Goal: Information Seeking & Learning: Understand process/instructions

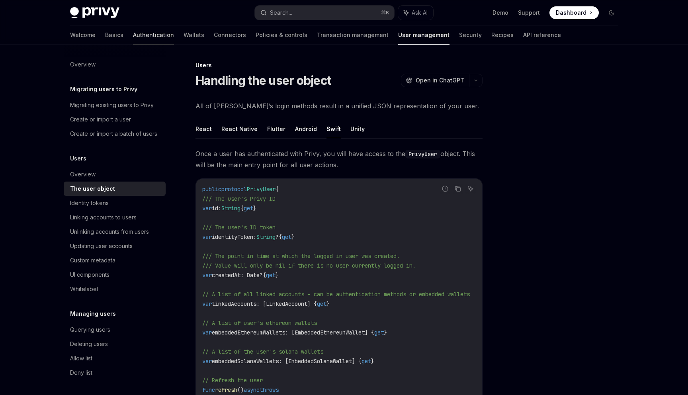
click at [133, 39] on link "Authentication" at bounding box center [153, 34] width 41 height 19
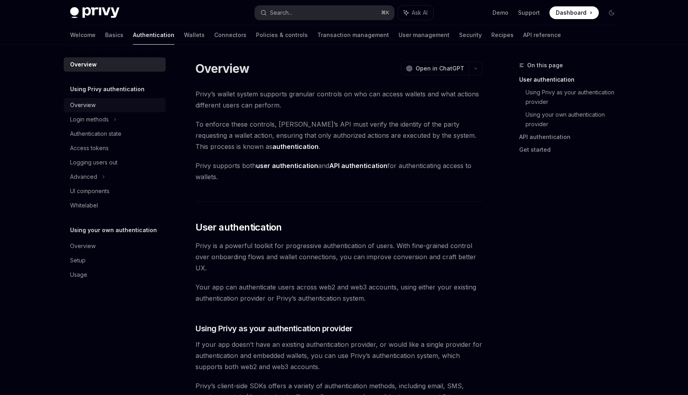
click at [131, 108] on div "Overview" at bounding box center [115, 105] width 91 height 10
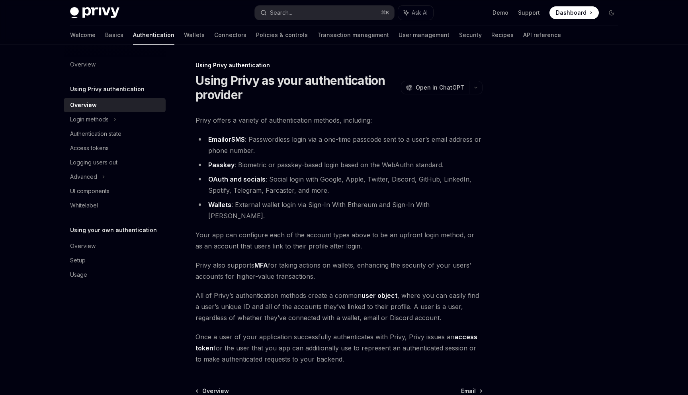
scroll to position [77, 0]
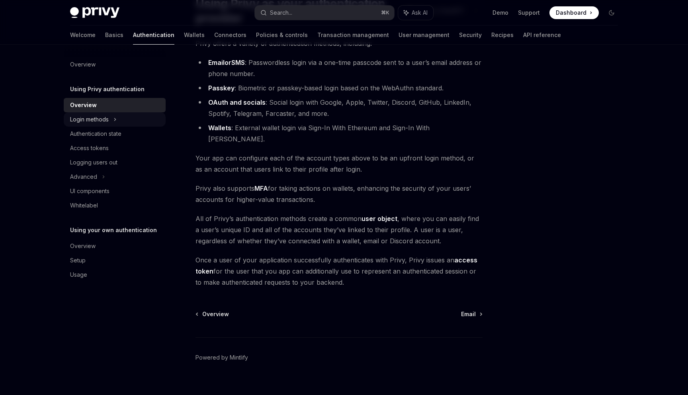
click at [120, 119] on div "Login methods" at bounding box center [115, 119] width 102 height 14
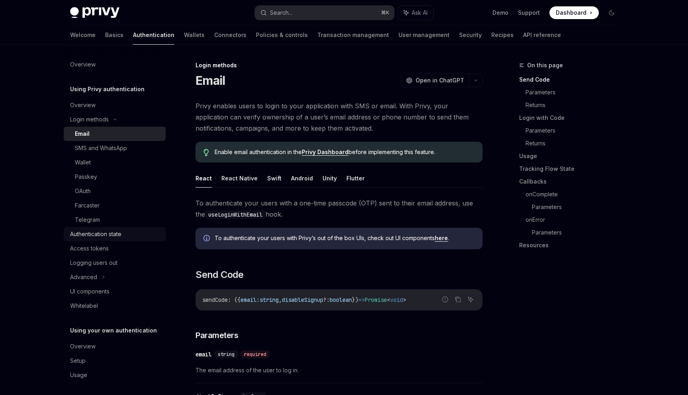
click at [99, 235] on div "Authentication state" at bounding box center [95, 234] width 51 height 10
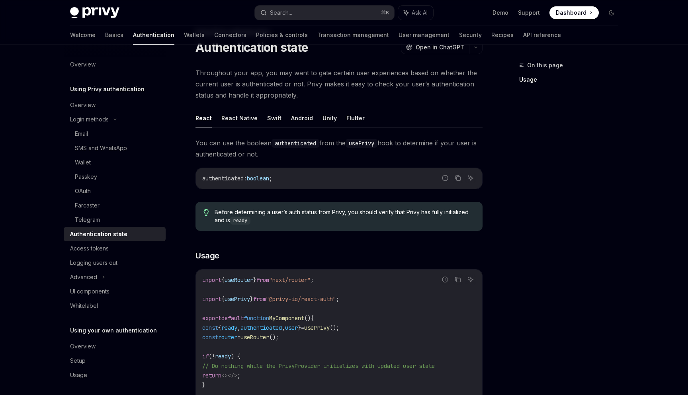
scroll to position [5, 0]
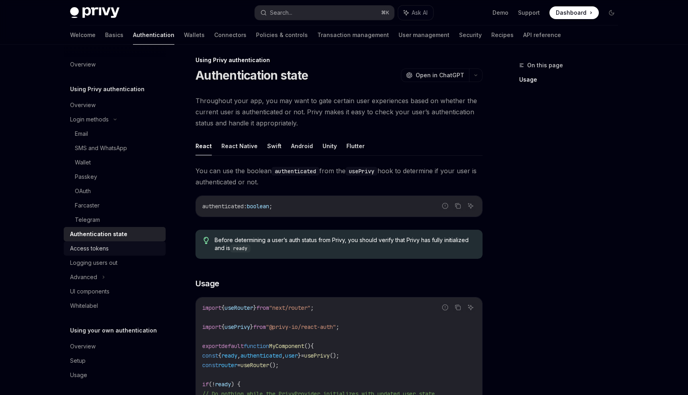
click at [103, 254] on link "Access tokens" at bounding box center [115, 248] width 102 height 14
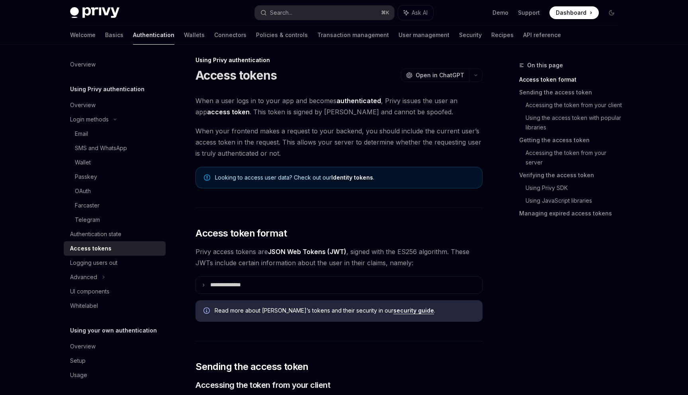
click at [353, 178] on link "Identity tokens" at bounding box center [352, 177] width 42 height 7
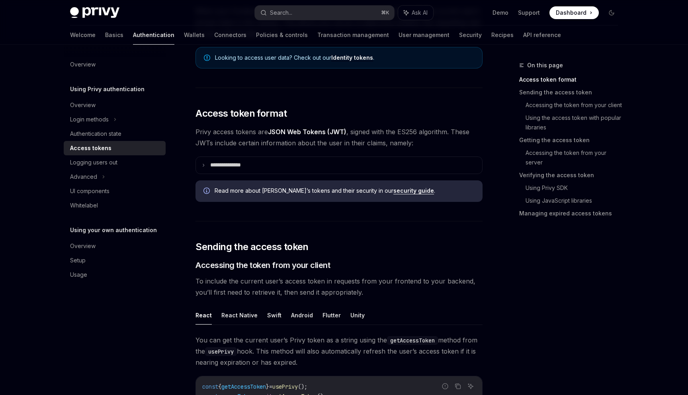
scroll to position [126, 0]
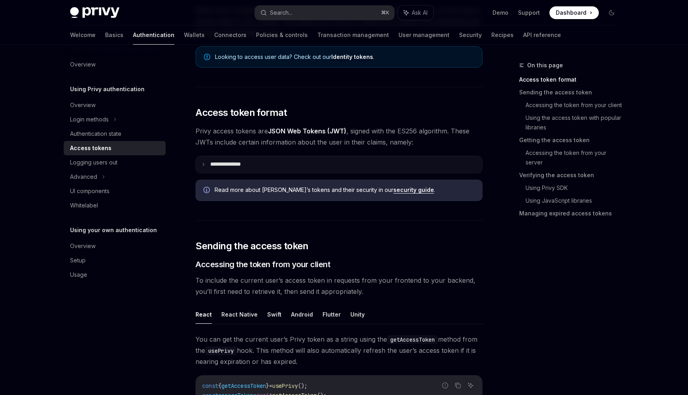
click at [249, 168] on summary "**********" at bounding box center [339, 164] width 286 height 17
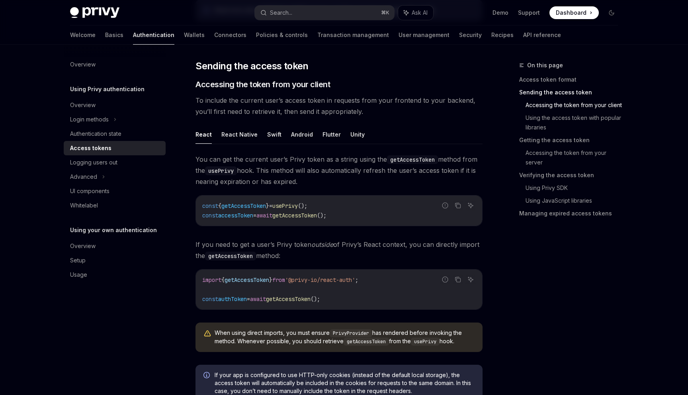
scroll to position [553, 0]
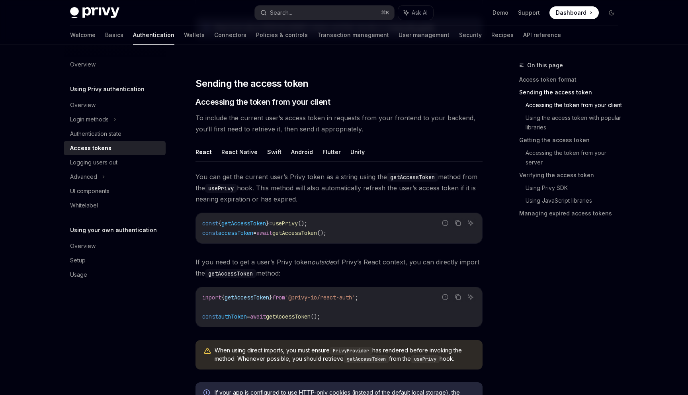
click at [274, 153] on button "Swift" at bounding box center [274, 152] width 14 height 19
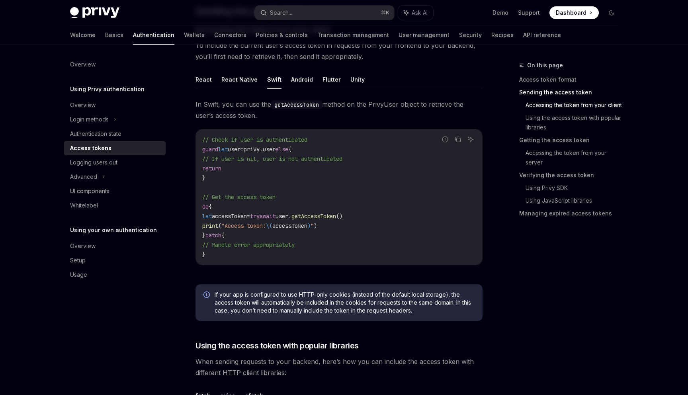
scroll to position [615, 0]
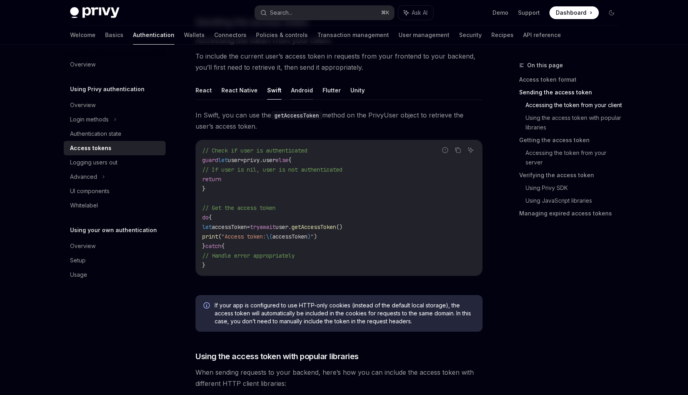
click at [291, 92] on button "Android" at bounding box center [302, 90] width 22 height 19
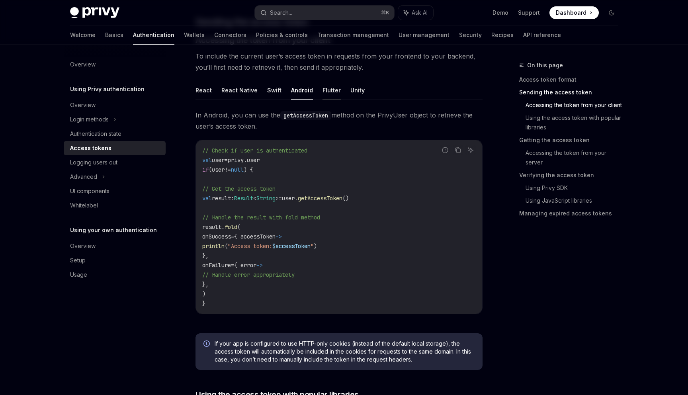
click at [329, 93] on button "Flutter" at bounding box center [332, 90] width 18 height 19
click at [353, 92] on button "Unity" at bounding box center [357, 90] width 14 height 19
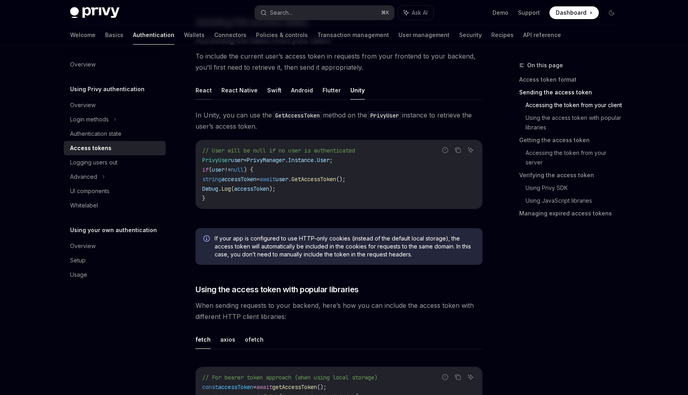
click at [202, 84] on button "React" at bounding box center [204, 90] width 16 height 19
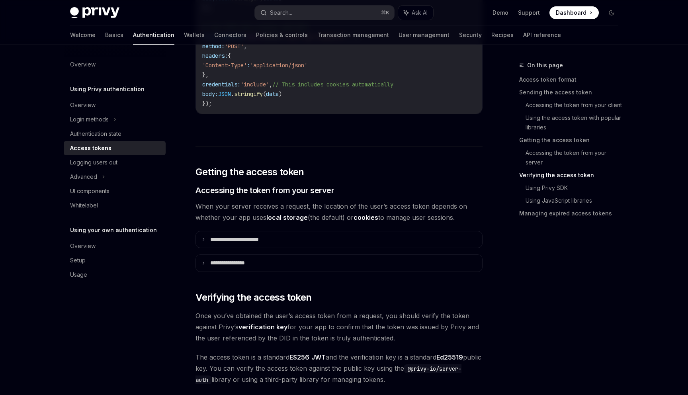
scroll to position [1163, 0]
click at [221, 238] on p "**********" at bounding box center [243, 239] width 67 height 7
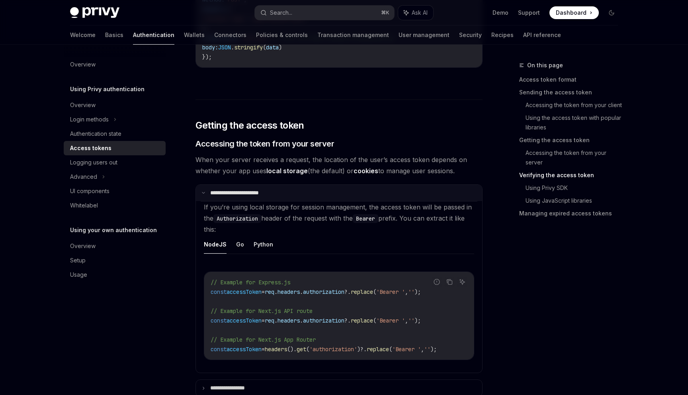
scroll to position [1242, 0]
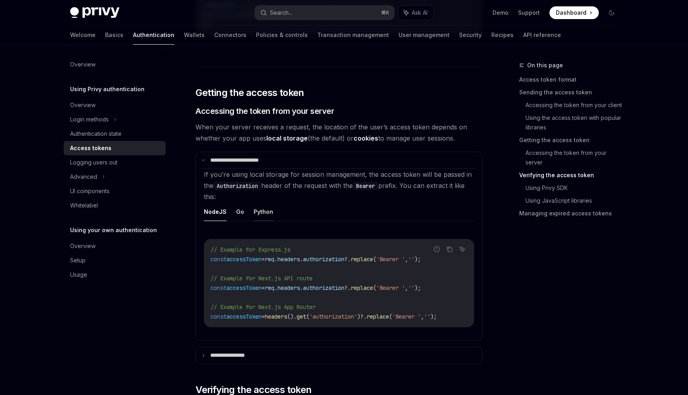
click at [263, 213] on button "Python" at bounding box center [264, 211] width 20 height 19
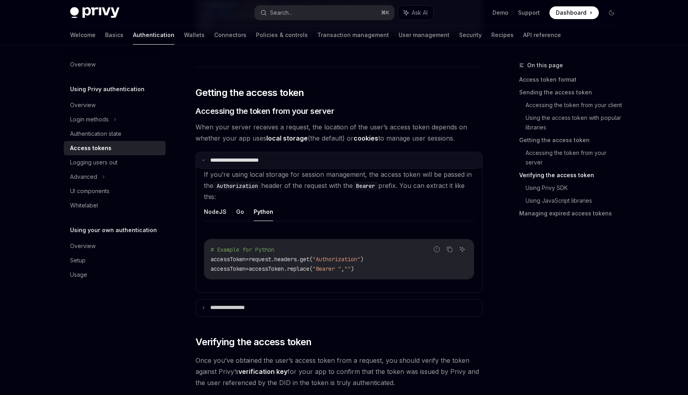
click at [244, 161] on p "**********" at bounding box center [242, 160] width 64 height 7
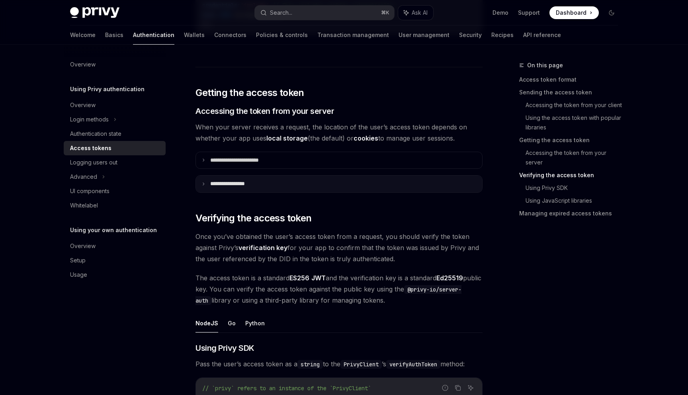
click at [235, 185] on p "**********" at bounding box center [235, 183] width 50 height 7
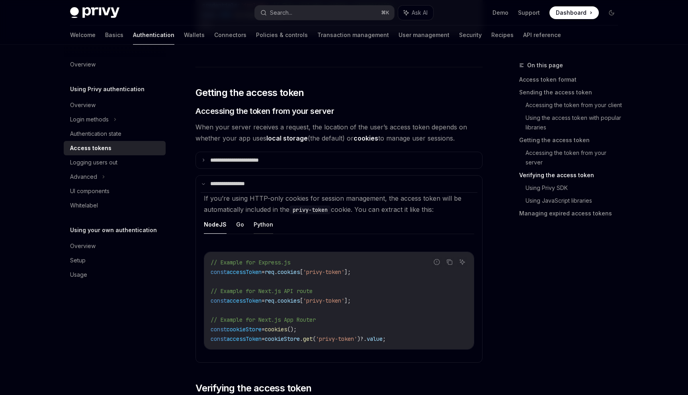
click at [261, 223] on button "Python" at bounding box center [264, 224] width 20 height 19
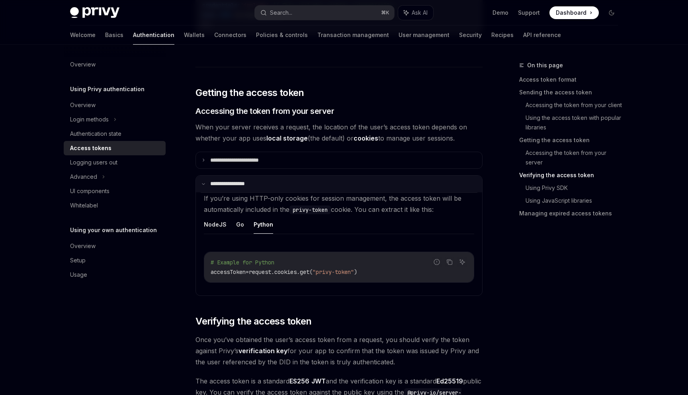
click at [246, 183] on p "**********" at bounding box center [233, 183] width 47 height 7
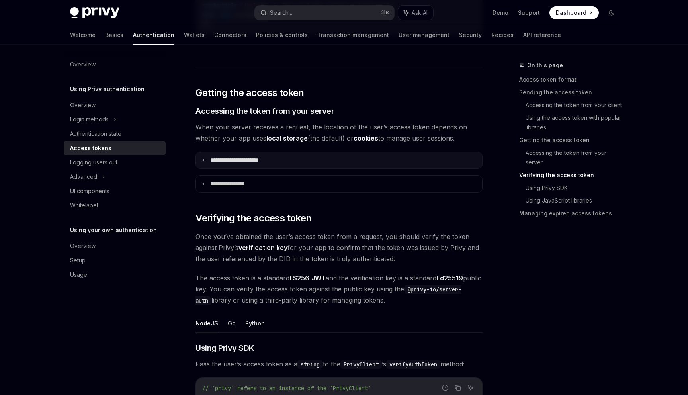
click at [242, 162] on p "**********" at bounding box center [243, 160] width 67 height 7
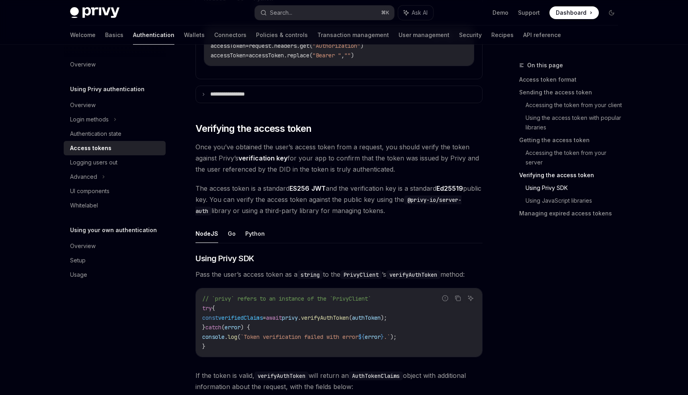
scroll to position [1464, 0]
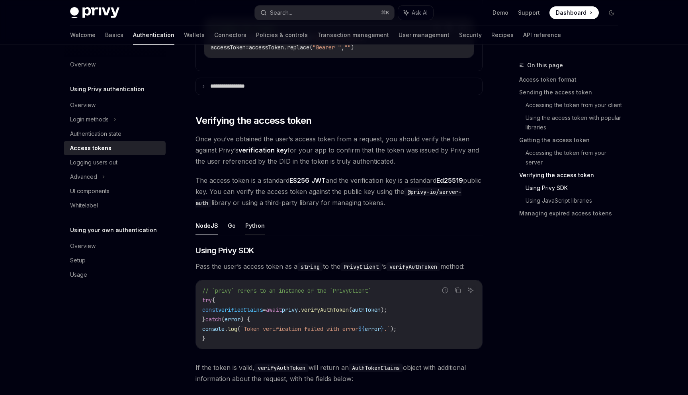
click at [253, 221] on button "Python" at bounding box center [255, 225] width 20 height 19
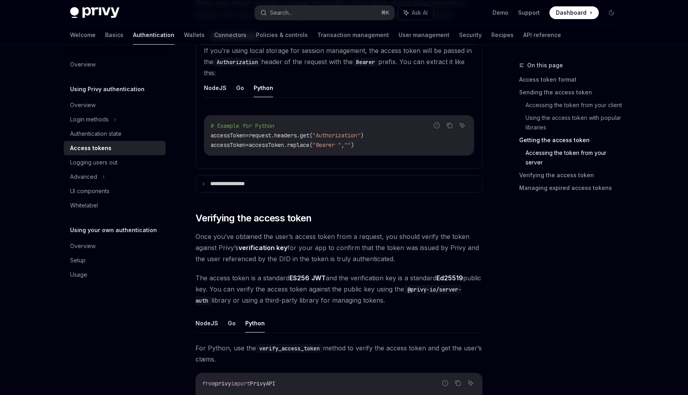
scroll to position [1363, 0]
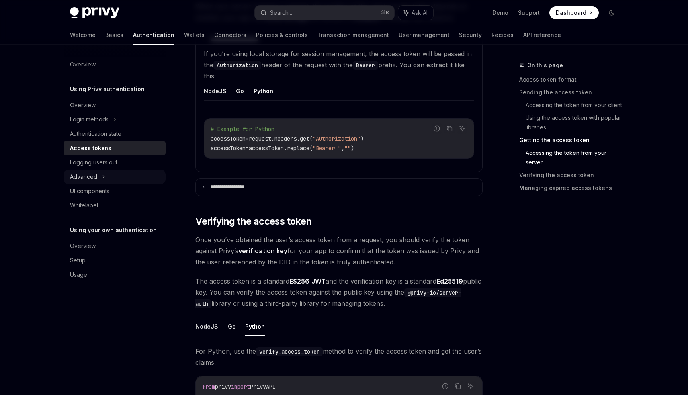
click at [105, 173] on div "Advanced" at bounding box center [115, 177] width 102 height 14
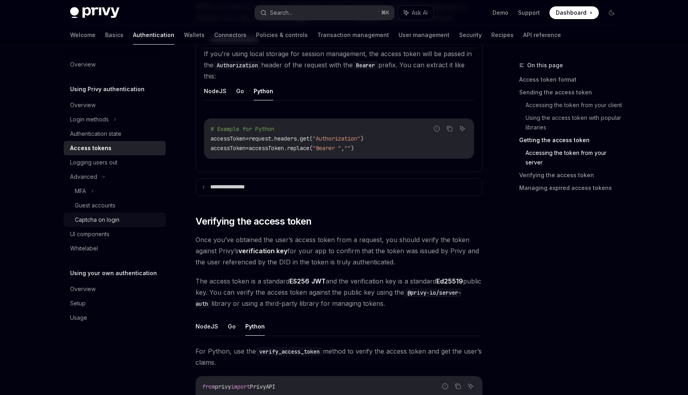
click at [110, 220] on div "Captcha on login" at bounding box center [97, 220] width 45 height 10
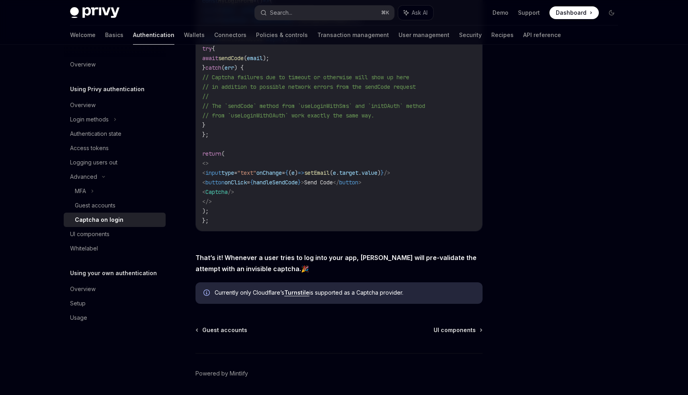
scroll to position [256, 0]
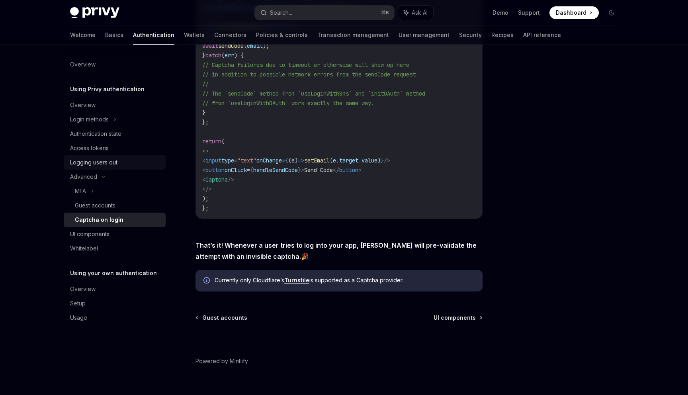
click at [92, 160] on div "Logging users out" at bounding box center [93, 163] width 47 height 10
type textarea "*"
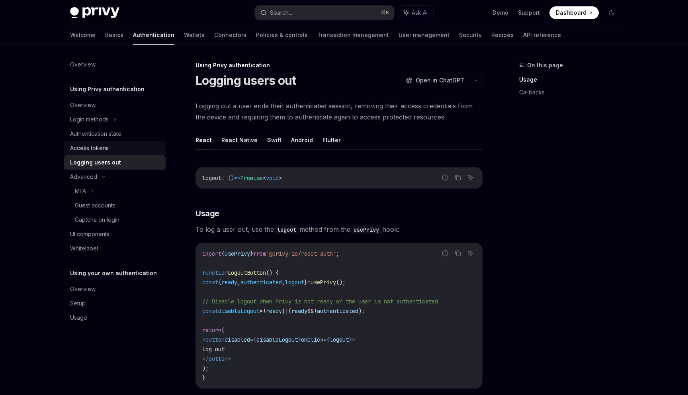
click at [117, 144] on div "Access tokens" at bounding box center [115, 148] width 91 height 10
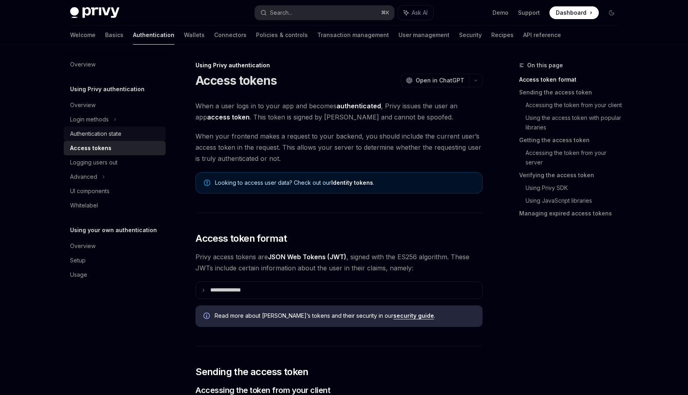
click at [111, 137] on div "Authentication state" at bounding box center [95, 134] width 51 height 10
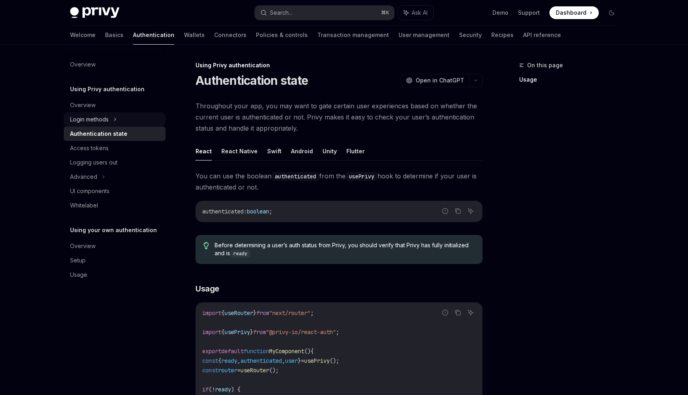
click at [99, 118] on div "Login methods" at bounding box center [89, 120] width 39 height 10
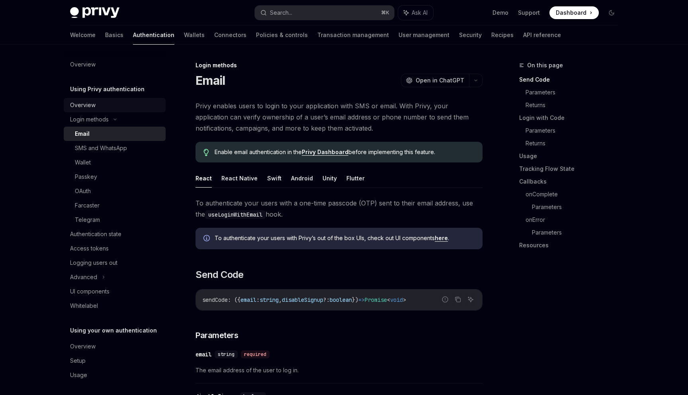
click at [94, 104] on div "Overview" at bounding box center [82, 105] width 25 height 10
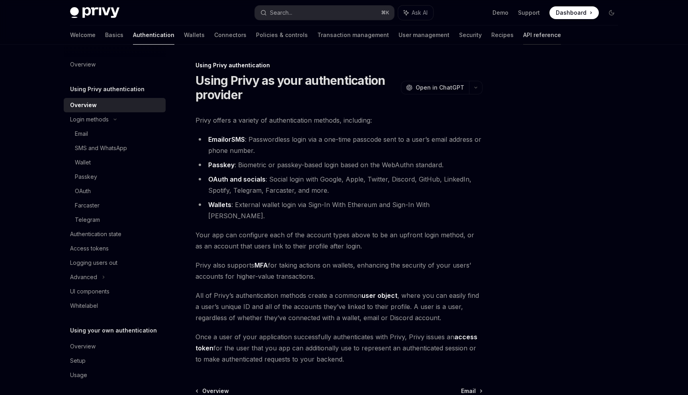
click at [523, 41] on link "API reference" at bounding box center [542, 34] width 38 height 19
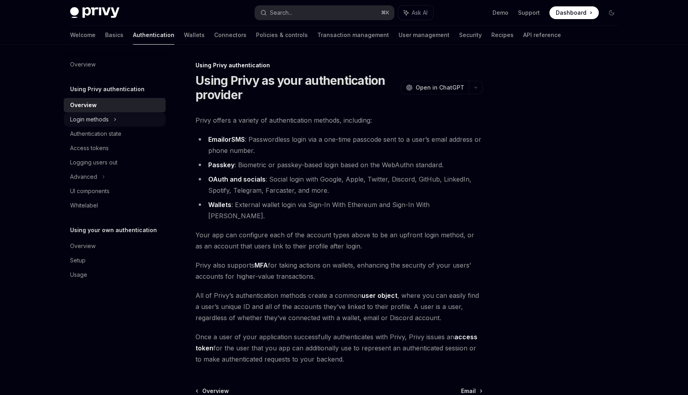
click at [92, 115] on div "Login methods" at bounding box center [89, 120] width 39 height 10
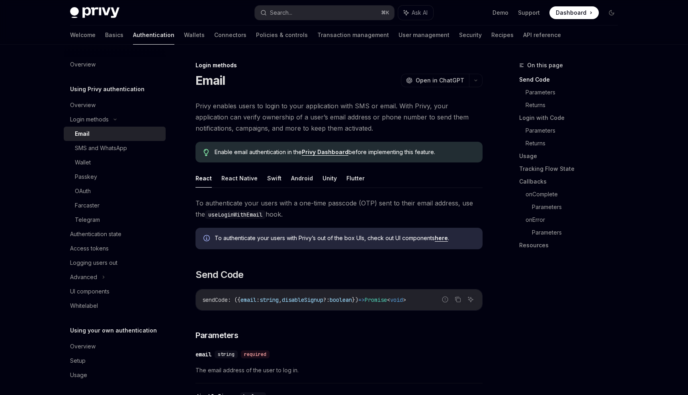
click at [90, 139] on link "Email" at bounding box center [115, 134] width 102 height 14
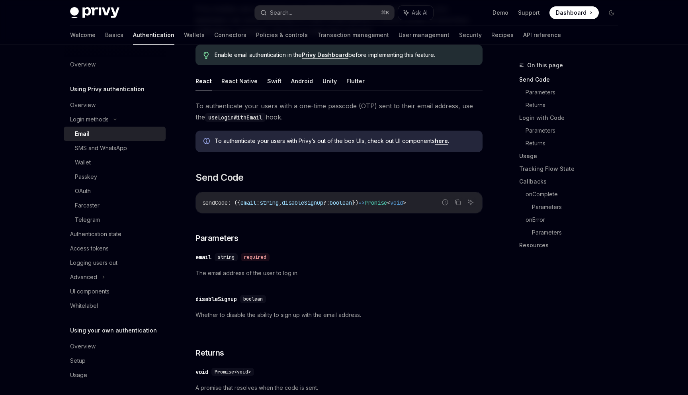
scroll to position [76, 0]
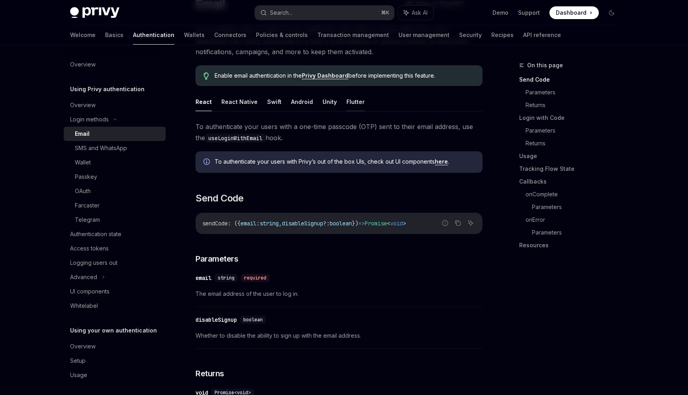
click at [354, 102] on button "Flutter" at bounding box center [355, 101] width 18 height 19
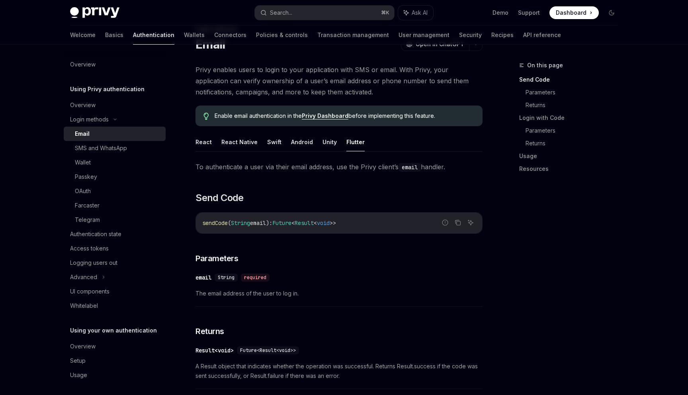
scroll to position [29, 0]
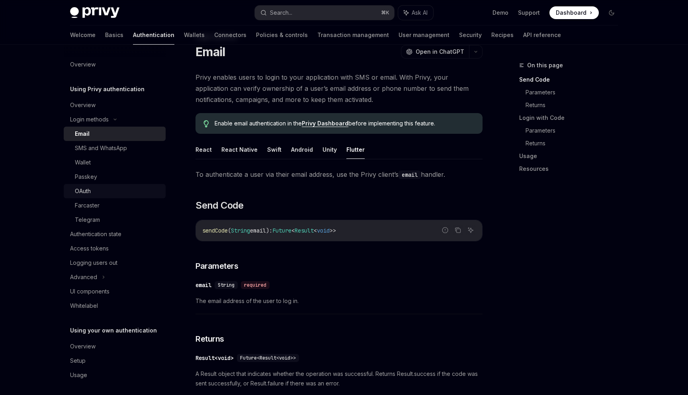
click at [95, 188] on div "OAuth" at bounding box center [118, 191] width 86 height 10
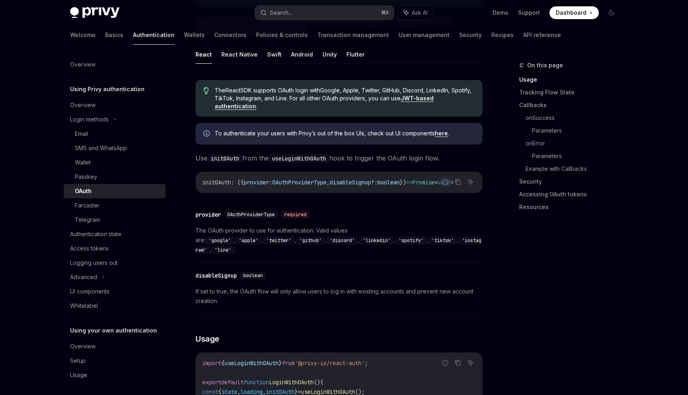
scroll to position [152, 0]
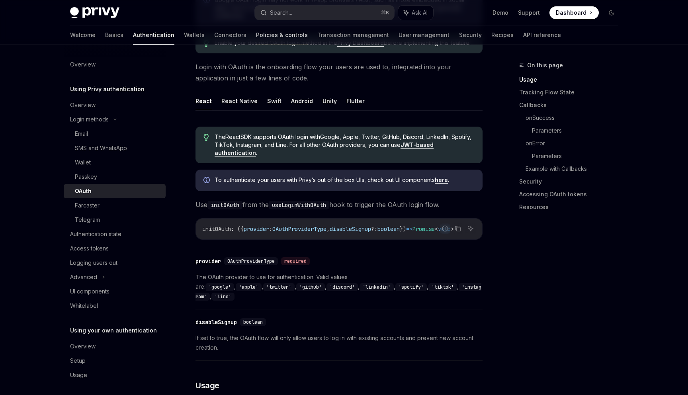
click at [256, 36] on link "Policies & controls" at bounding box center [282, 34] width 52 height 19
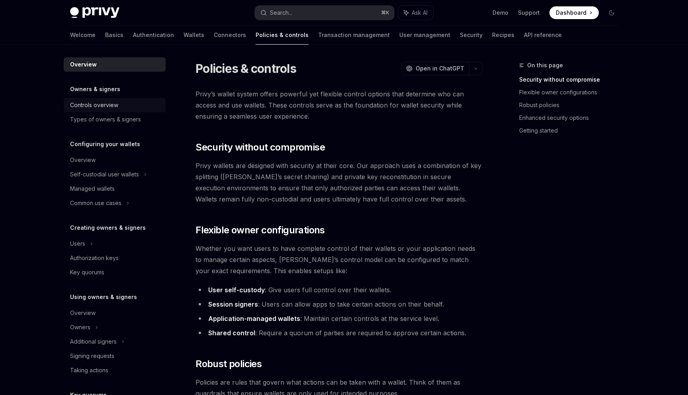
click at [132, 106] on div "Controls overview" at bounding box center [115, 105] width 91 height 10
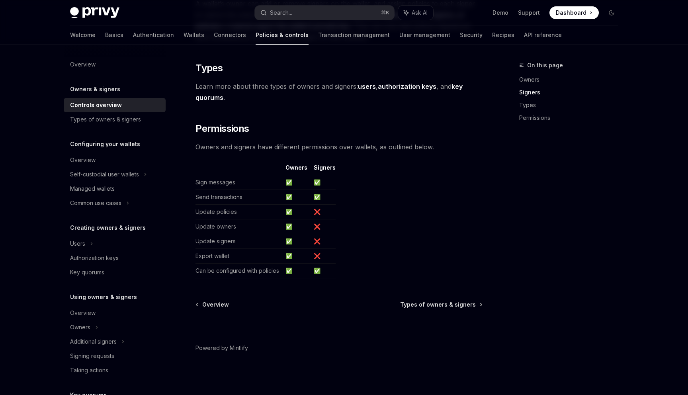
scroll to position [612, 0]
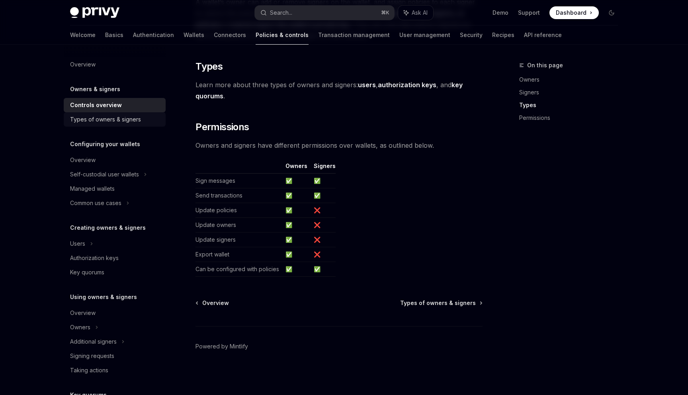
click at [100, 123] on div "Types of owners & signers" at bounding box center [105, 120] width 71 height 10
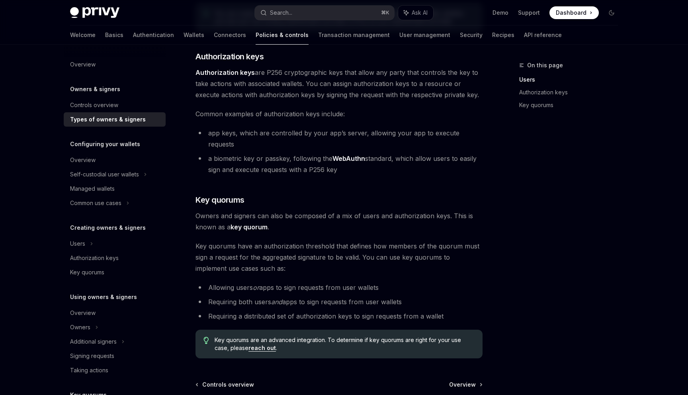
scroll to position [216, 0]
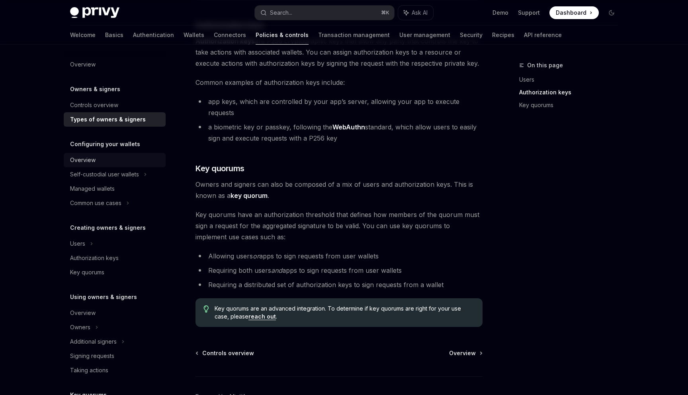
click at [86, 164] on div "Overview" at bounding box center [82, 160] width 25 height 10
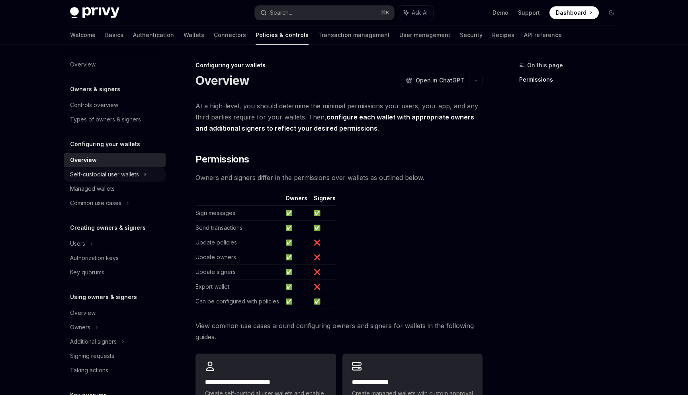
click at [101, 175] on div "Self-custodial user wallets" at bounding box center [104, 175] width 69 height 10
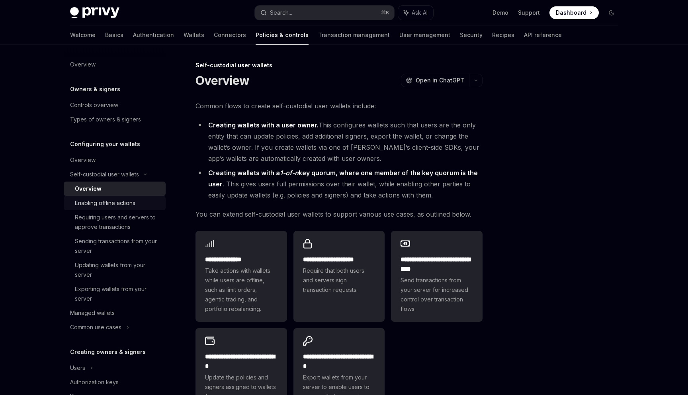
click at [145, 204] on div "Enabling offline actions" at bounding box center [118, 203] width 86 height 10
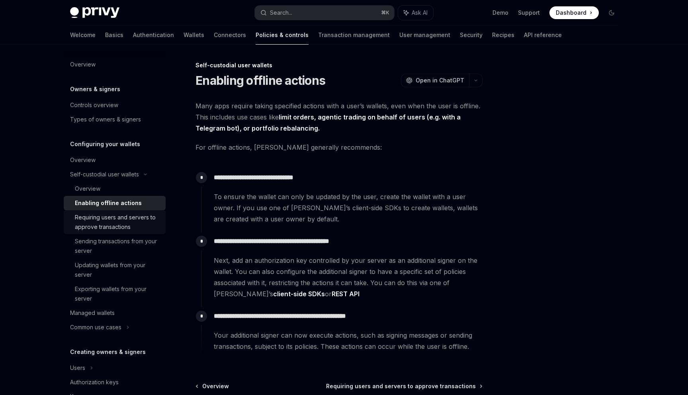
click at [121, 223] on div "Requiring users and servers to approve transactions" at bounding box center [118, 222] width 86 height 19
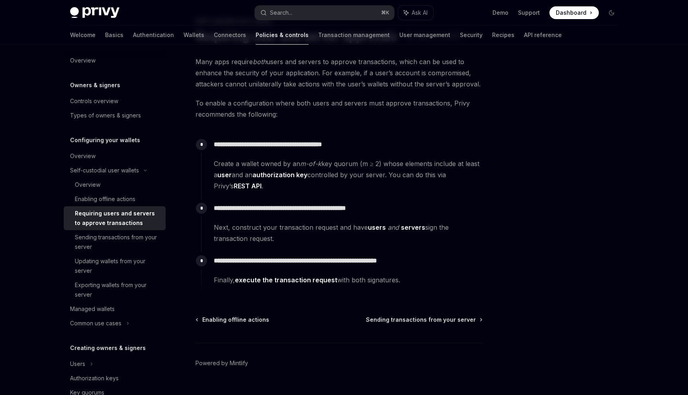
scroll to position [61, 0]
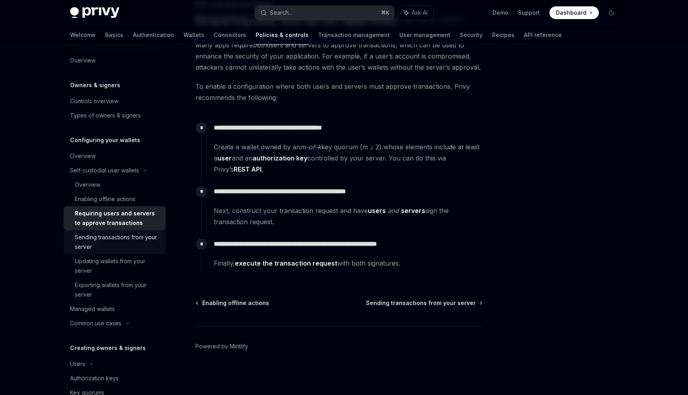
click at [128, 242] on div "Sending transactions from your server" at bounding box center [118, 242] width 86 height 19
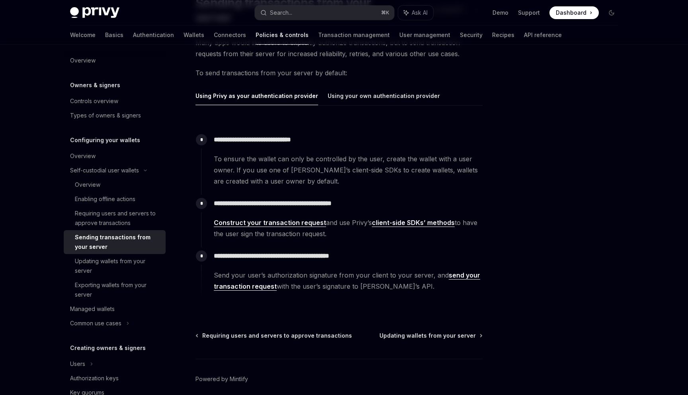
scroll to position [79, 0]
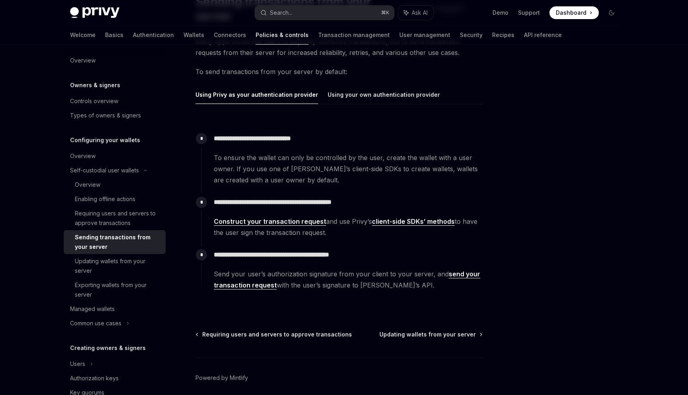
click at [220, 223] on link "Construct your transaction request" at bounding box center [270, 221] width 112 height 8
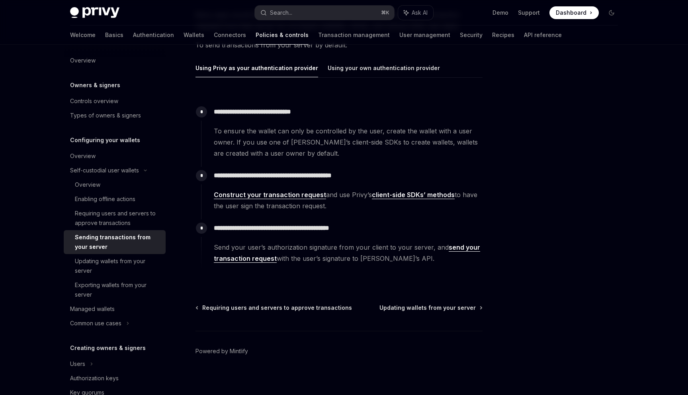
scroll to position [110, 0]
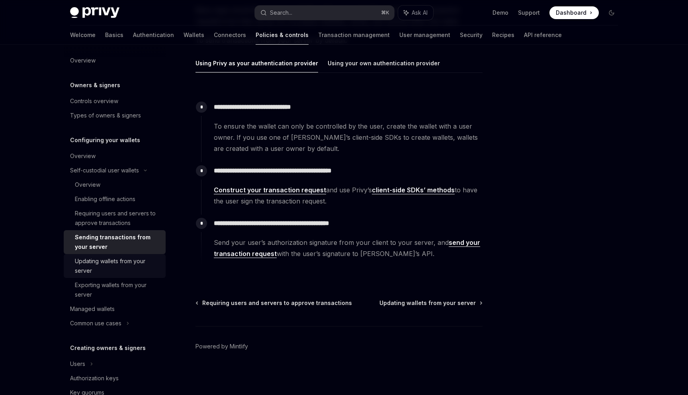
click at [135, 265] on div "Updating wallets from your server" at bounding box center [118, 265] width 86 height 19
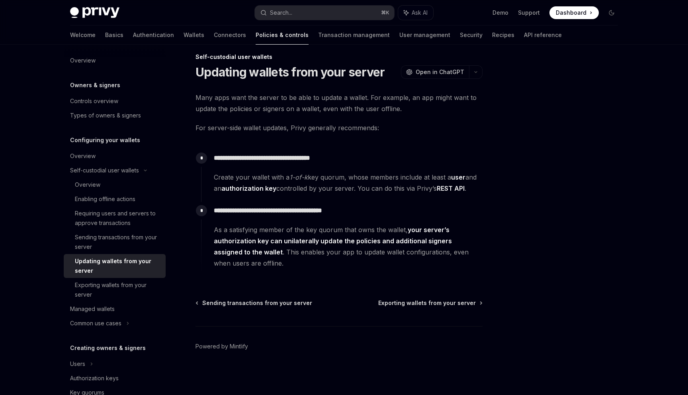
scroll to position [8, 0]
click at [144, 282] on div "Exporting wallets from your server" at bounding box center [118, 289] width 86 height 19
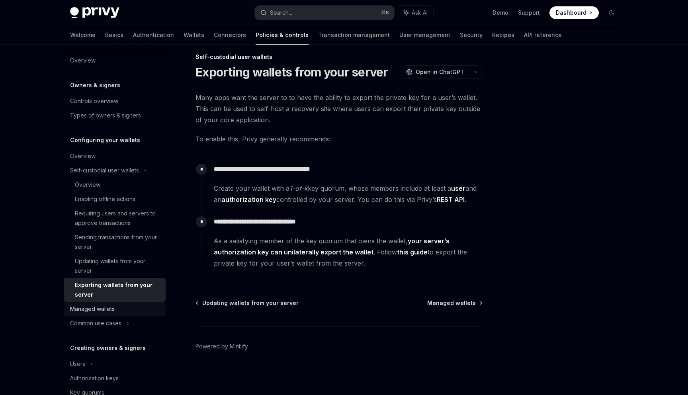
click at [118, 304] on div "Managed wallets" at bounding box center [115, 309] width 91 height 10
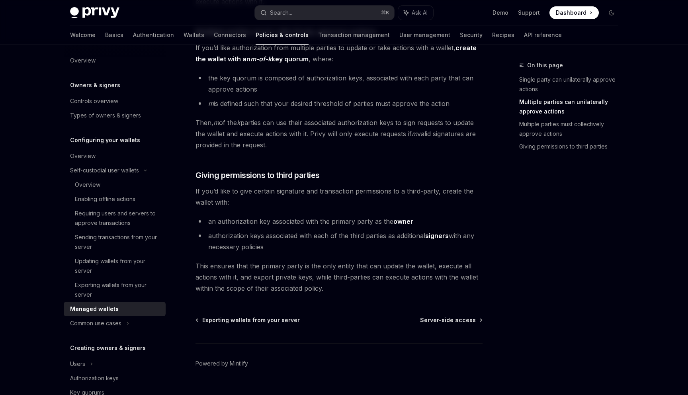
scroll to position [335, 0]
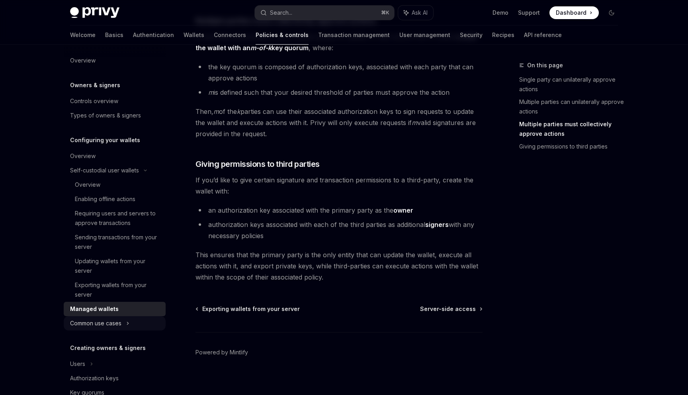
click at [128, 321] on icon at bounding box center [127, 324] width 3 height 10
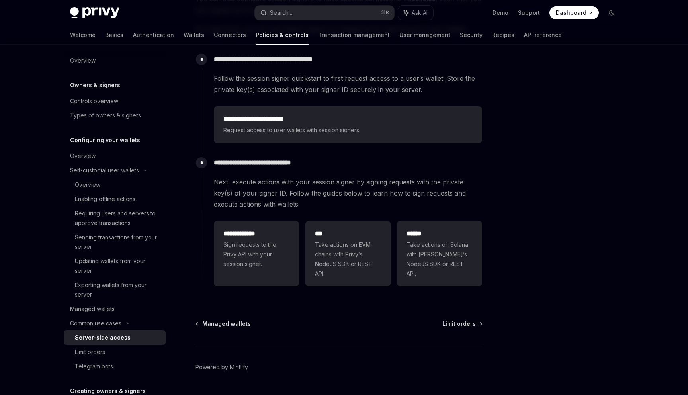
scroll to position [195, 0]
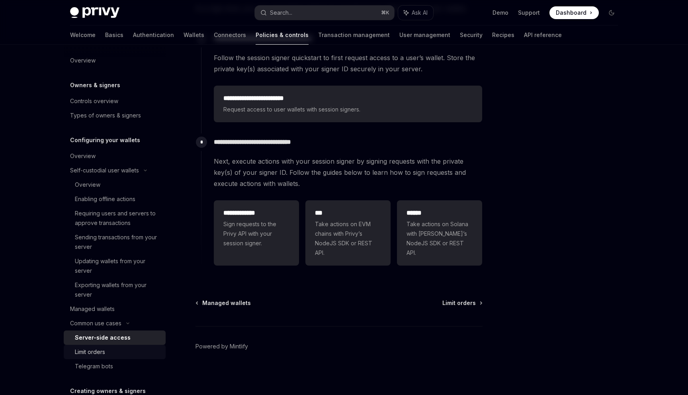
click at [101, 352] on div "Limit orders" at bounding box center [90, 352] width 30 height 10
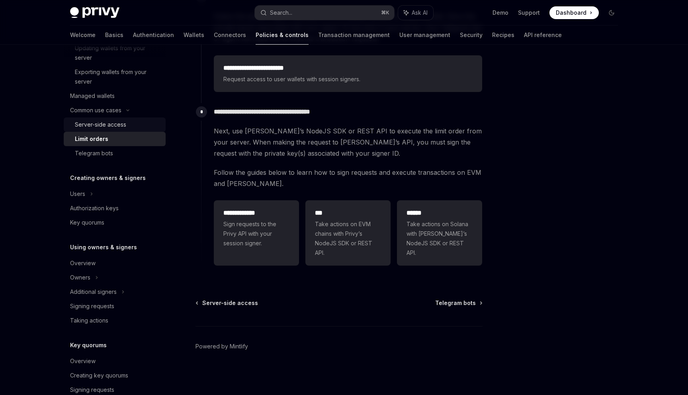
scroll to position [251, 0]
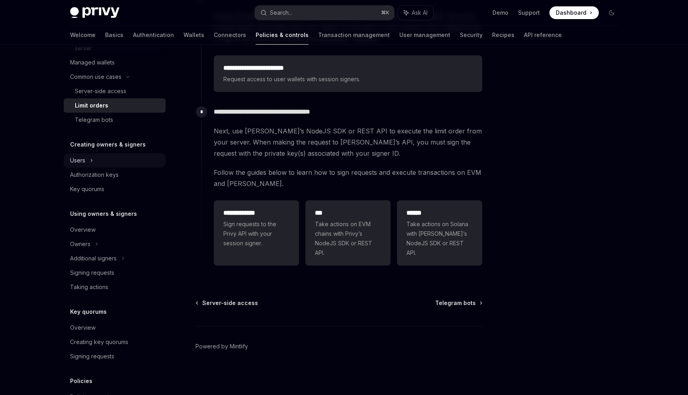
click at [92, 161] on icon at bounding box center [91, 160] width 1 height 2
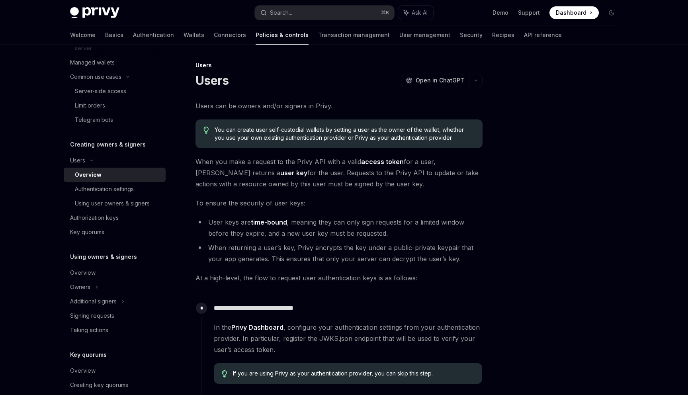
click at [97, 179] on div "Overview" at bounding box center [88, 175] width 27 height 10
click at [374, 163] on strong "access token" at bounding box center [382, 162] width 43 height 8
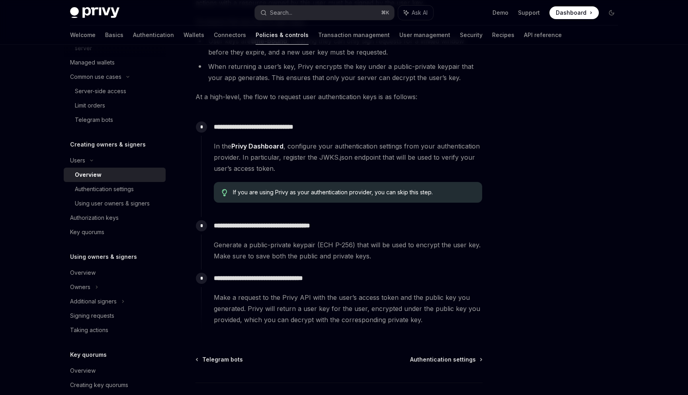
scroll to position [194, 0]
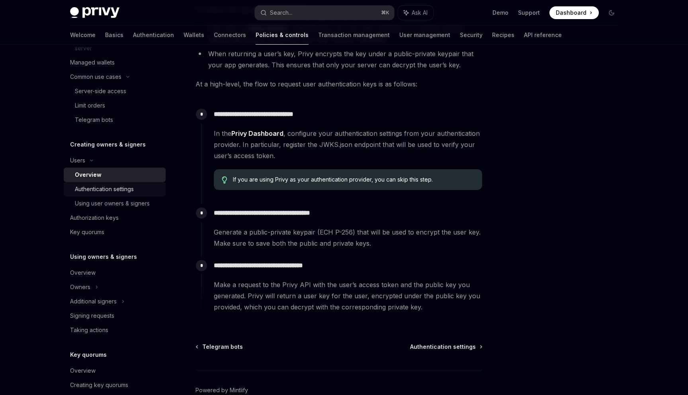
click at [144, 185] on div "Authentication settings" at bounding box center [118, 189] width 86 height 10
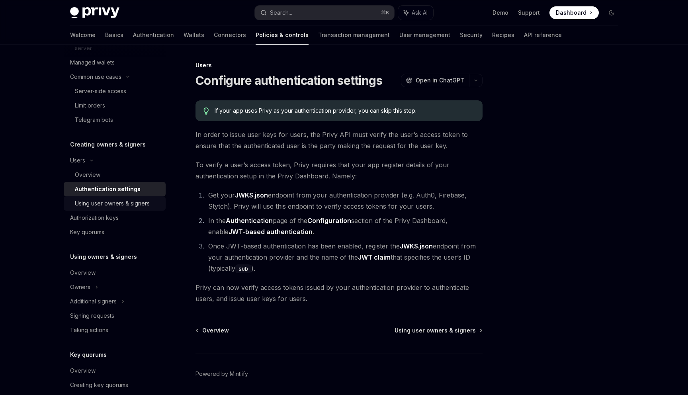
click at [125, 205] on div "Using user owners & signers" at bounding box center [112, 204] width 75 height 10
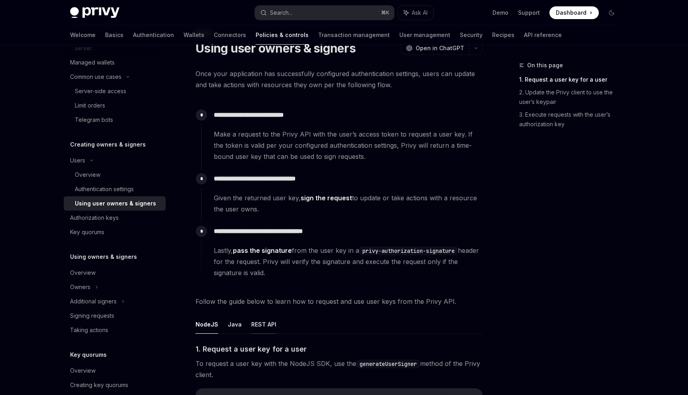
click at [258, 328] on button "REST API" at bounding box center [263, 324] width 25 height 19
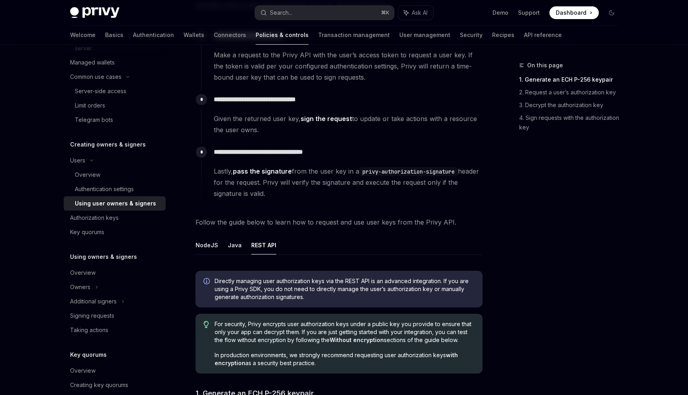
scroll to position [202, 0]
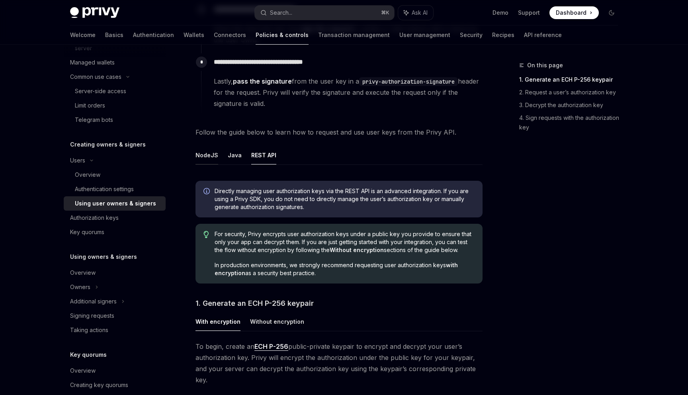
click at [208, 157] on button "NodeJS" at bounding box center [207, 155] width 23 height 19
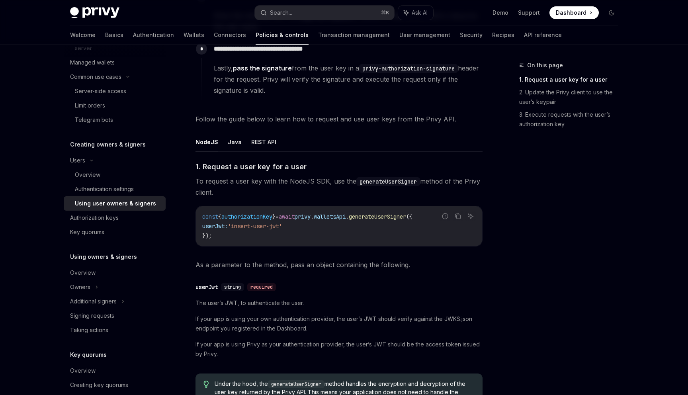
scroll to position [209, 0]
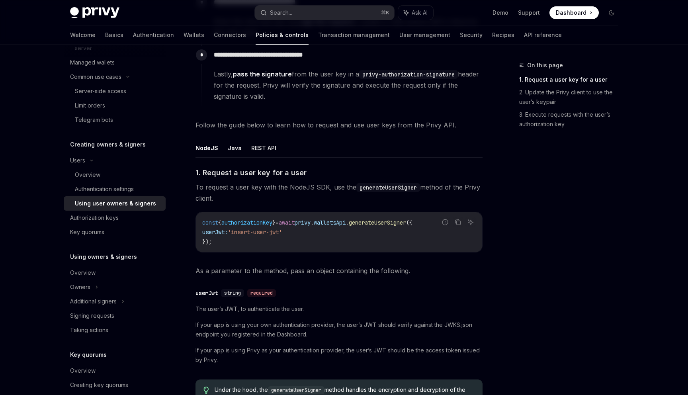
click at [261, 147] on button "REST API" at bounding box center [263, 148] width 25 height 19
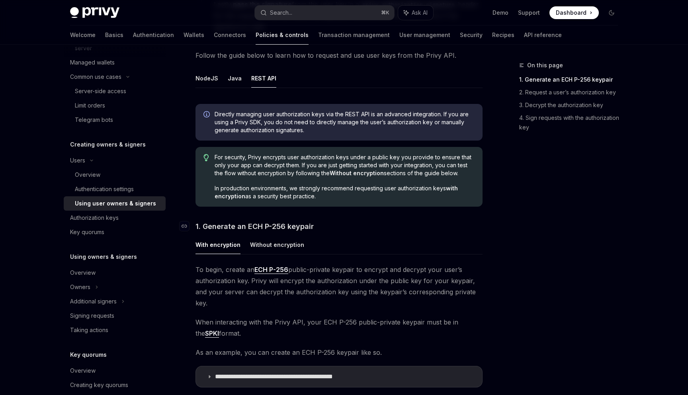
scroll to position [286, 0]
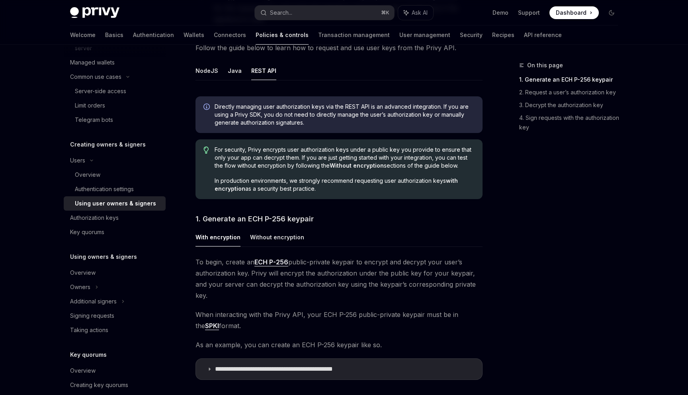
click at [284, 240] on button "Without encryption" at bounding box center [277, 237] width 54 height 19
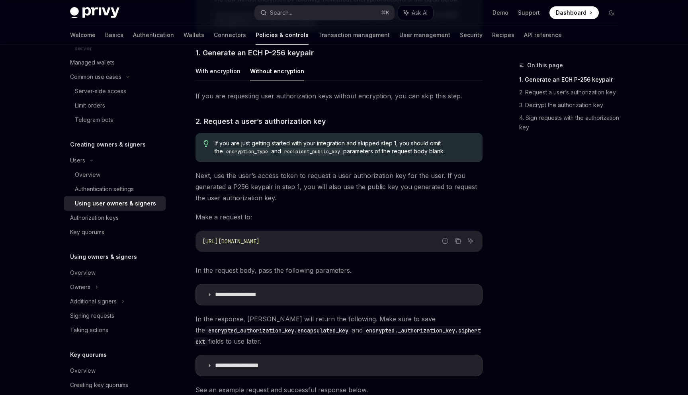
scroll to position [456, 0]
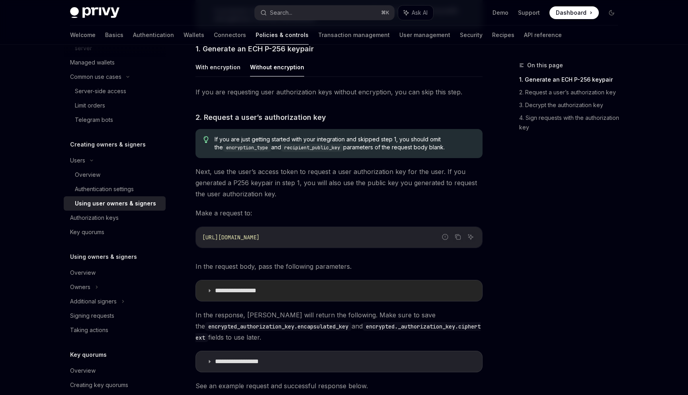
click at [322, 286] on summary "**********" at bounding box center [339, 290] width 286 height 21
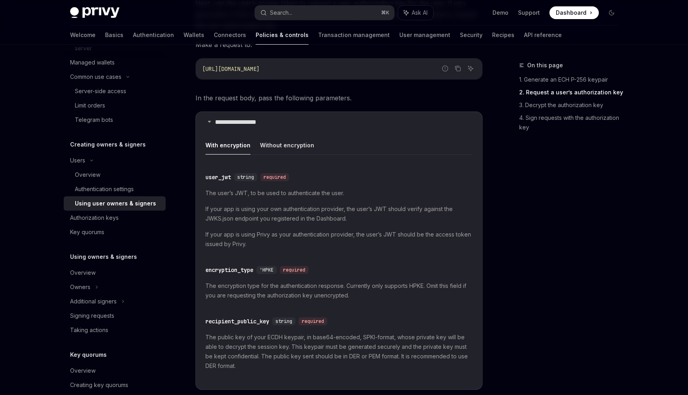
scroll to position [625, 0]
click at [292, 142] on button "Without encryption" at bounding box center [287, 144] width 54 height 19
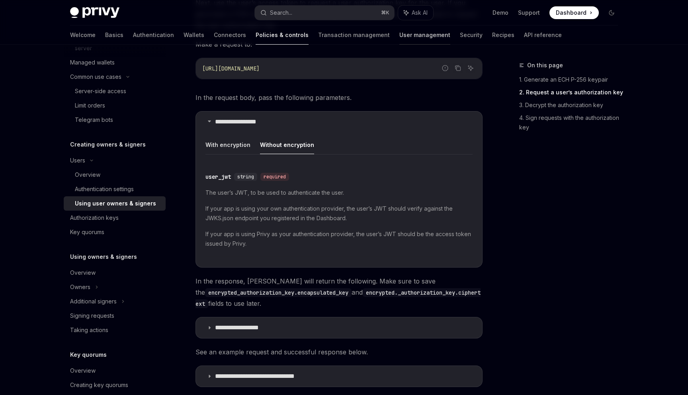
click at [399, 32] on link "User management" at bounding box center [424, 34] width 51 height 19
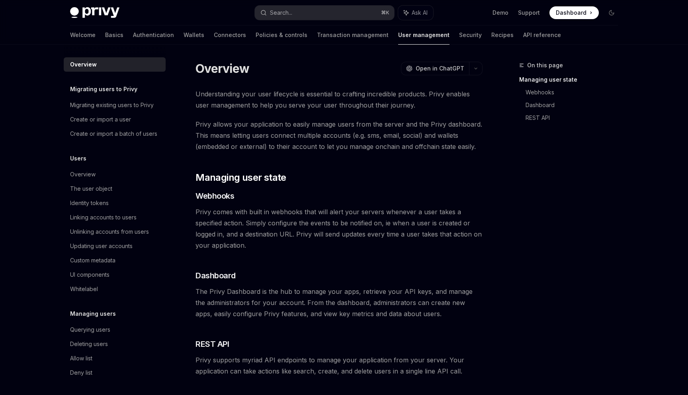
click at [407, 38] on div "Welcome Basics Authentication Wallets Connectors Policies & controls Transactio…" at bounding box center [315, 34] width 491 height 19
click at [459, 36] on link "Security" at bounding box center [470, 34] width 23 height 19
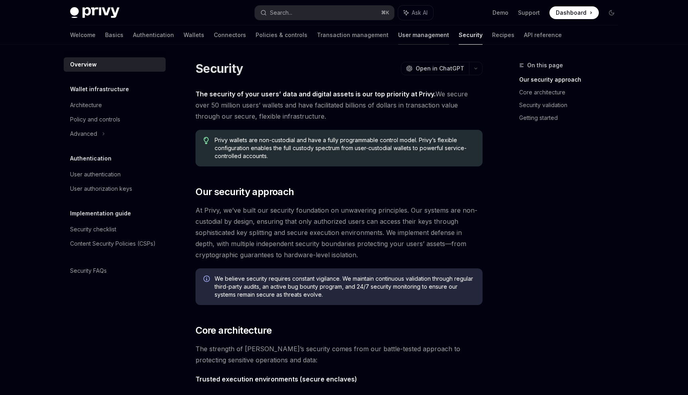
click at [398, 36] on link "User management" at bounding box center [423, 34] width 51 height 19
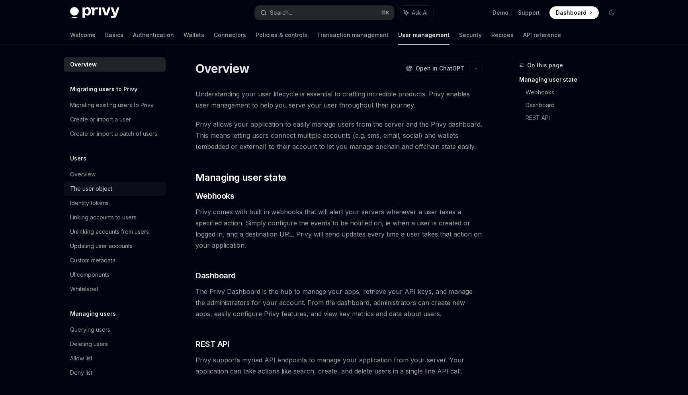
click at [114, 188] on div "The user object" at bounding box center [115, 189] width 91 height 10
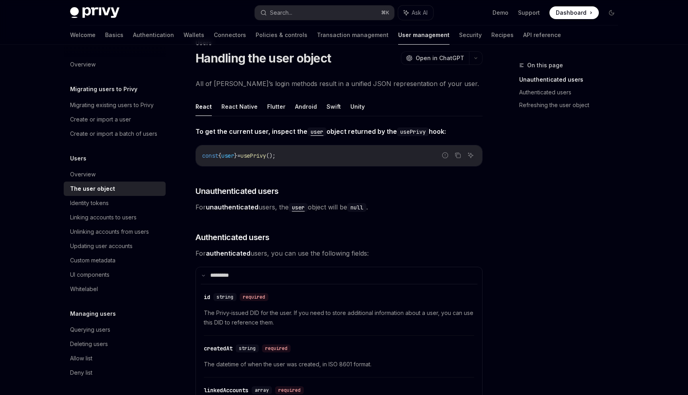
scroll to position [23, 0]
click at [274, 107] on button "Flutter" at bounding box center [276, 106] width 18 height 19
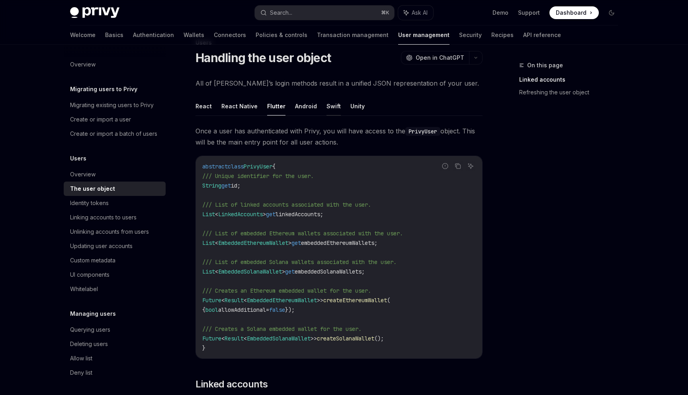
click at [327, 104] on button "Swift" at bounding box center [334, 106] width 14 height 19
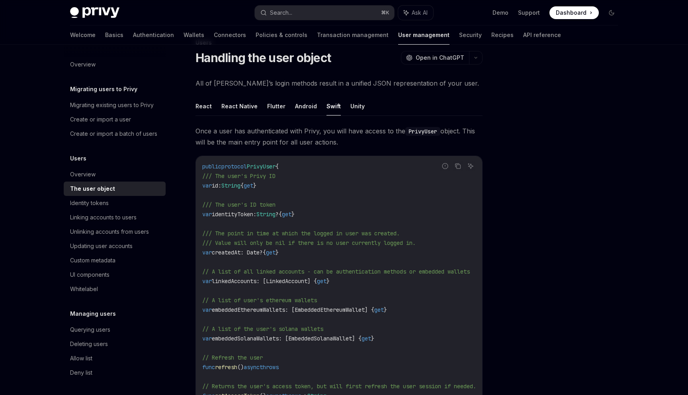
click at [264, 169] on span "PrivyUser" at bounding box center [261, 166] width 29 height 7
copy span "PrivyUser"
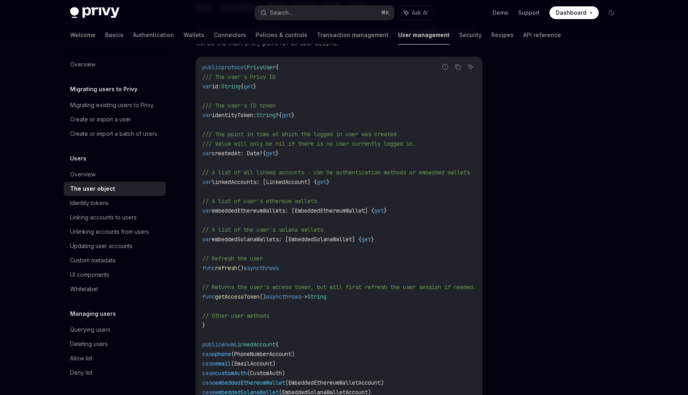
scroll to position [222, 0]
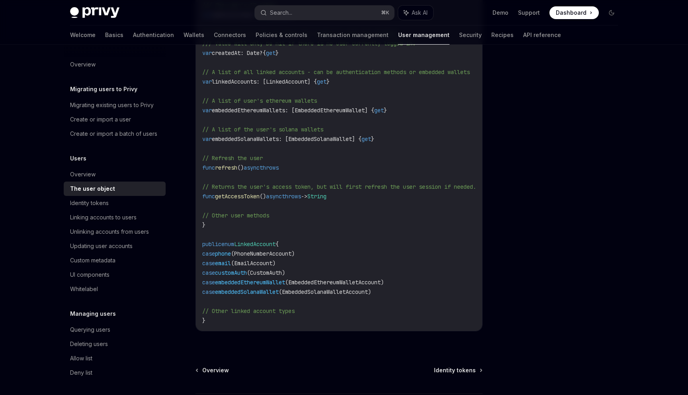
click at [260, 198] on span "getAccessToken" at bounding box center [237, 196] width 45 height 7
copy span "getAccessToken"
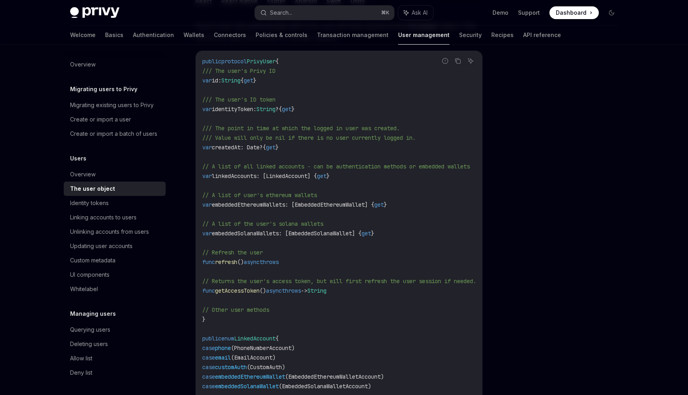
scroll to position [126, 0]
click at [256, 109] on span "identityToken:" at bounding box center [234, 110] width 45 height 7
copy span "identityToken"
click at [299, 164] on code "public protocol PrivyUser { /// The user's Privy ID var id: String { get } /// …" at bounding box center [348, 239] width 293 height 363
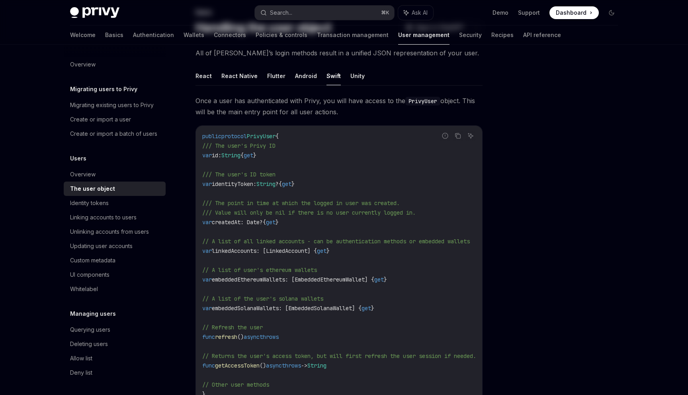
scroll to position [0, 0]
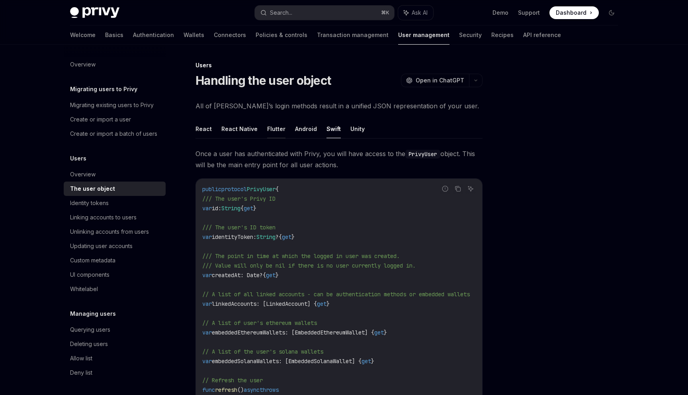
click at [273, 126] on button "Flutter" at bounding box center [276, 128] width 18 height 19
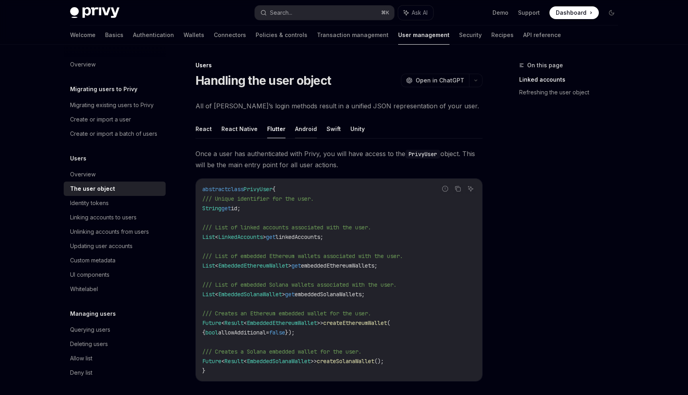
click at [306, 127] on button "Android" at bounding box center [306, 128] width 22 height 19
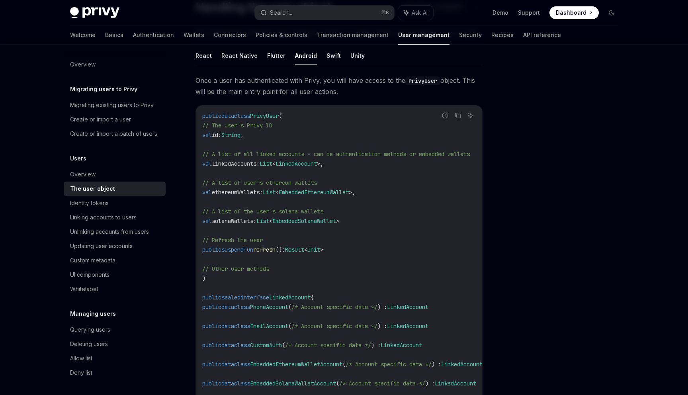
scroll to position [72, 0]
click at [328, 56] on button "Swift" at bounding box center [334, 56] width 14 height 19
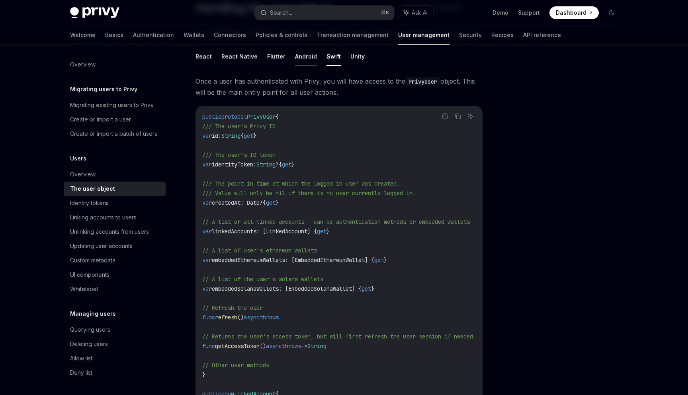
click at [308, 57] on button "Android" at bounding box center [306, 56] width 22 height 19
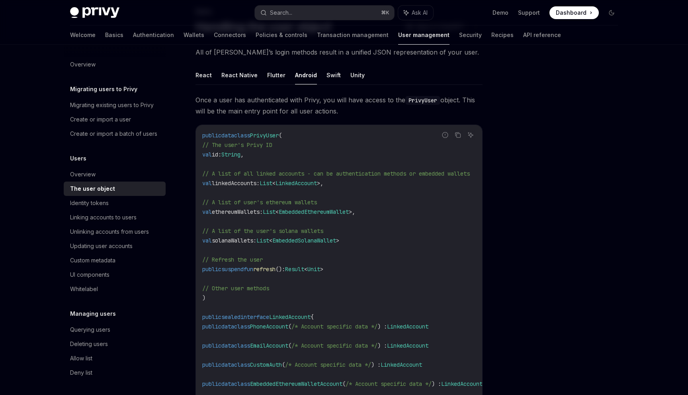
scroll to position [47, 0]
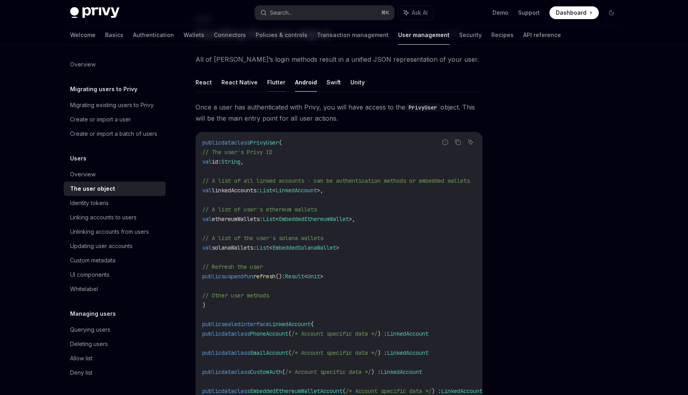
click at [276, 86] on button "Flutter" at bounding box center [276, 82] width 18 height 19
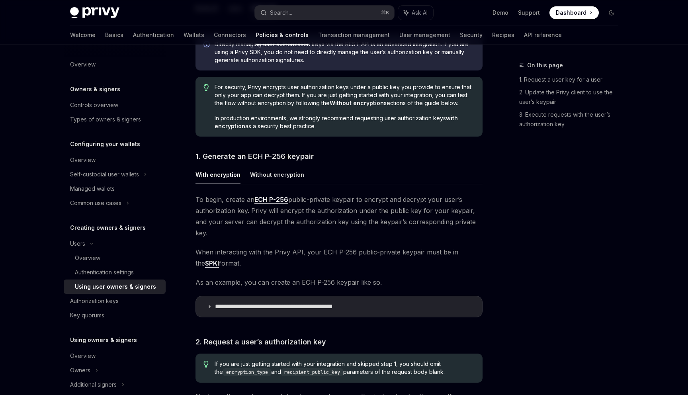
scroll to position [413, 0]
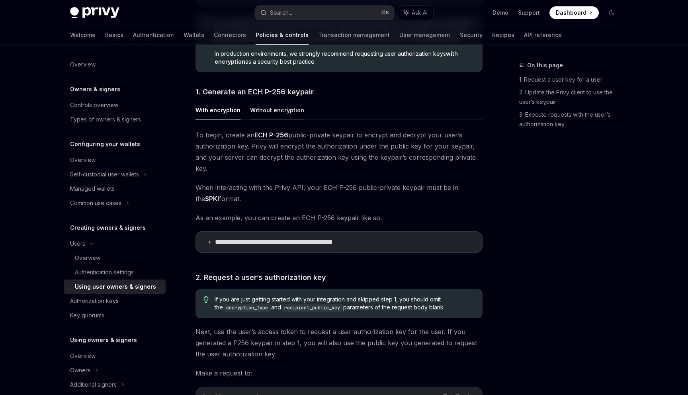
click at [267, 114] on button "Without encryption" at bounding box center [277, 110] width 54 height 19
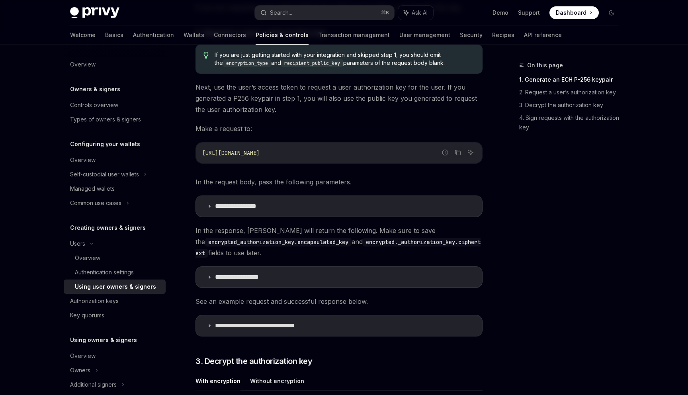
scroll to position [544, 0]
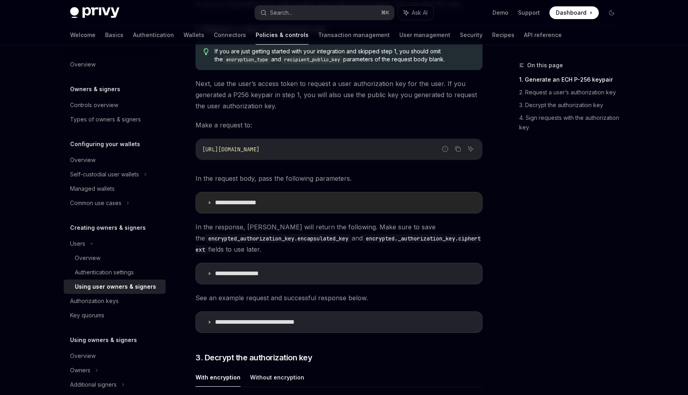
click at [257, 201] on p "**********" at bounding box center [244, 203] width 59 height 8
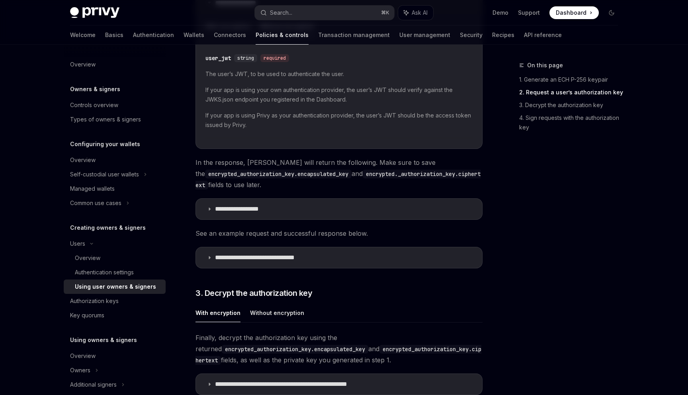
scroll to position [743, 0]
click at [260, 204] on summary "**********" at bounding box center [339, 210] width 286 height 21
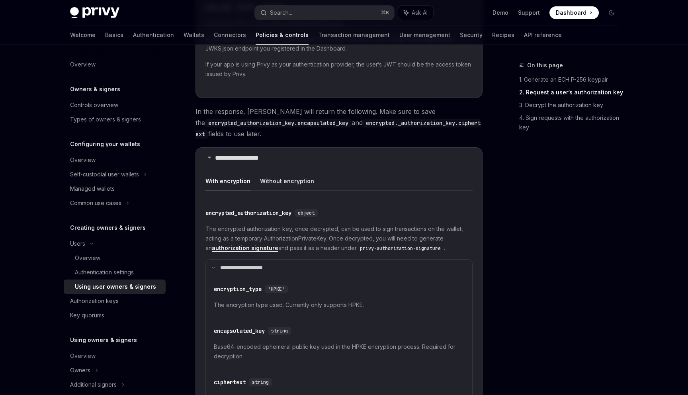
scroll to position [796, 0]
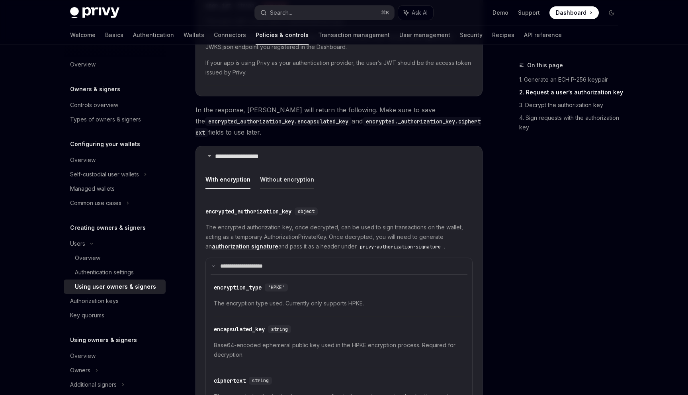
click at [285, 178] on button "Without encryption" at bounding box center [287, 179] width 54 height 19
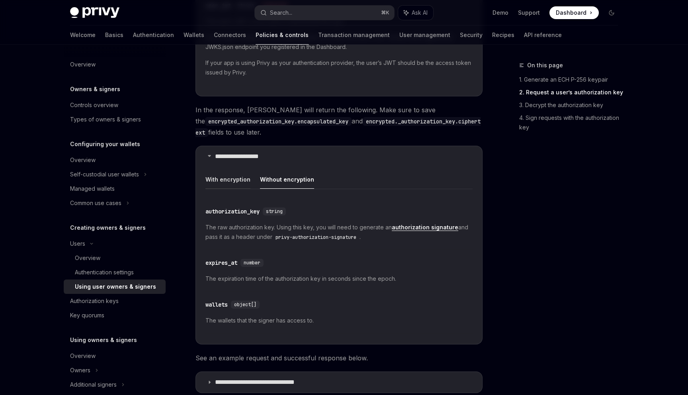
click at [234, 176] on button "With encryption" at bounding box center [228, 179] width 45 height 19
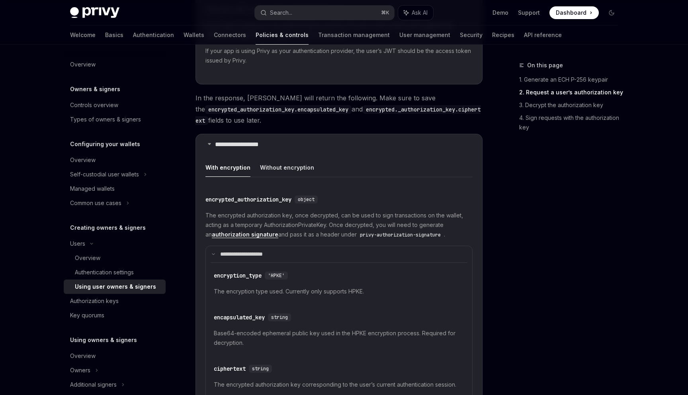
scroll to position [808, 0]
click at [288, 162] on button "Without encryption" at bounding box center [287, 168] width 54 height 19
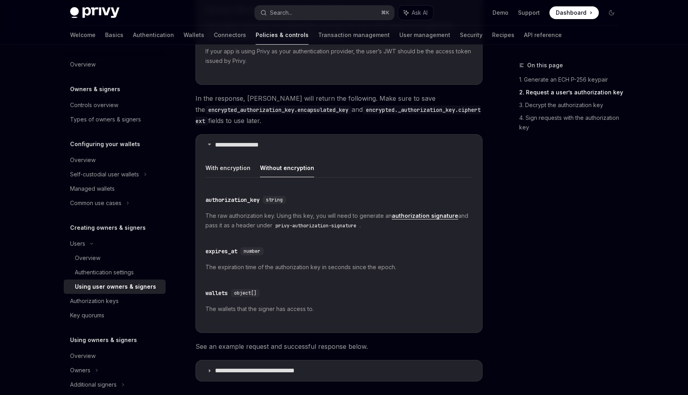
click at [422, 217] on link "authorization signature" at bounding box center [425, 215] width 67 height 7
click at [285, 224] on code "privy-authorization-signature" at bounding box center [315, 226] width 87 height 8
drag, startPoint x: 285, startPoint y: 224, endPoint x: 339, endPoint y: 225, distance: 54.2
click at [339, 225] on code "privy-authorization-signature" at bounding box center [315, 226] width 87 height 8
copy code "privy-authorization-signature"
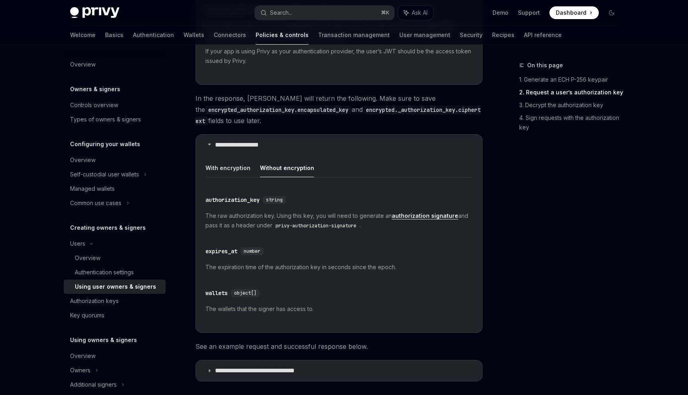
click at [254, 214] on span "The raw authorization key. Using this key, you will need to generate an authori…" at bounding box center [339, 220] width 267 height 19
drag, startPoint x: 254, startPoint y: 214, endPoint x: 265, endPoint y: 214, distance: 11.2
click at [265, 214] on span "The raw authorization key. Using this key, you will need to generate an authori…" at bounding box center [339, 220] width 267 height 19
copy span "authorization key"
click at [233, 166] on button "With encryption" at bounding box center [228, 168] width 45 height 19
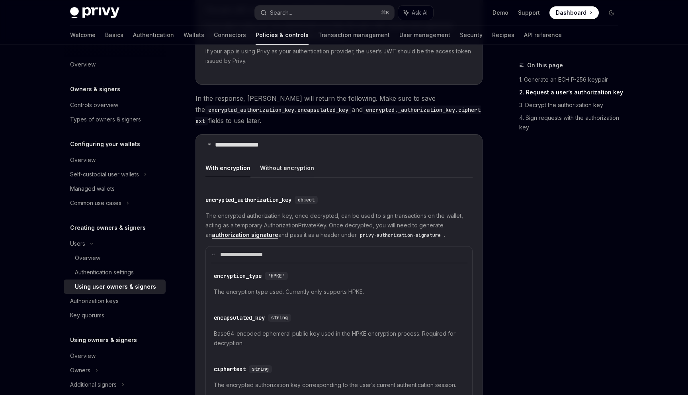
click at [267, 164] on button "Without encryption" at bounding box center [287, 168] width 54 height 19
type textarea "*"
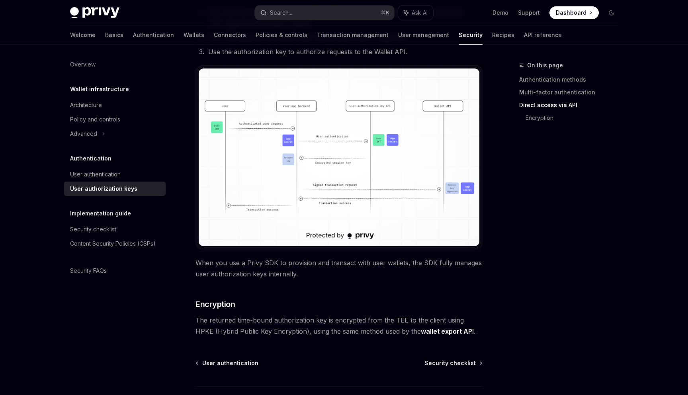
scroll to position [653, 0]
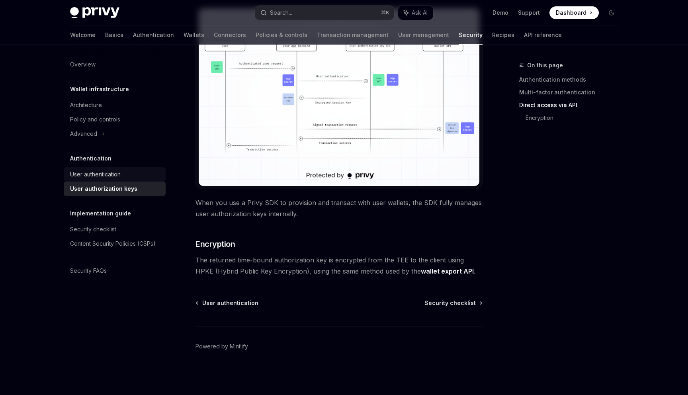
click at [116, 177] on div "User authentication" at bounding box center [95, 175] width 51 height 10
type textarea "*"
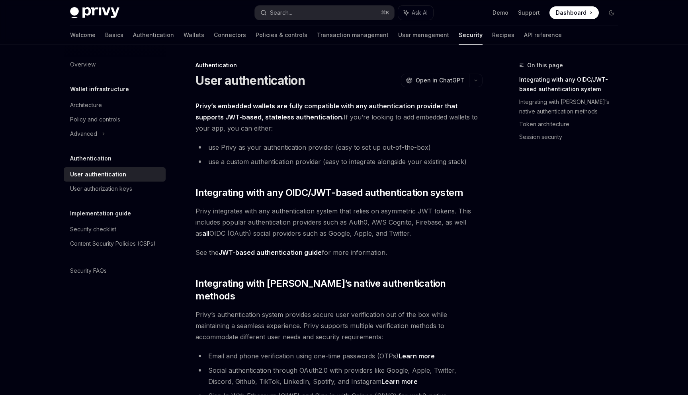
click at [245, 252] on link "JWT-based authentication guide" at bounding box center [270, 253] width 103 height 8
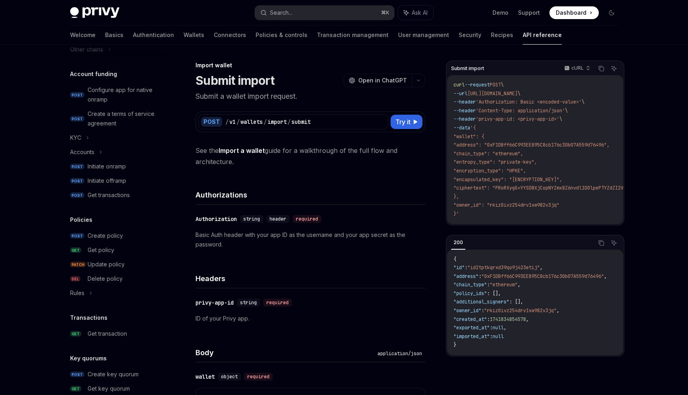
scroll to position [253, 0]
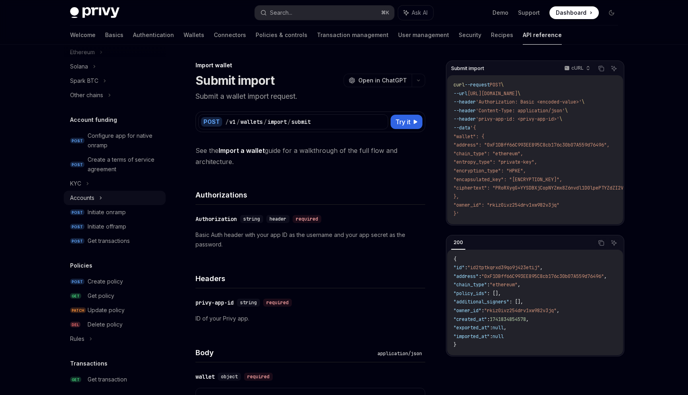
click at [95, 198] on div "Accounts" at bounding box center [115, 198] width 102 height 14
type textarea "*"
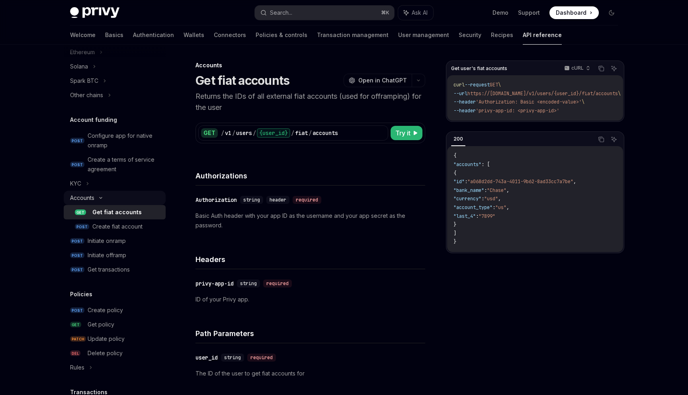
click at [95, 198] on div "Accounts" at bounding box center [115, 198] width 102 height 14
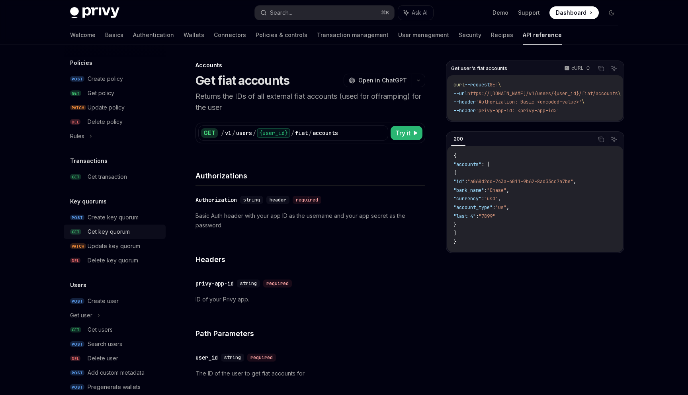
scroll to position [471, 0]
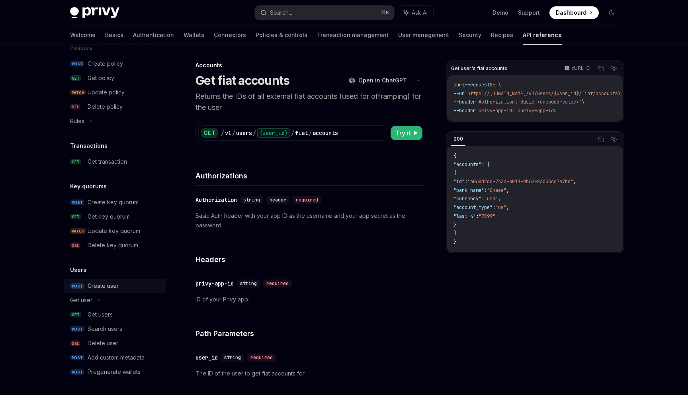
click at [112, 287] on div "Create user" at bounding box center [103, 286] width 31 height 10
click at [104, 284] on div "Create user" at bounding box center [103, 286] width 31 height 10
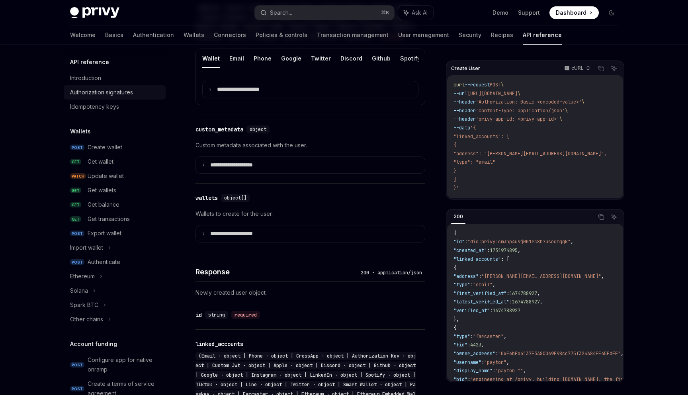
click at [99, 94] on div "Authorization signatures" at bounding box center [101, 93] width 63 height 10
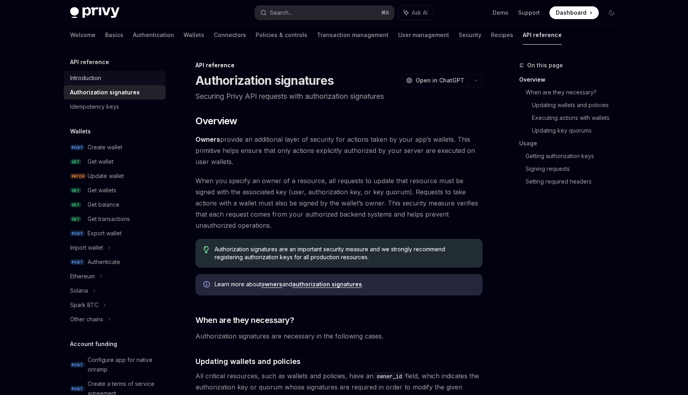
click at [104, 81] on div "Introduction" at bounding box center [115, 78] width 91 height 10
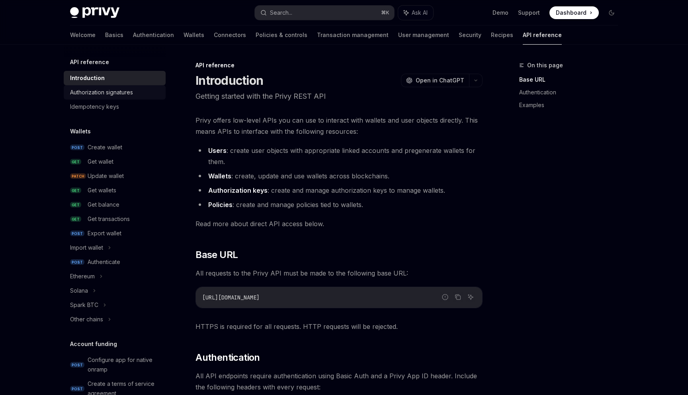
click at [105, 97] on div "Authorization signatures" at bounding box center [101, 93] width 63 height 10
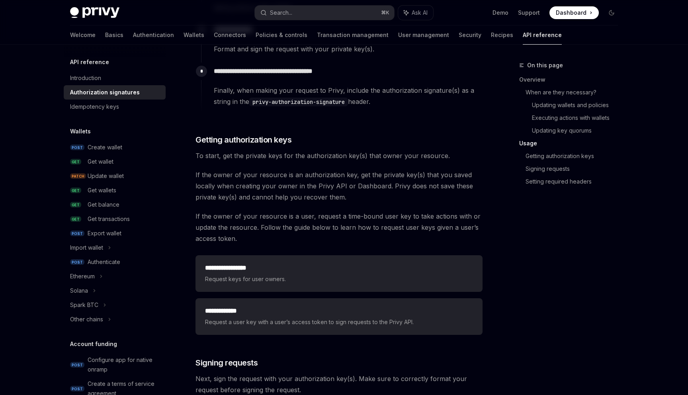
scroll to position [920, 0]
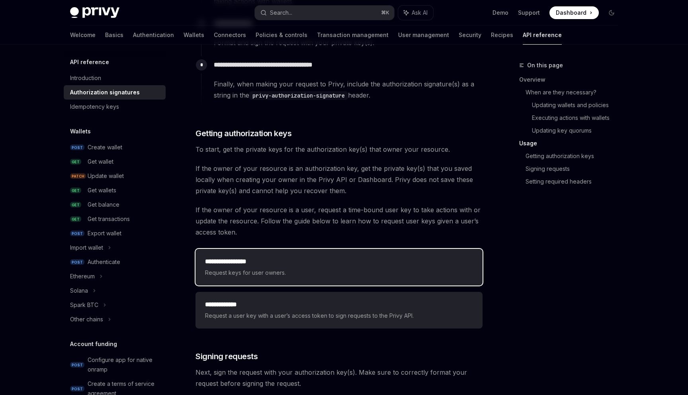
click at [296, 266] on div "**********" at bounding box center [339, 267] width 268 height 21
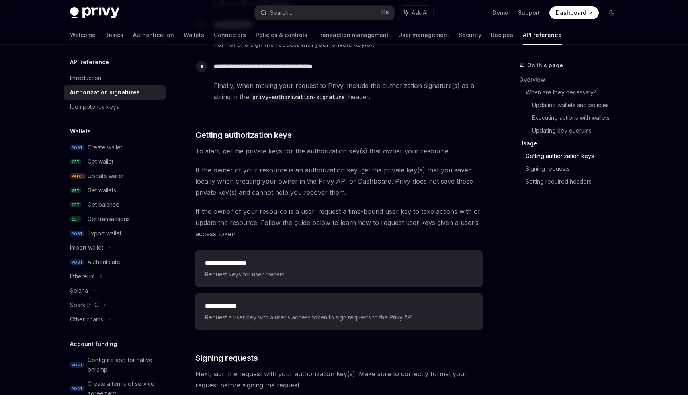
scroll to position [854, 0]
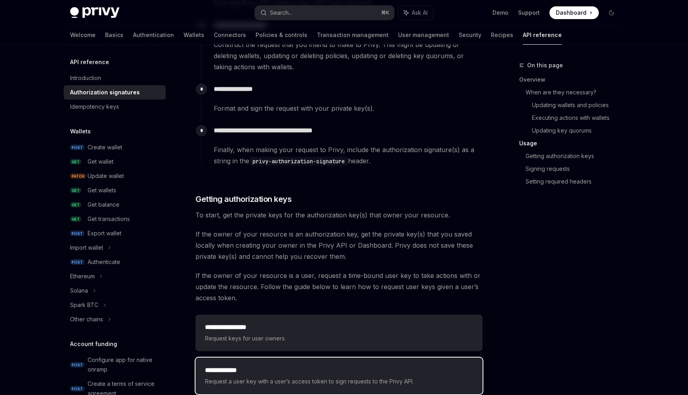
click at [269, 378] on span "Request a user key with a user’s access token to sign requests to the Privy API." at bounding box center [339, 382] width 268 height 10
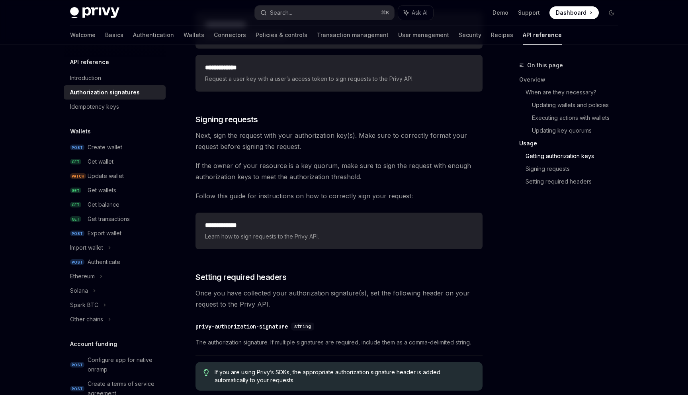
scroll to position [1158, 0]
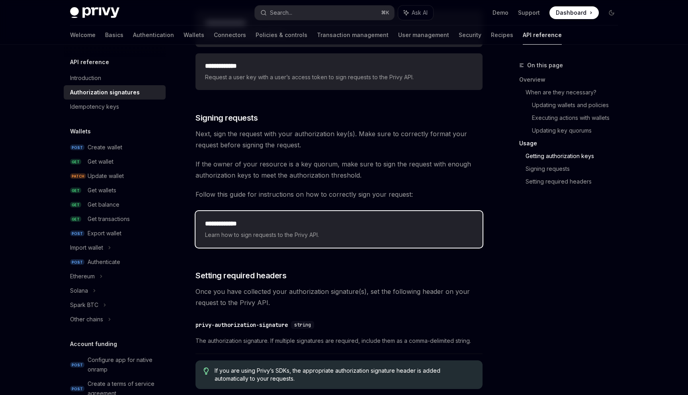
click at [236, 232] on span "Learn how to sign requests to the Privy API." at bounding box center [339, 235] width 268 height 10
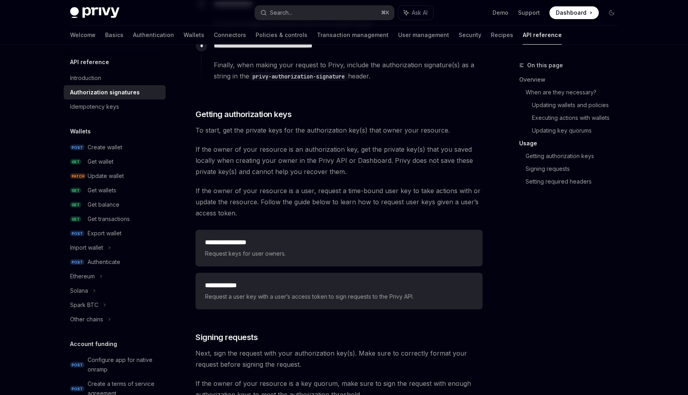
scroll to position [949, 0]
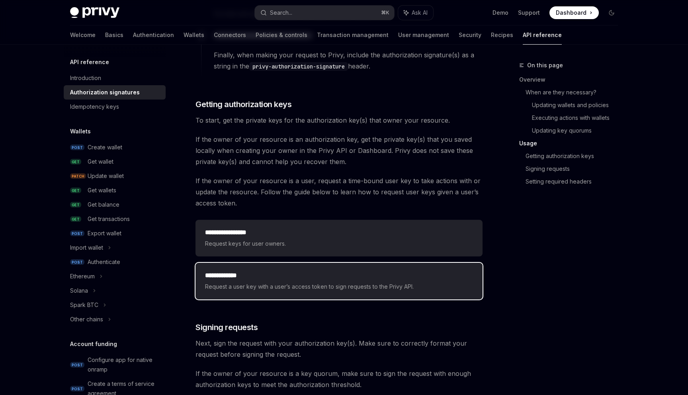
click at [235, 282] on span "Request a user key with a user’s access token to sign requests to the Privy API." at bounding box center [339, 287] width 268 height 10
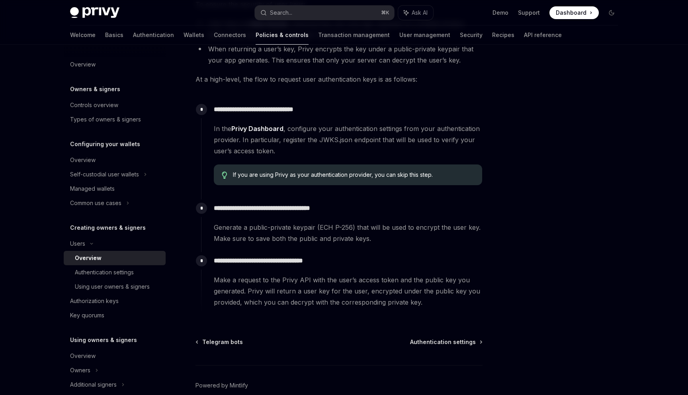
scroll to position [199, 0]
click at [113, 274] on div "Authentication settings" at bounding box center [104, 273] width 59 height 10
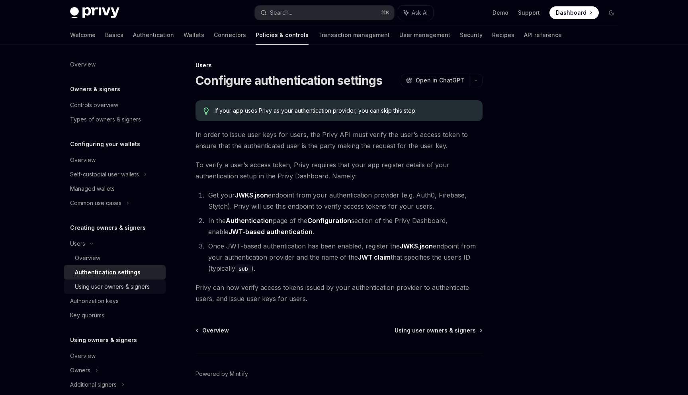
click at [132, 288] on div "Using user owners & signers" at bounding box center [112, 287] width 75 height 10
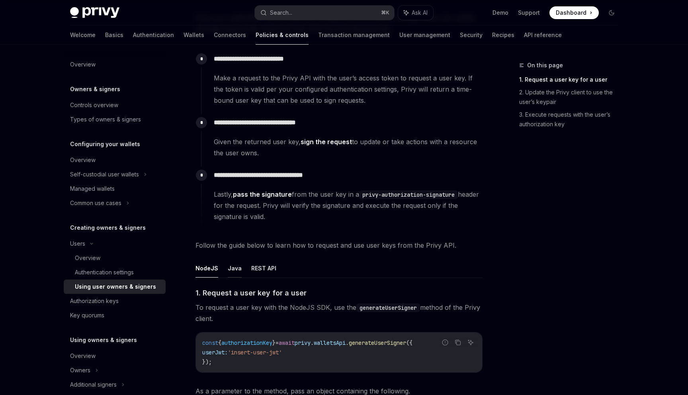
scroll to position [92, 0]
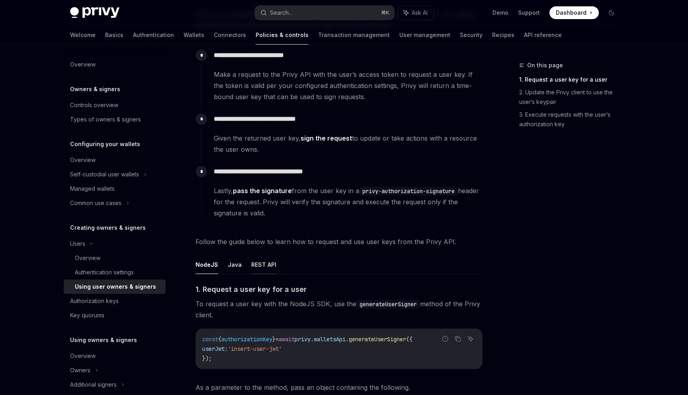
click at [251, 260] on button "REST API" at bounding box center [263, 264] width 25 height 19
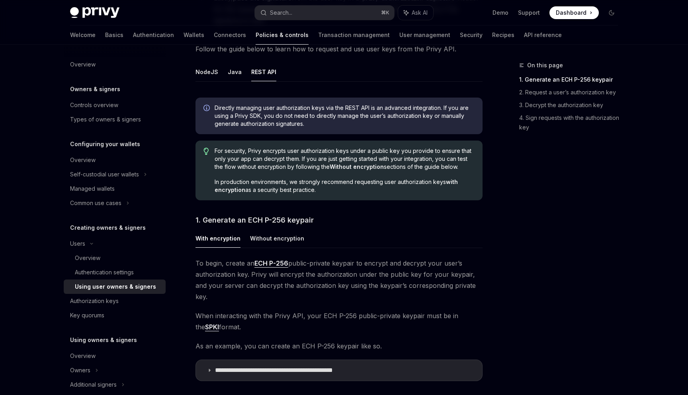
scroll to position [286, 0]
click at [282, 238] on button "Without encryption" at bounding box center [277, 237] width 54 height 19
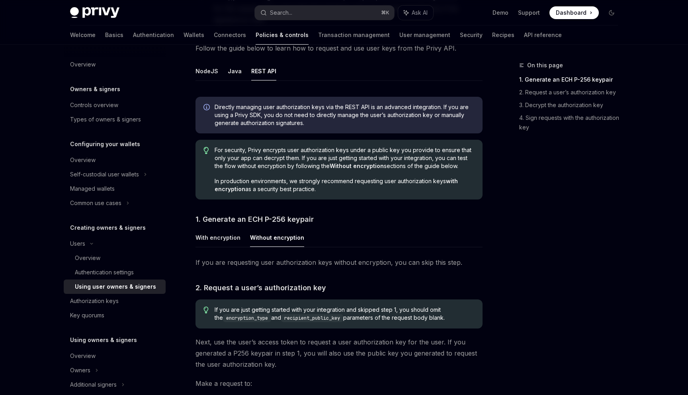
click at [226, 247] on div "With encryption Without encryption If you are requesting user authorization key…" at bounding box center [339, 248] width 287 height 40
click at [226, 237] on button "With encryption" at bounding box center [218, 237] width 45 height 19
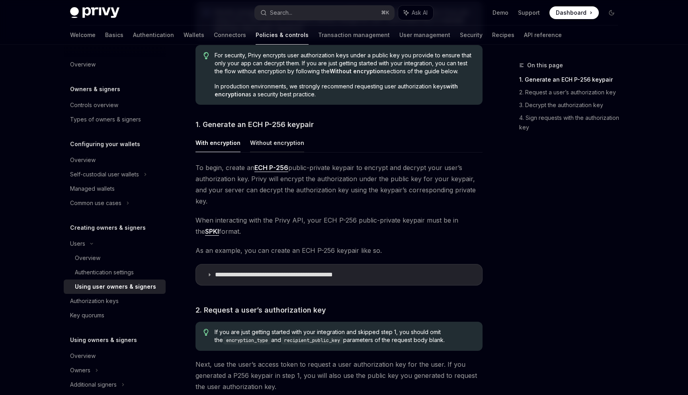
scroll to position [402, 0]
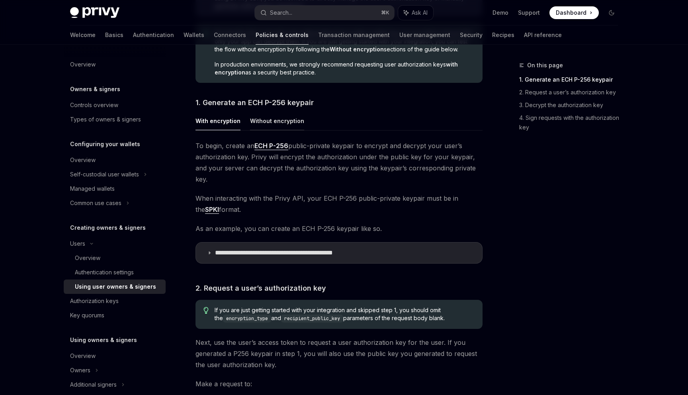
click at [260, 121] on button "Without encryption" at bounding box center [277, 121] width 54 height 19
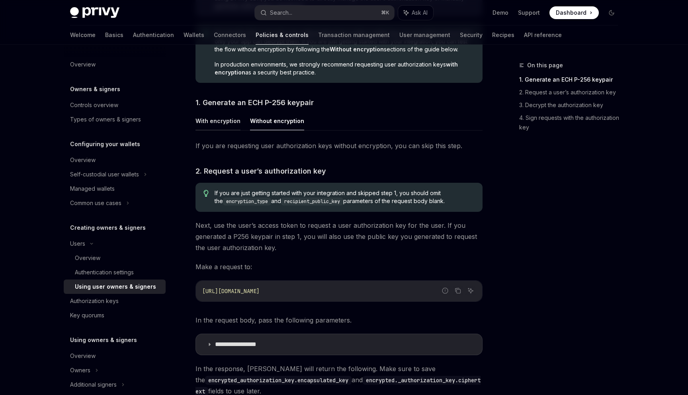
click at [216, 126] on button "With encryption" at bounding box center [218, 121] width 45 height 19
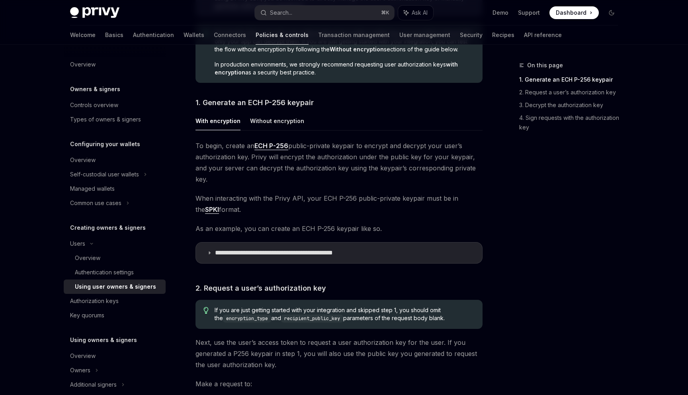
click at [240, 141] on span "To begin, create an ECH P-256 public-private keypair to encrypt and decrypt you…" at bounding box center [339, 162] width 287 height 45
click at [251, 243] on summary "**********" at bounding box center [339, 253] width 286 height 21
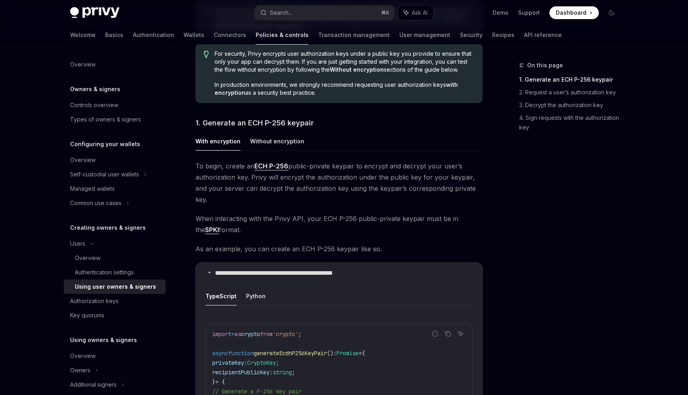
scroll to position [374, 0]
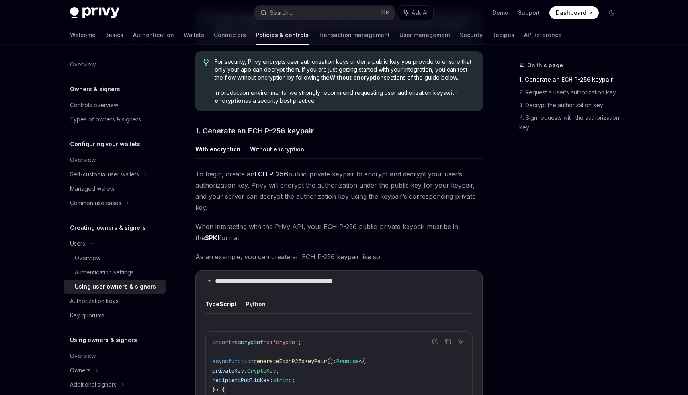
click at [270, 151] on button "Without encryption" at bounding box center [277, 149] width 54 height 19
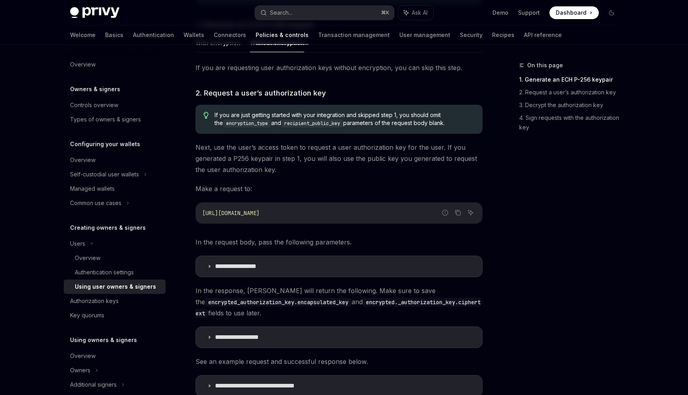
scroll to position [482, 0]
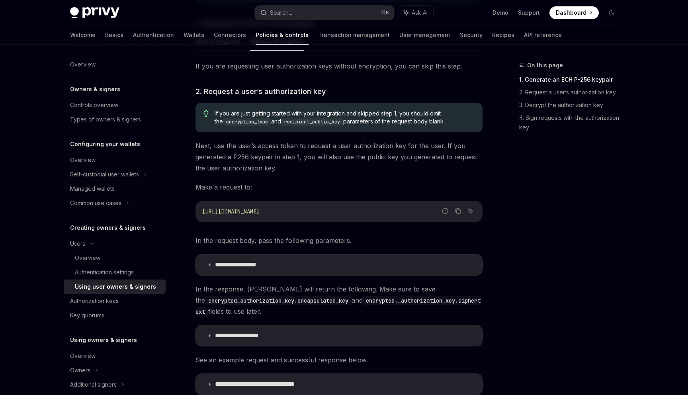
click at [260, 208] on span "https://api.privy.io/v1/wallets/authenticate" at bounding box center [230, 211] width 57 height 7
copy span "authenticate"
click at [212, 264] on summary "**********" at bounding box center [339, 264] width 286 height 21
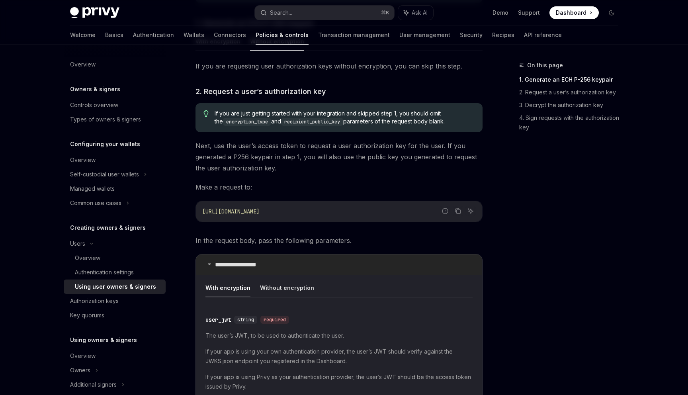
click at [212, 264] on summary "**********" at bounding box center [339, 264] width 286 height 21
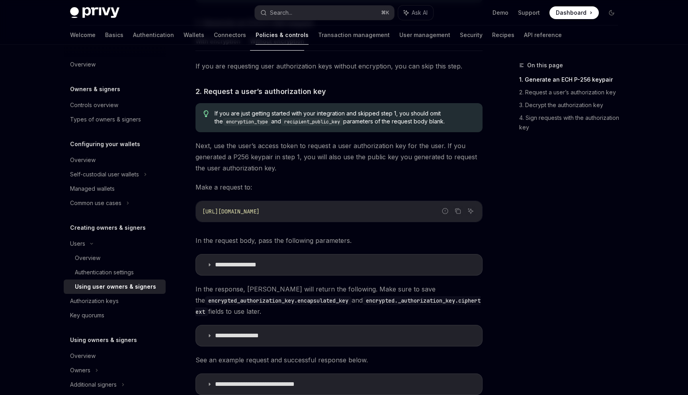
scroll to position [500, 0]
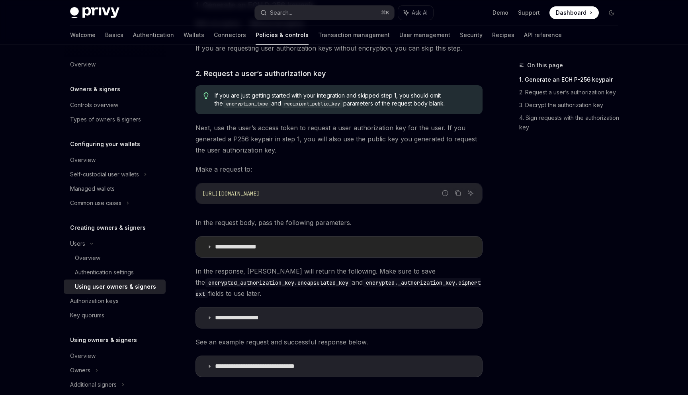
click at [245, 252] on summary "**********" at bounding box center [339, 247] width 286 height 21
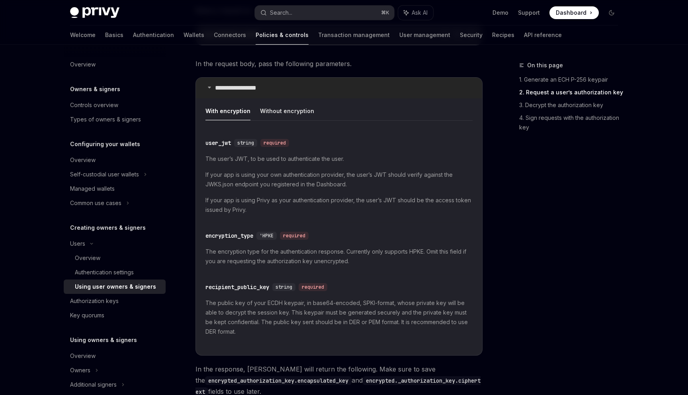
scroll to position [634, 0]
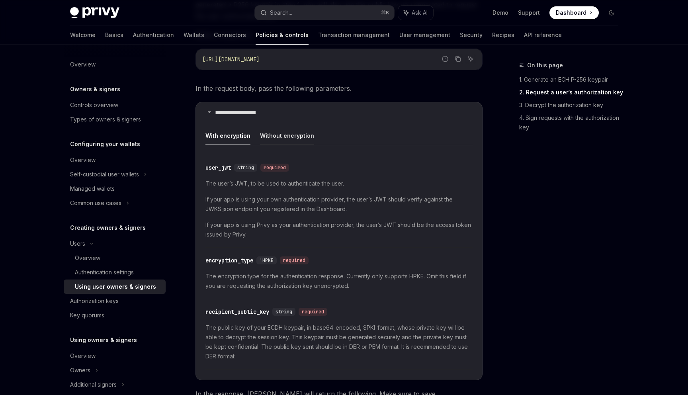
click at [284, 135] on button "Without encryption" at bounding box center [287, 135] width 54 height 19
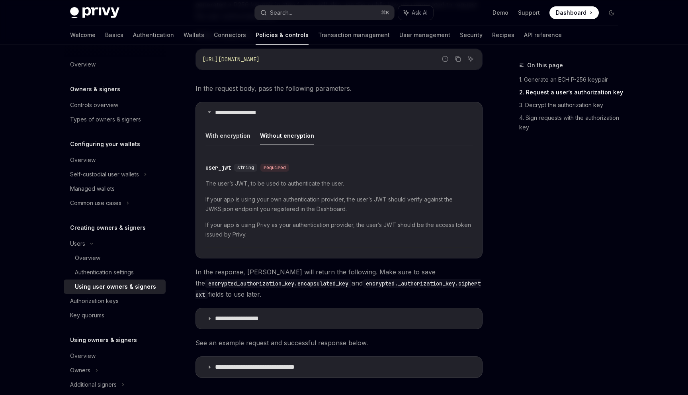
click at [220, 167] on div "user_jwt" at bounding box center [218, 168] width 25 height 8
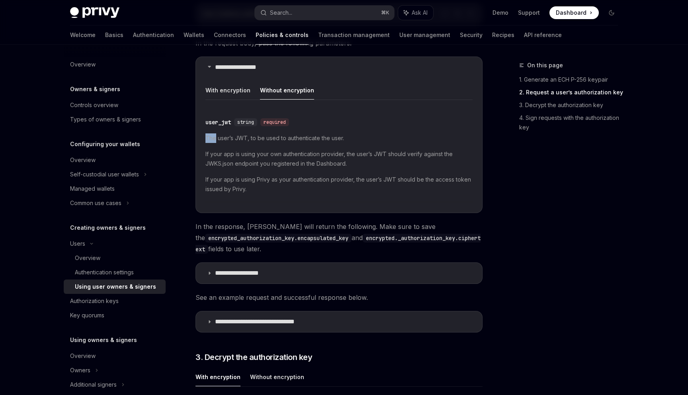
click at [220, 167] on div "​ user_jwt string required The user’s JWT, to be used to authenticate the user.…" at bounding box center [339, 158] width 267 height 89
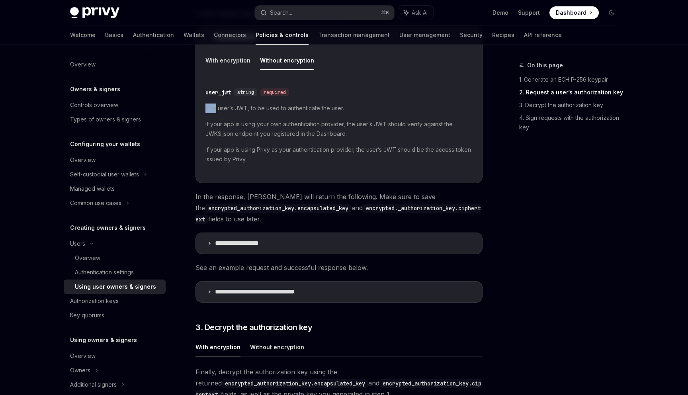
scroll to position [625, 0]
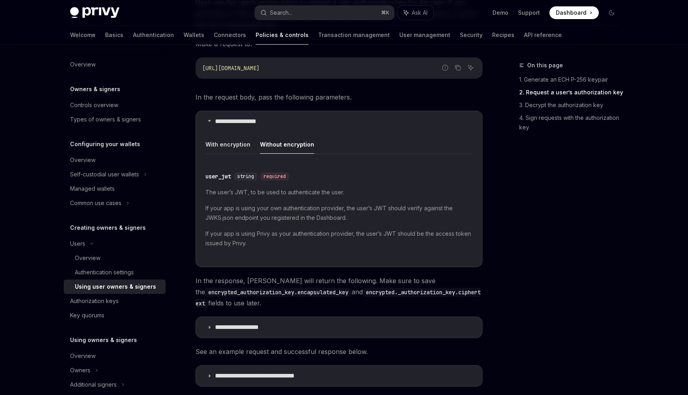
click at [215, 174] on div "user_jwt" at bounding box center [218, 176] width 25 height 8
click at [214, 174] on div "user_jwt" at bounding box center [218, 176] width 25 height 8
drag, startPoint x: 203, startPoint y: 177, endPoint x: 232, endPoint y: 177, distance: 28.7
click at [232, 177] on details "**********" at bounding box center [339, 189] width 287 height 157
copy div "user_jwt"
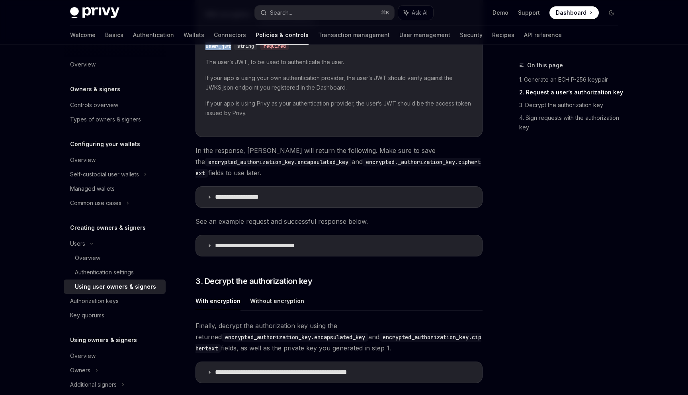
scroll to position [764, 0]
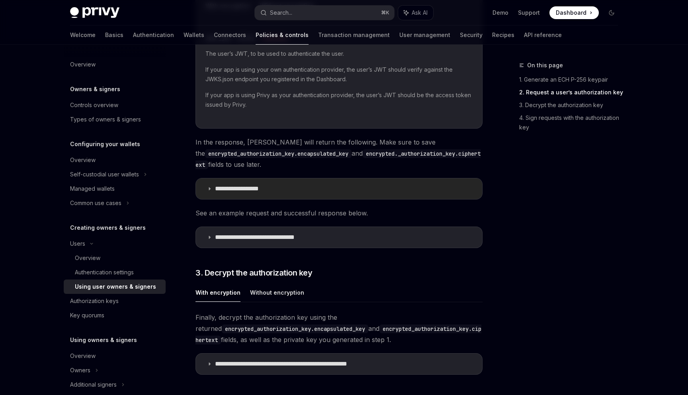
click at [308, 188] on summary "**********" at bounding box center [339, 188] width 286 height 21
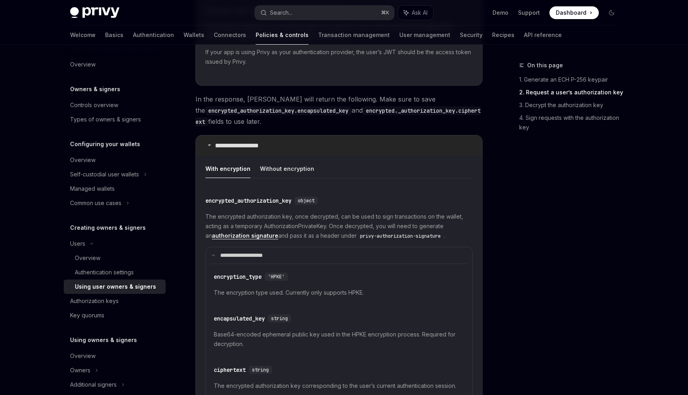
scroll to position [808, 0]
click at [276, 163] on button "Without encryption" at bounding box center [287, 167] width 54 height 19
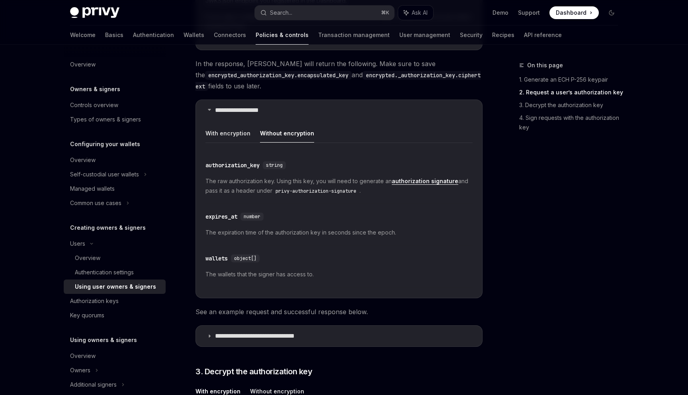
scroll to position [843, 0]
click at [225, 111] on p "**********" at bounding box center [247, 110] width 64 height 8
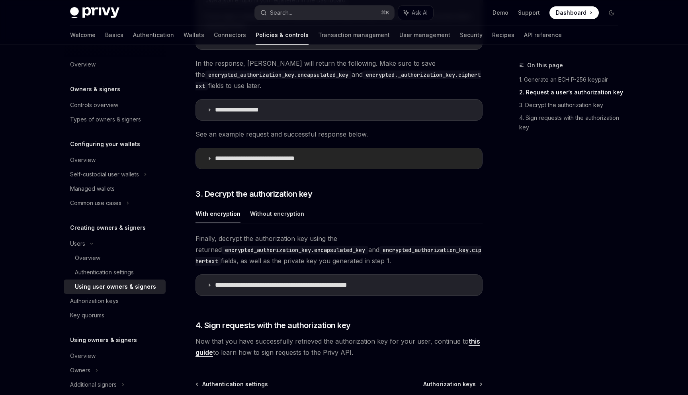
click at [231, 148] on summary "**********" at bounding box center [339, 158] width 286 height 21
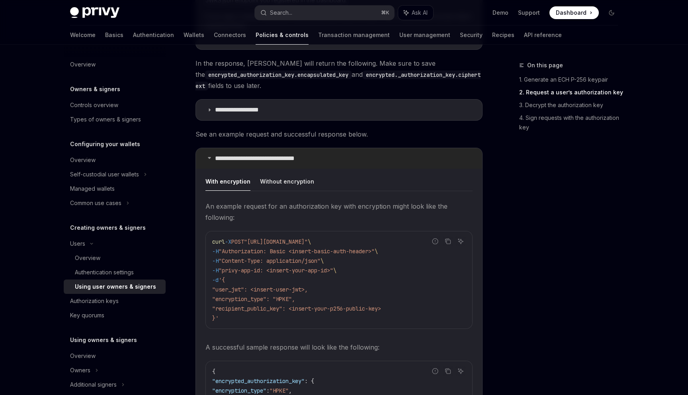
click at [231, 148] on summary "**********" at bounding box center [339, 158] width 286 height 21
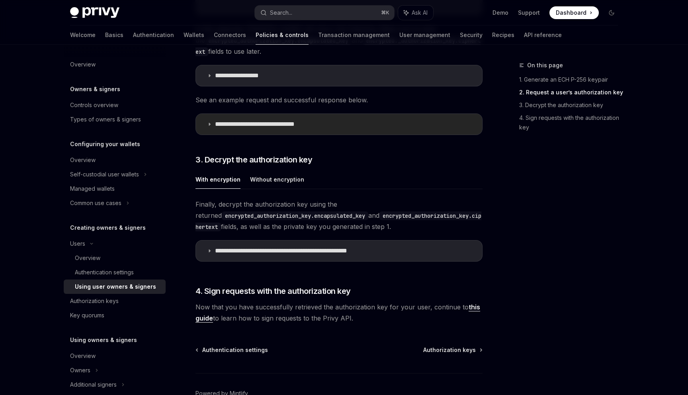
scroll to position [902, 0]
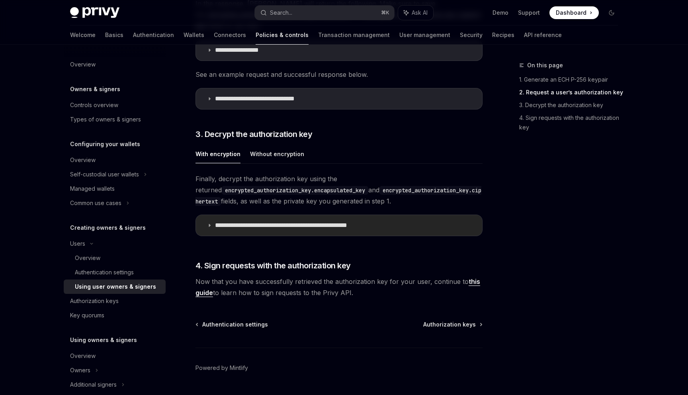
click at [219, 229] on p "**********" at bounding box center [302, 225] width 175 height 8
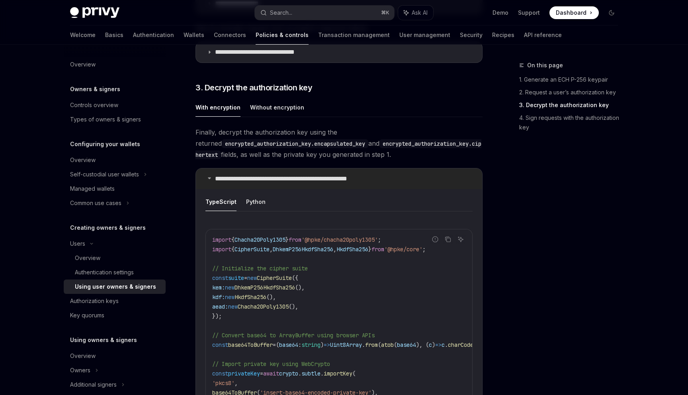
scroll to position [996, 0]
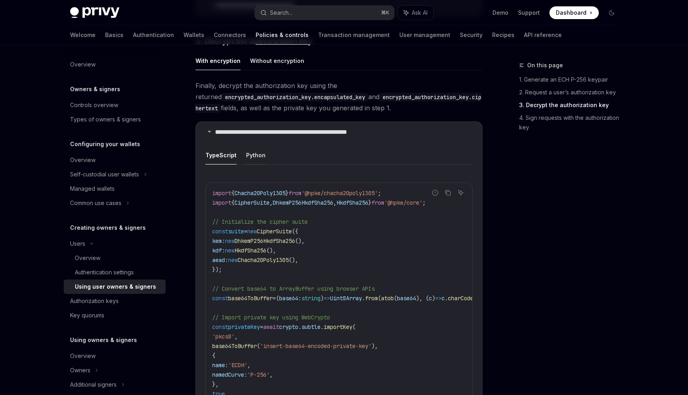
click at [256, 164] on button "Python" at bounding box center [256, 155] width 20 height 19
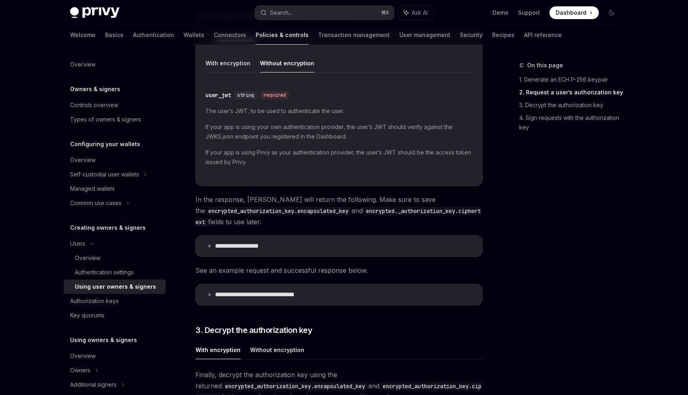
scroll to position [683, 0]
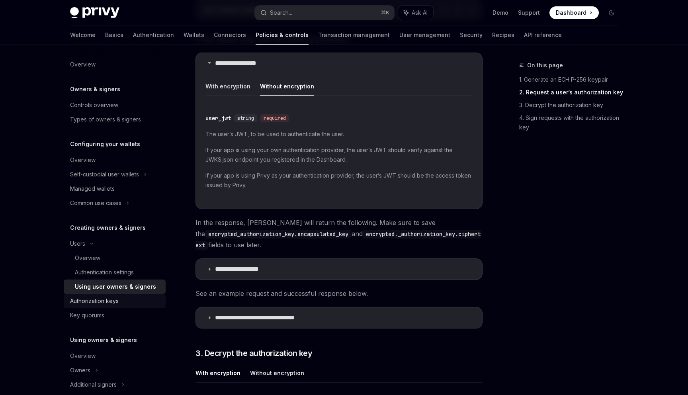
click at [116, 301] on div "Authorization keys" at bounding box center [94, 301] width 49 height 10
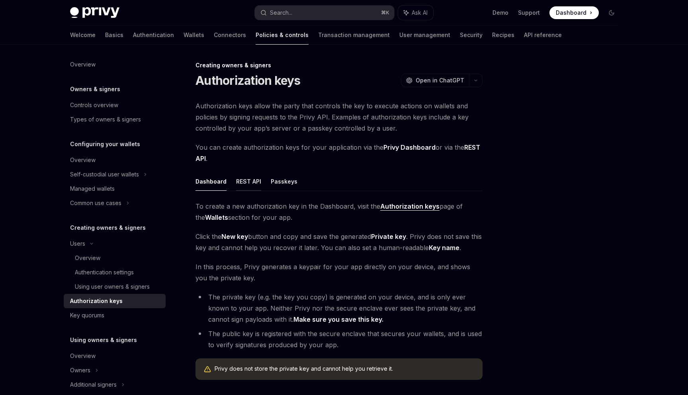
click at [244, 186] on button "REST API" at bounding box center [248, 181] width 25 height 19
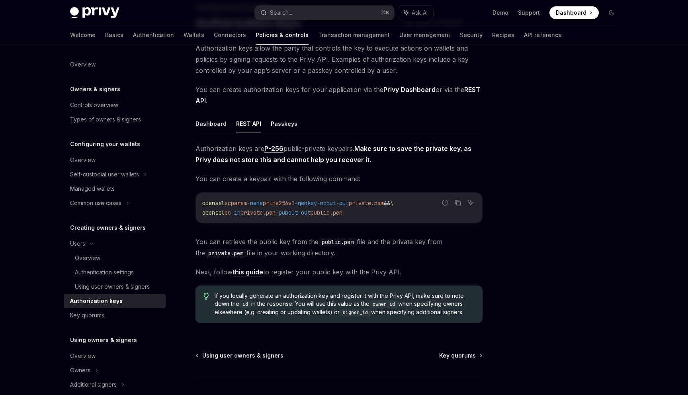
scroll to position [36, 0]
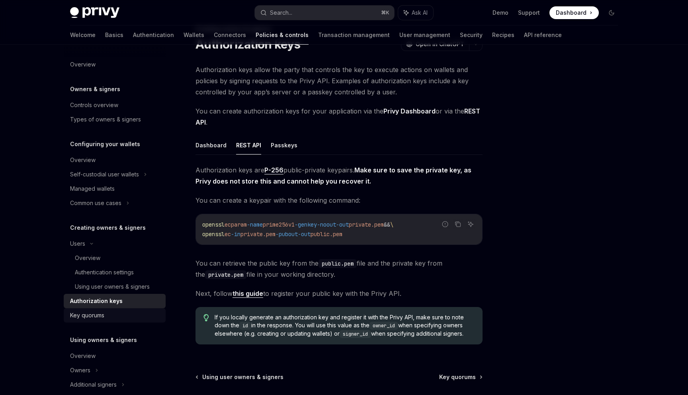
click at [110, 314] on div "Key quorums" at bounding box center [115, 316] width 91 height 10
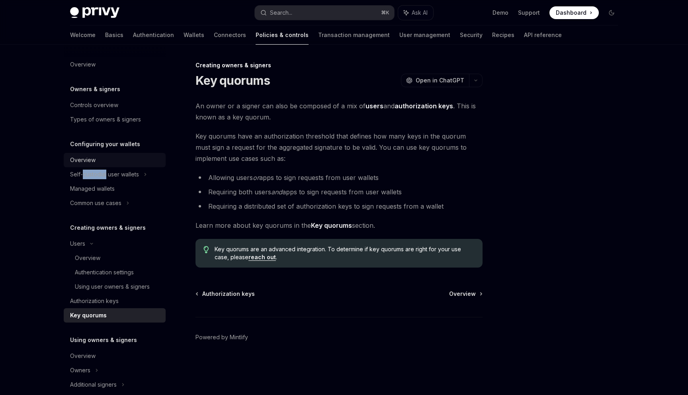
click at [88, 159] on div "Overview" at bounding box center [82, 160] width 25 height 10
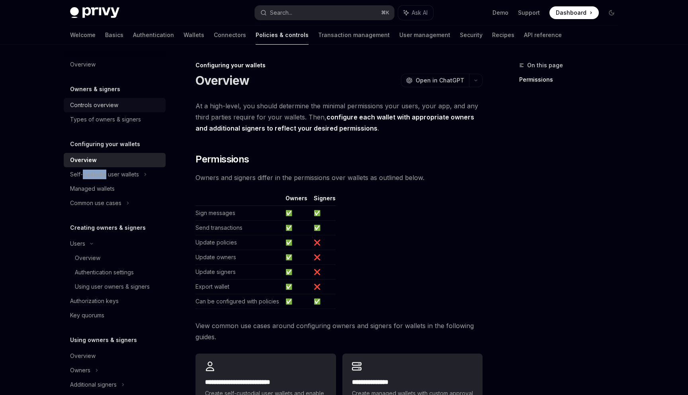
click at [119, 105] on div "Controls overview" at bounding box center [115, 105] width 91 height 10
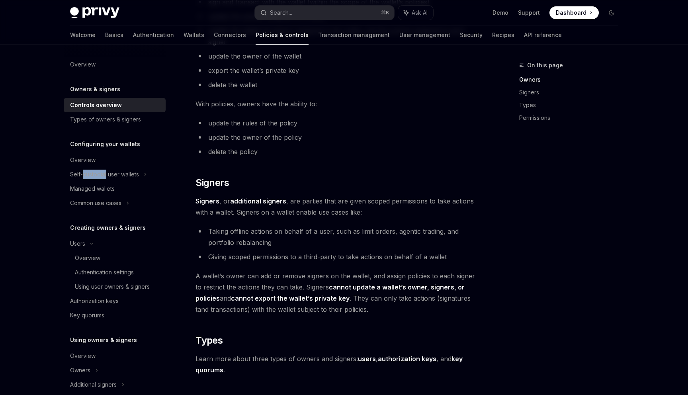
scroll to position [355, 0]
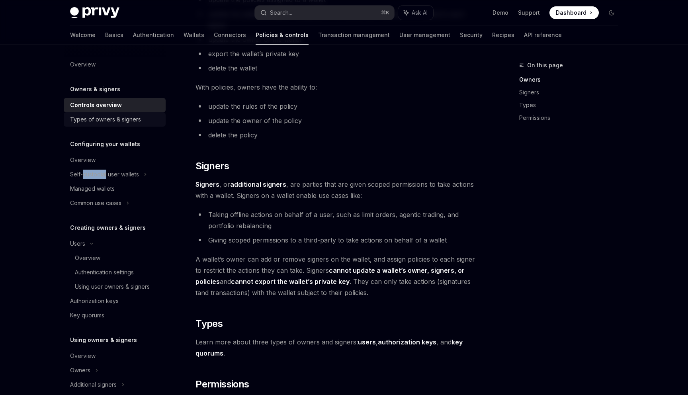
click at [108, 123] on div "Types of owners & signers" at bounding box center [105, 120] width 71 height 10
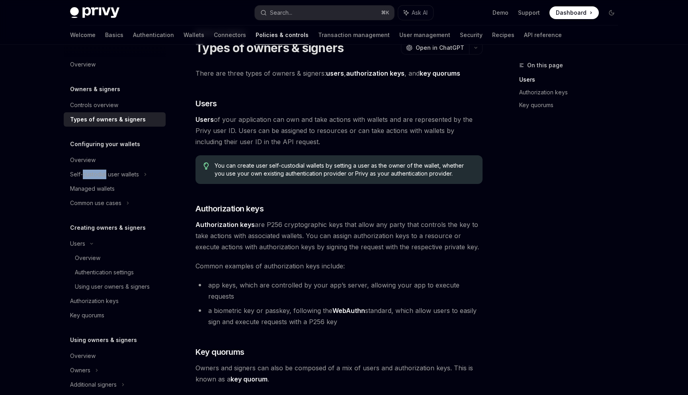
scroll to position [48, 0]
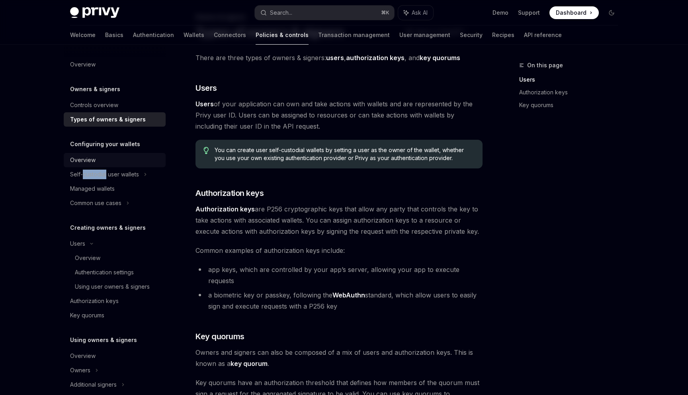
click at [98, 155] on div "Overview" at bounding box center [115, 160] width 91 height 10
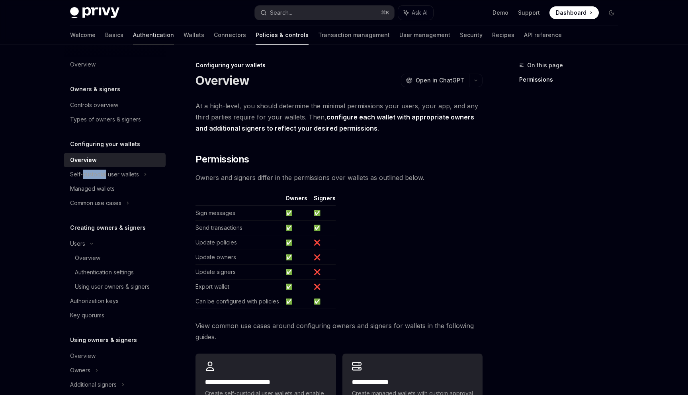
click at [133, 37] on link "Authentication" at bounding box center [153, 34] width 41 height 19
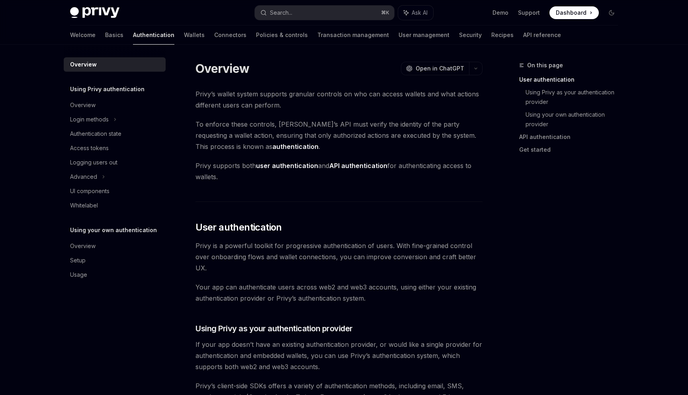
scroll to position [6, 0]
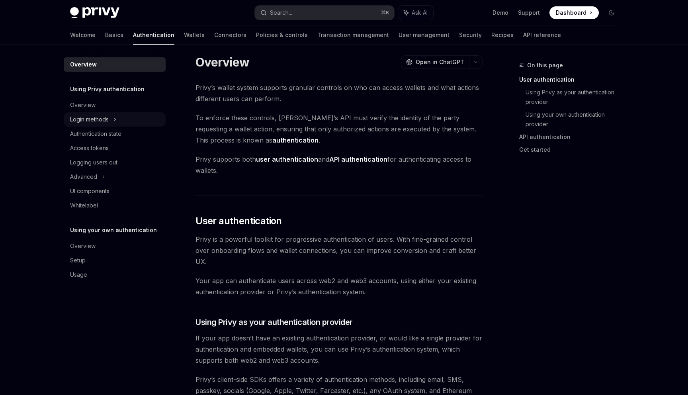
click at [120, 123] on div "Login methods" at bounding box center [115, 119] width 102 height 14
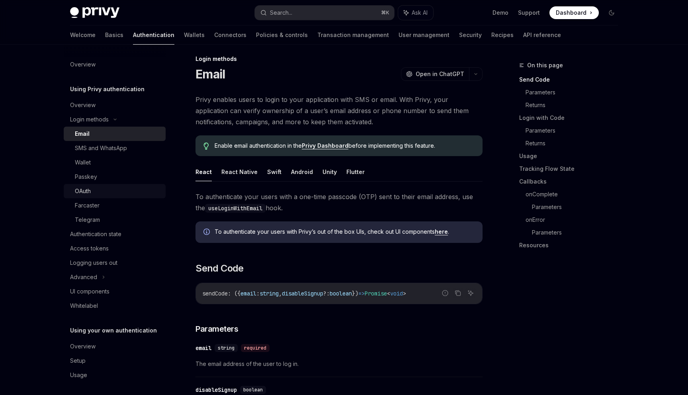
click at [109, 188] on div "OAuth" at bounding box center [118, 191] width 86 height 10
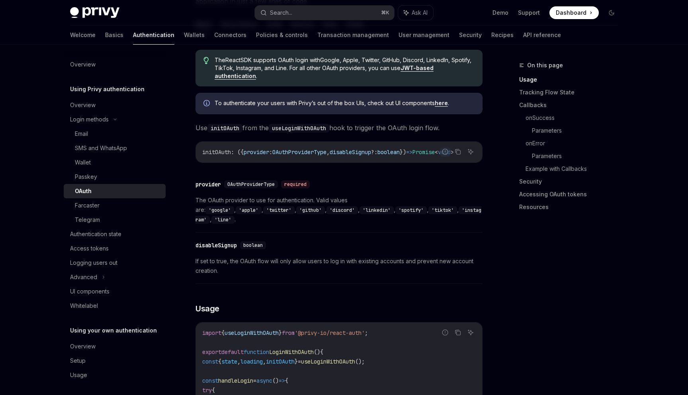
scroll to position [135, 0]
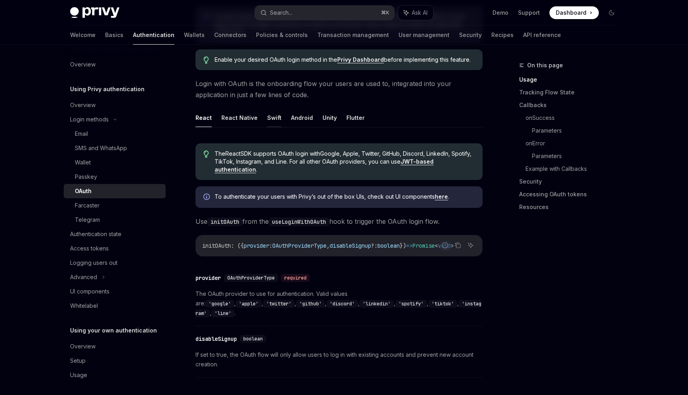
click at [271, 121] on button "Swift" at bounding box center [274, 117] width 14 height 19
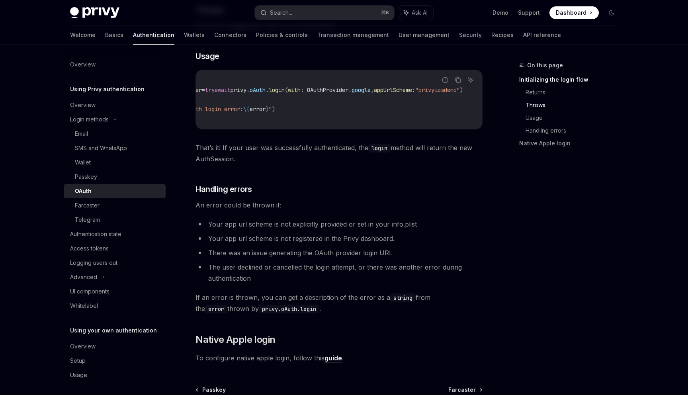
scroll to position [748, 0]
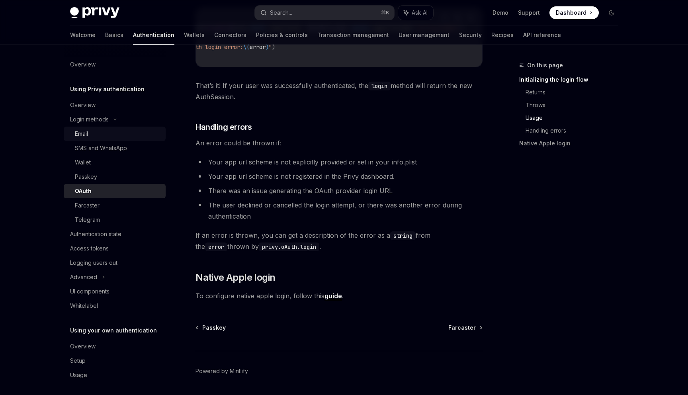
click at [96, 136] on div "Email" at bounding box center [118, 134] width 86 height 10
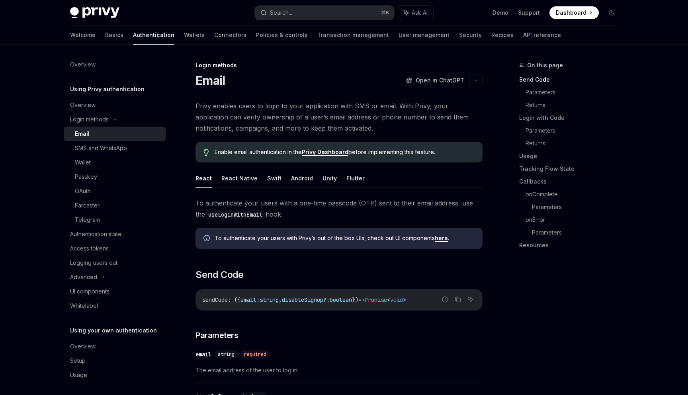
click at [262, 176] on ul "React React Native Swift Android Unity Flutter" at bounding box center [339, 178] width 287 height 19
click at [267, 179] on button "Swift" at bounding box center [274, 178] width 14 height 19
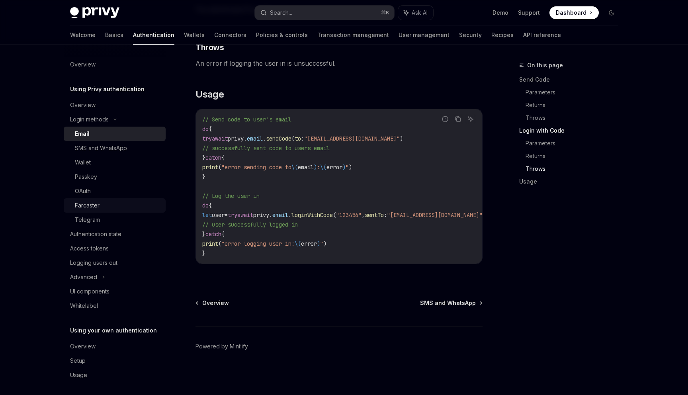
scroll to position [3, 0]
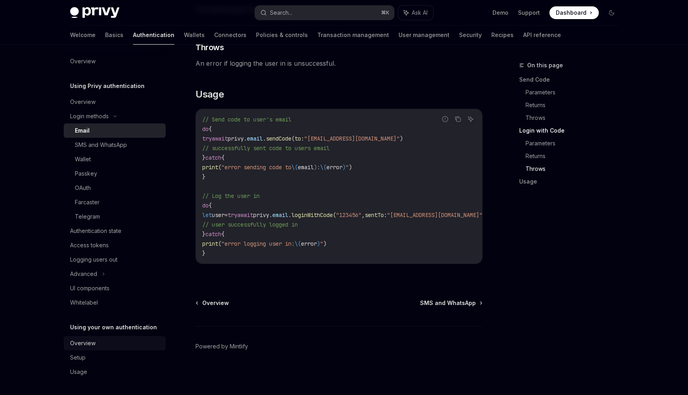
click at [94, 343] on div "Overview" at bounding box center [82, 344] width 25 height 10
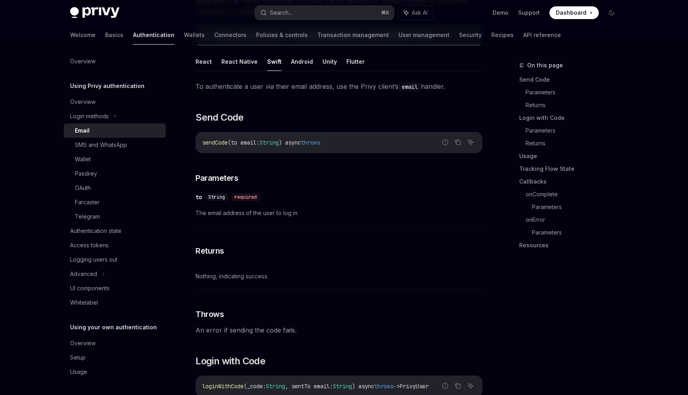
scroll to position [116, 0]
click at [104, 352] on link "Setup" at bounding box center [115, 357] width 102 height 14
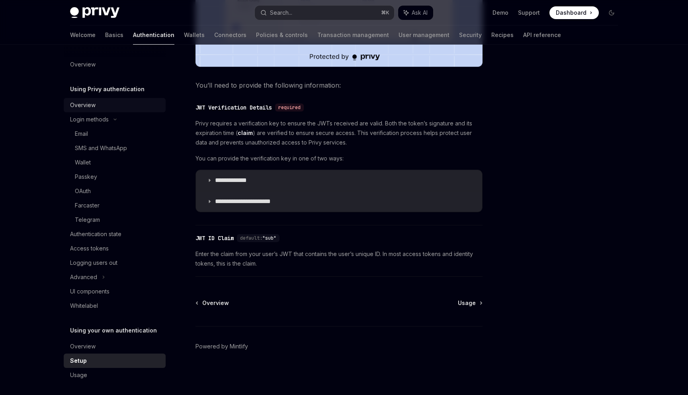
click at [90, 108] on div "Overview" at bounding box center [82, 105] width 25 height 10
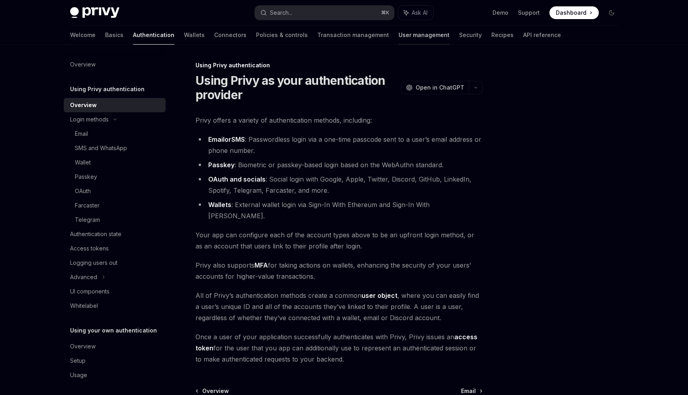
click at [399, 35] on link "User management" at bounding box center [424, 34] width 51 height 19
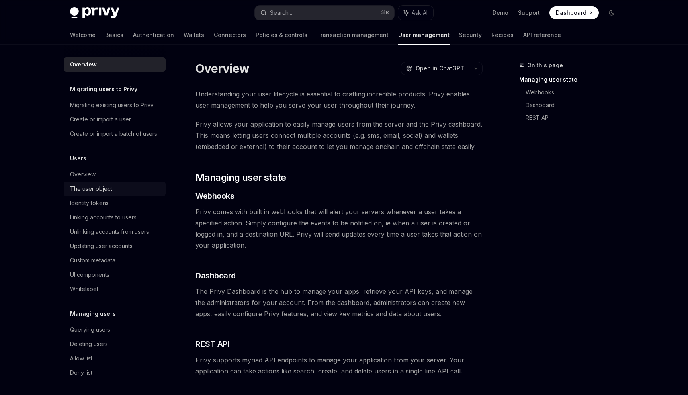
click at [94, 190] on div "The user object" at bounding box center [91, 189] width 42 height 10
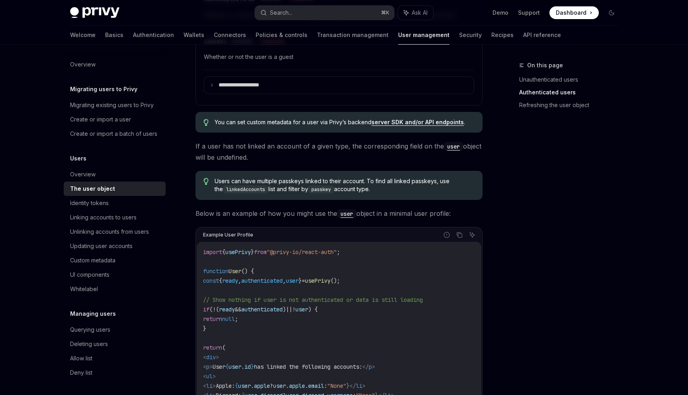
scroll to position [529, 0]
click at [129, 200] on div "Identity tokens" at bounding box center [115, 203] width 91 height 10
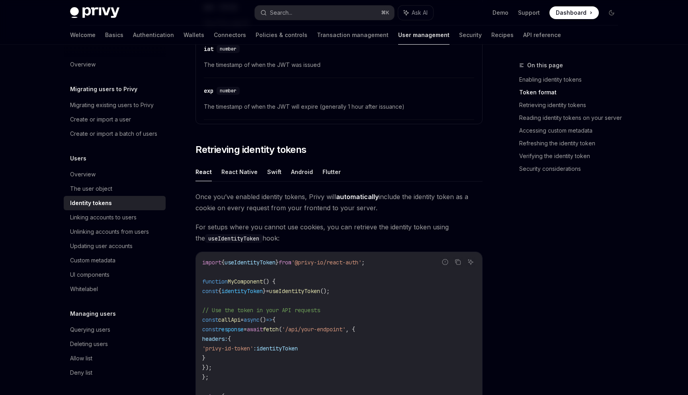
scroll to position [625, 0]
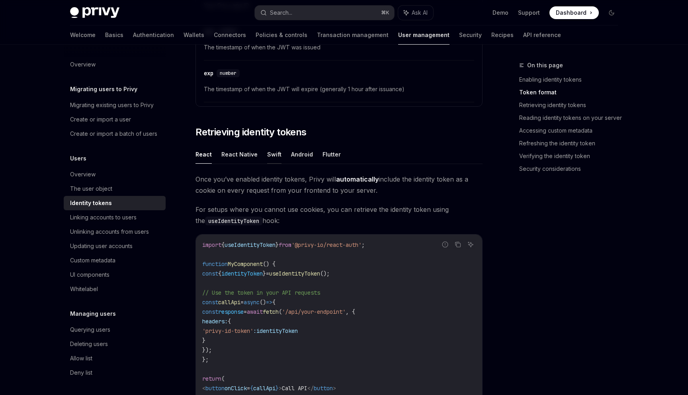
click at [274, 158] on button "Swift" at bounding box center [274, 154] width 14 height 19
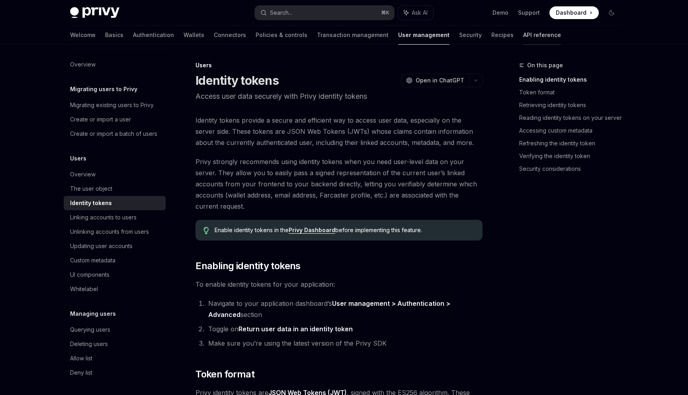
click at [523, 35] on link "API reference" at bounding box center [542, 34] width 38 height 19
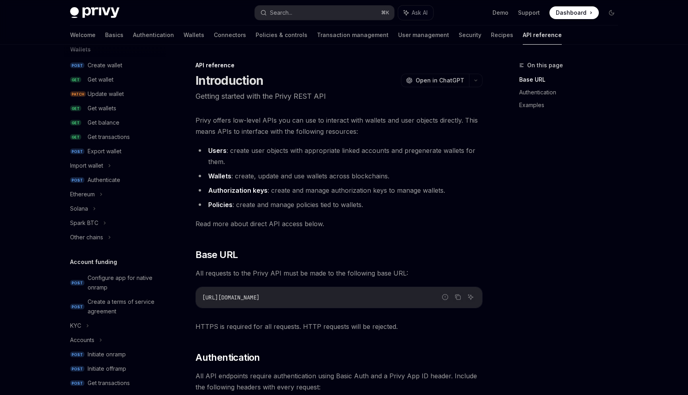
scroll to position [26, 0]
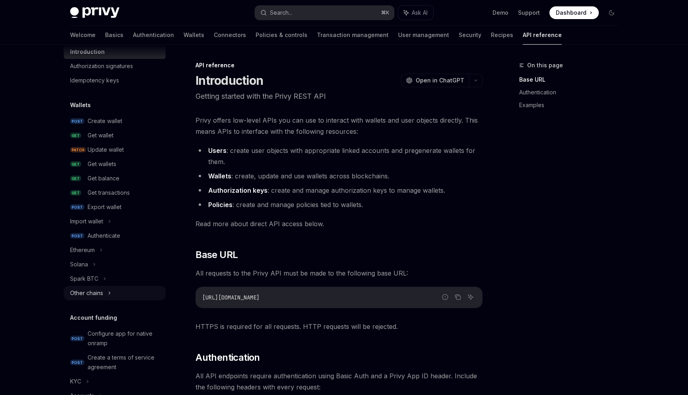
click at [105, 295] on div "Other chains" at bounding box center [115, 293] width 102 height 14
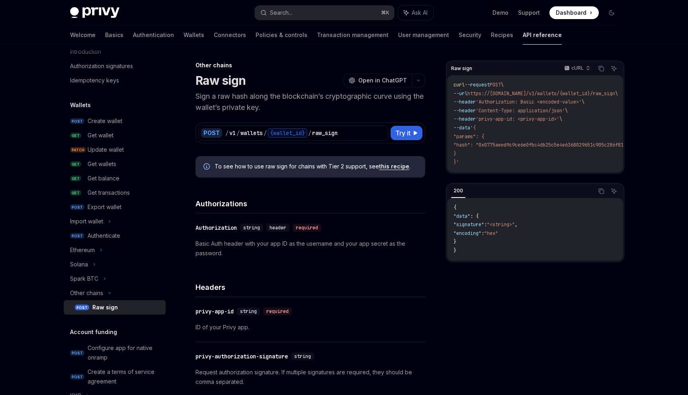
click at [105, 303] on div "Raw sign" at bounding box center [104, 308] width 25 height 10
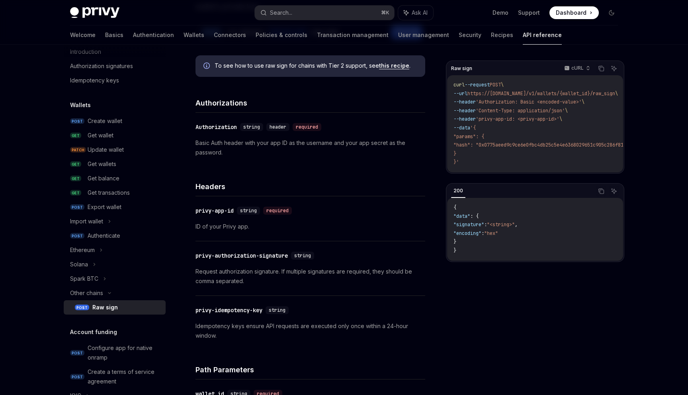
scroll to position [102, 0]
click at [206, 252] on div "privy-authorization-signature" at bounding box center [242, 255] width 92 height 8
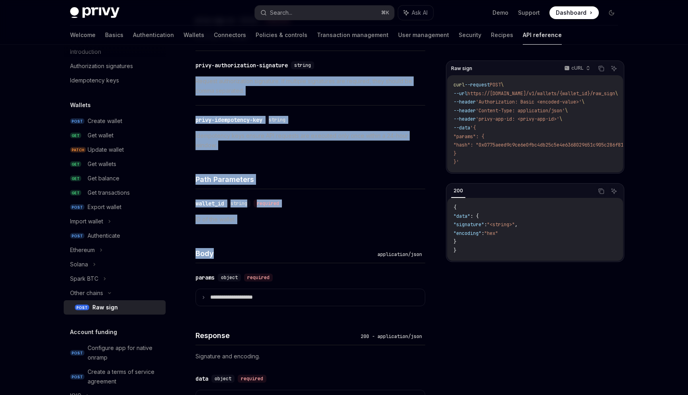
click at [207, 251] on div "**********" at bounding box center [311, 141] width 230 height 552
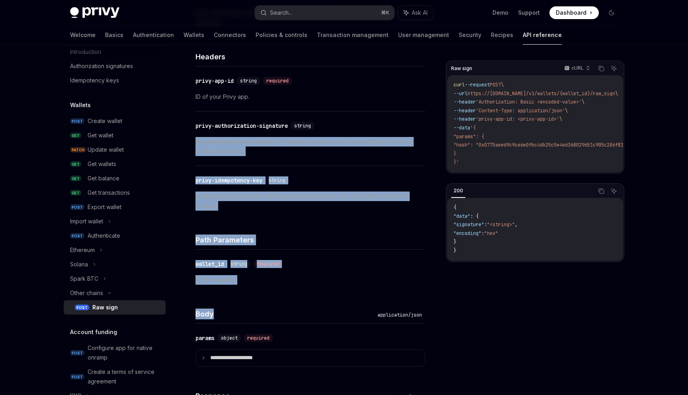
scroll to position [163, 0]
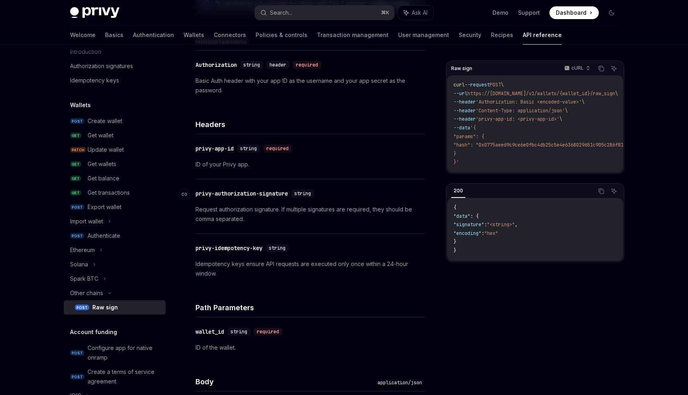
click at [258, 197] on div "privy-authorization-signature" at bounding box center [242, 194] width 92 height 8
click at [288, 193] on div "privy-authorization-signature" at bounding box center [242, 194] width 92 height 8
drag, startPoint x: 288, startPoint y: 193, endPoint x: 199, endPoint y: 192, distance: 88.8
click at [199, 193] on div "privy-authorization-signature" at bounding box center [242, 194] width 92 height 8
copy div "privy-authorization-signature"
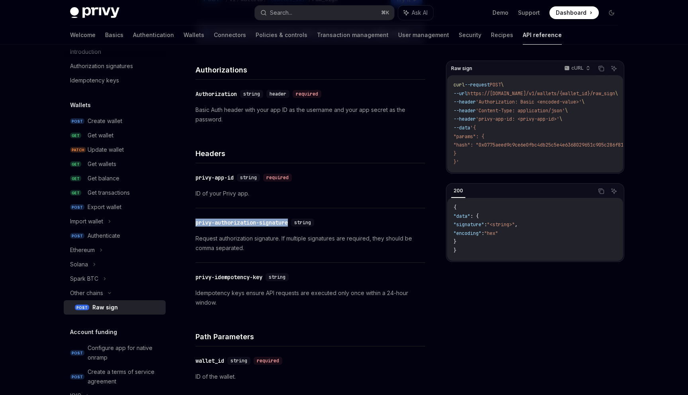
scroll to position [124, 0]
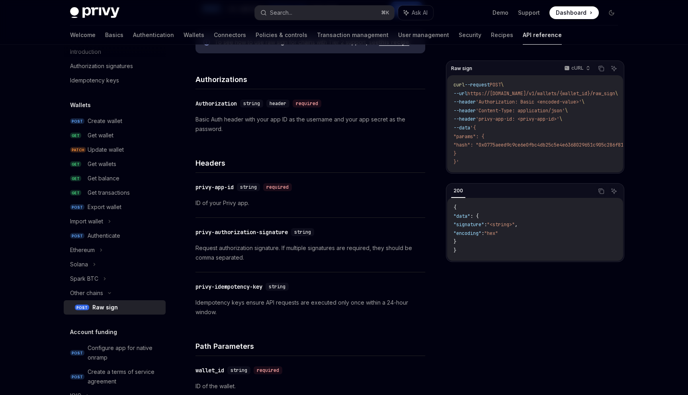
click at [369, 195] on div "​ privy-app-id string required ID of your Privy app." at bounding box center [311, 195] width 230 height 45
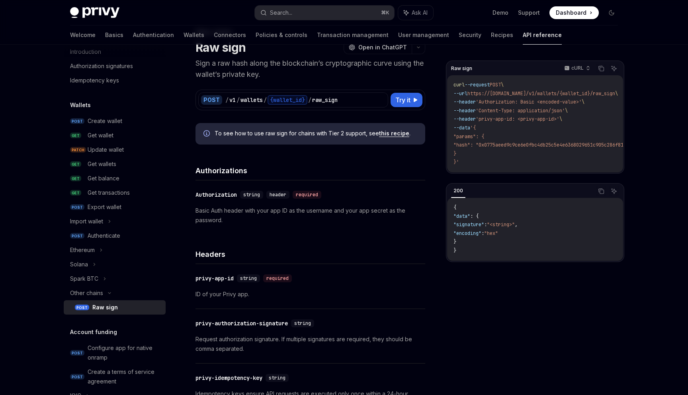
scroll to position [0, 0]
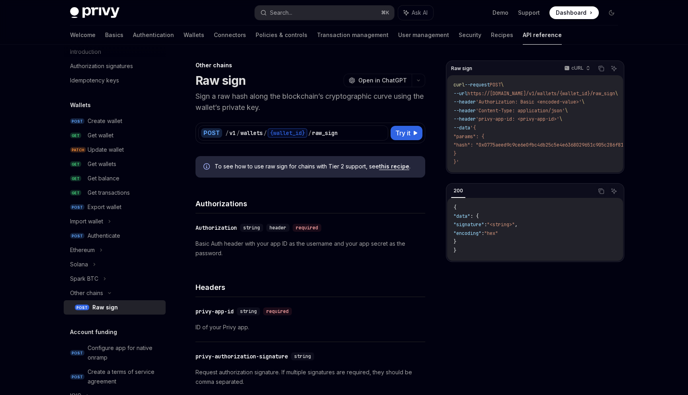
click at [305, 108] on p "Sign a raw hash along the blockchain’s cryptographic curve using the wallet’s p…" at bounding box center [311, 102] width 230 height 22
click at [507, 143] on span ""hash": "0x0775aeed9c9ce6e0fbc4db25c5e4e6368029651c905c286f813126a09025a21e"" at bounding box center [560, 145] width 212 height 6
click at [574, 65] on p "cURL" at bounding box center [578, 68] width 12 height 6
click at [569, 93] on div "Python" at bounding box center [559, 94] width 41 height 6
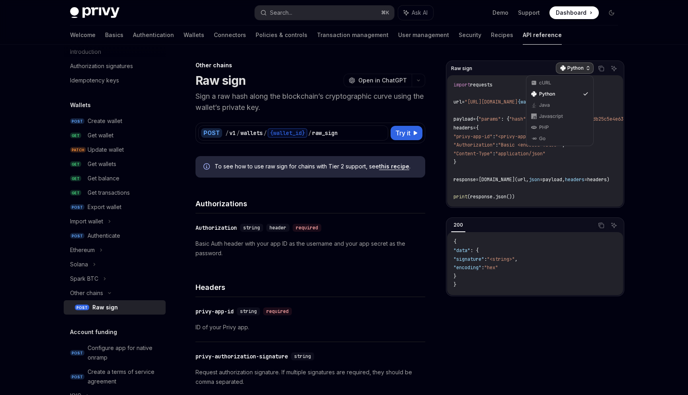
click at [576, 65] on div "Python" at bounding box center [575, 68] width 38 height 11
click at [572, 83] on div "cURL" at bounding box center [559, 83] width 41 height 6
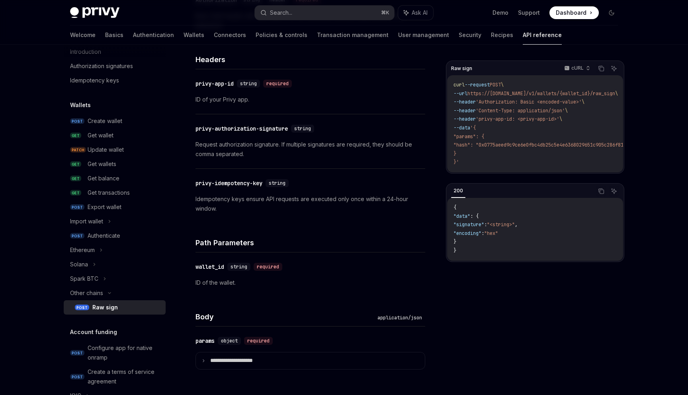
scroll to position [178, 0]
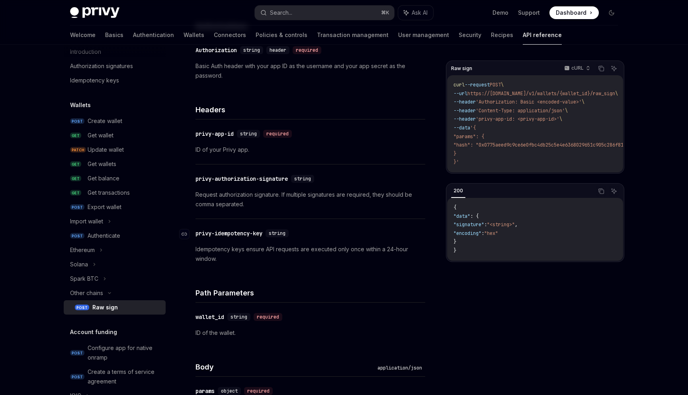
type textarea "*"
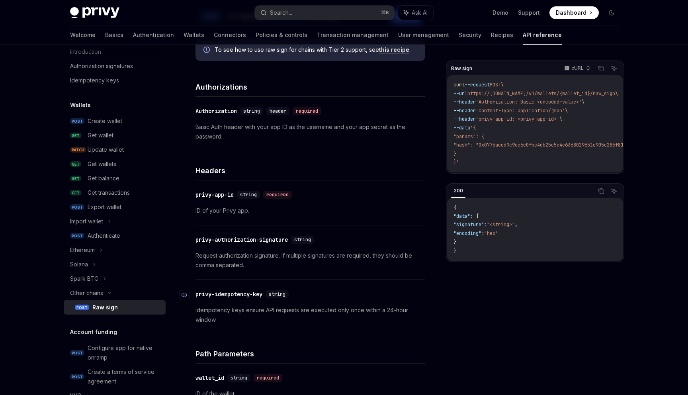
scroll to position [102, 0]
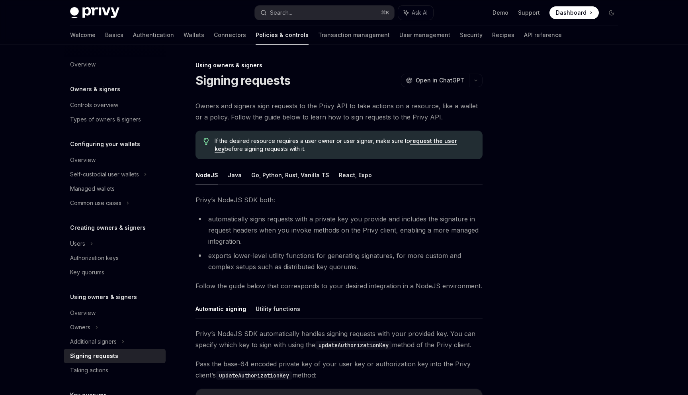
scroll to position [8, 0]
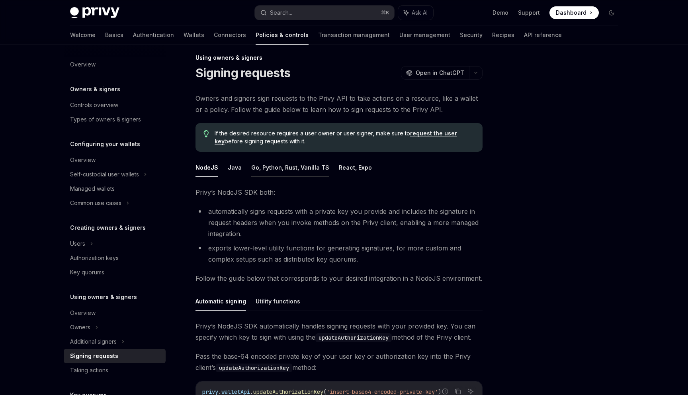
click at [284, 170] on button "Go, Python, Rust, Vanilla TS" at bounding box center [290, 167] width 78 height 19
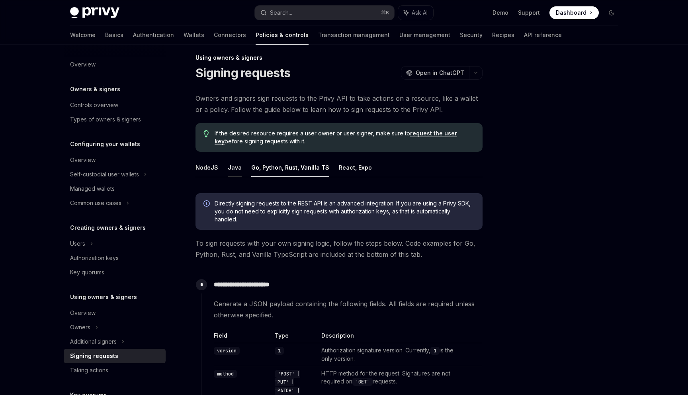
click at [237, 170] on button "Java" at bounding box center [235, 167] width 14 height 19
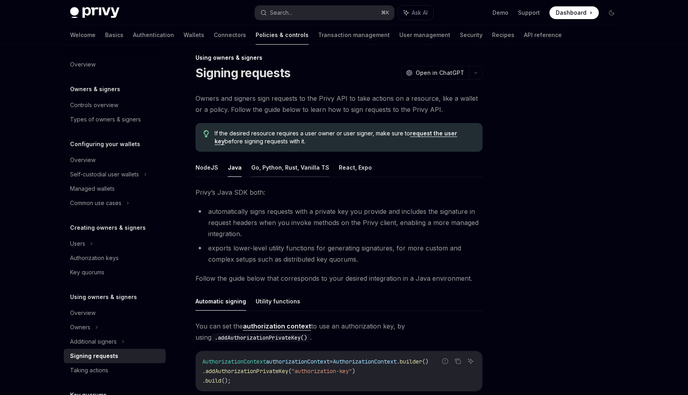
click at [260, 172] on button "Go, Python, Rust, Vanilla TS" at bounding box center [290, 167] width 78 height 19
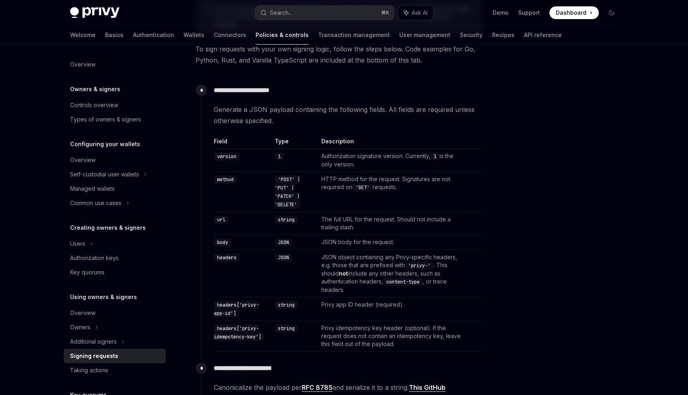
scroll to position [233, 0]
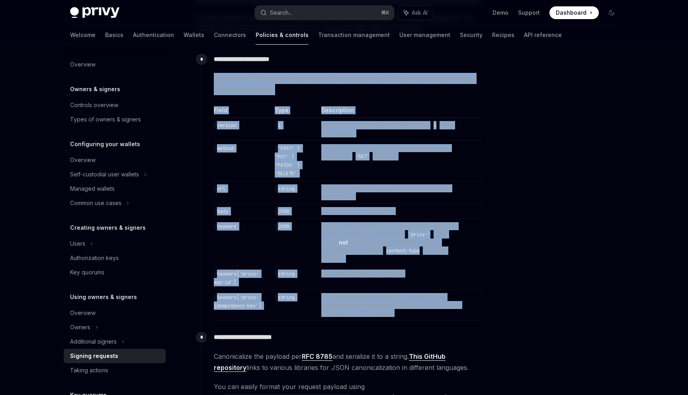
drag, startPoint x: 411, startPoint y: 315, endPoint x: 211, endPoint y: 80, distance: 308.5
click at [211, 80] on div "**********" at bounding box center [342, 186] width 282 height 270
copy div "Generate a JSON payload containing the following fields. All fields are require…"
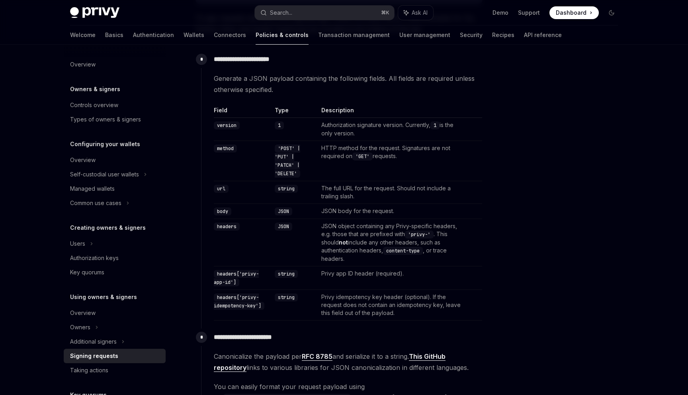
click at [370, 239] on td "JSON object containing any Privy-specific headers, e.g. those that are prefixed…" at bounding box center [392, 242] width 148 height 47
click at [341, 226] on td "JSON object containing any Privy-specific headers, e.g. those that are prefixed…" at bounding box center [392, 242] width 148 height 47
click at [328, 225] on td "JSON object containing any Privy-specific headers, e.g. those that are prefixed…" at bounding box center [392, 242] width 148 height 47
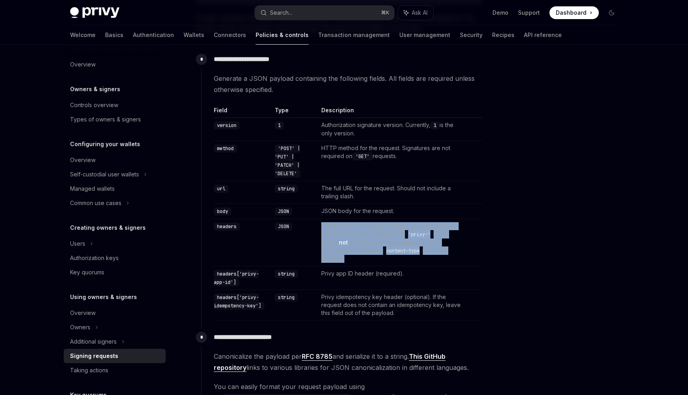
drag, startPoint x: 328, startPoint y: 225, endPoint x: 378, endPoint y: 260, distance: 61.4
click at [378, 260] on td "JSON object containing any Privy-specific headers, e.g. those that are prefixed…" at bounding box center [392, 242] width 148 height 47
copy td "JSON object containing any Privy-specific headers, e.g. those that are prefixed…"
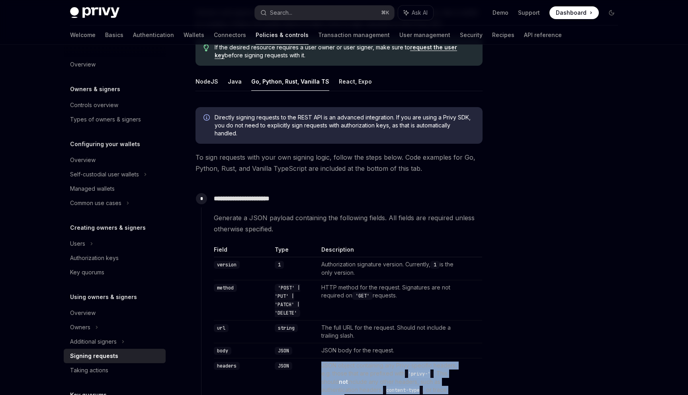
scroll to position [93, 0]
type textarea "*"
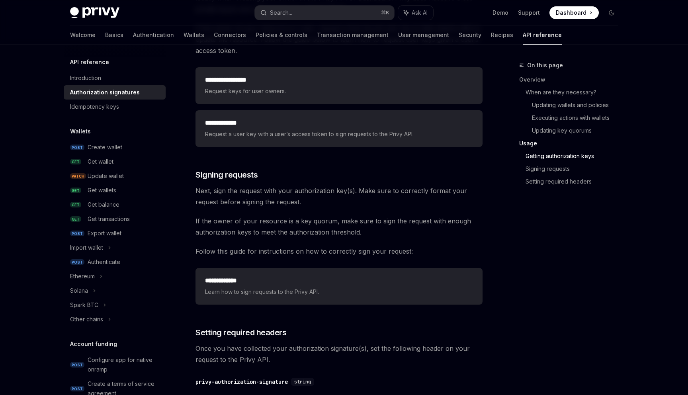
scroll to position [1111, 0]
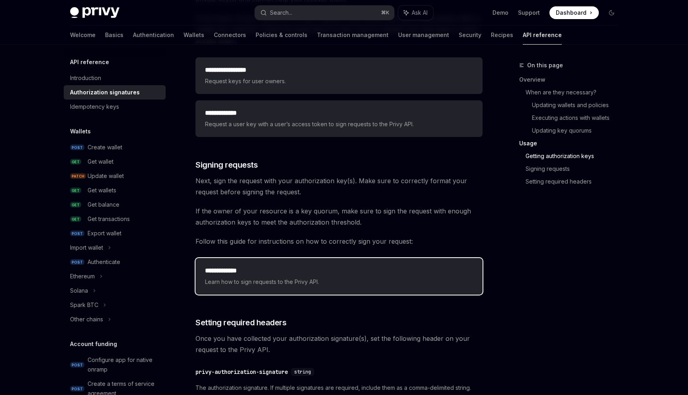
click at [239, 269] on h2 "**********" at bounding box center [339, 271] width 268 height 10
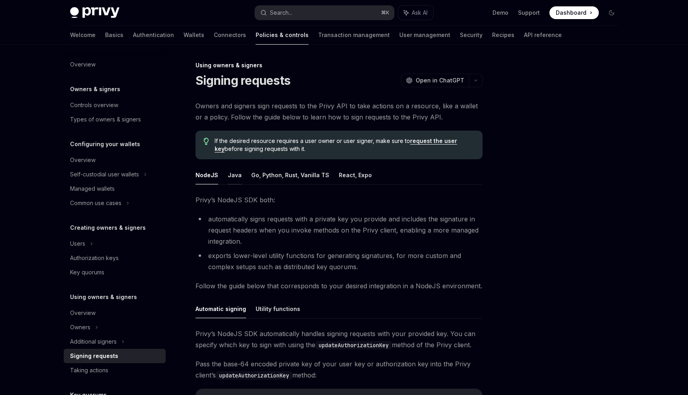
click at [239, 178] on button "Java" at bounding box center [235, 175] width 14 height 19
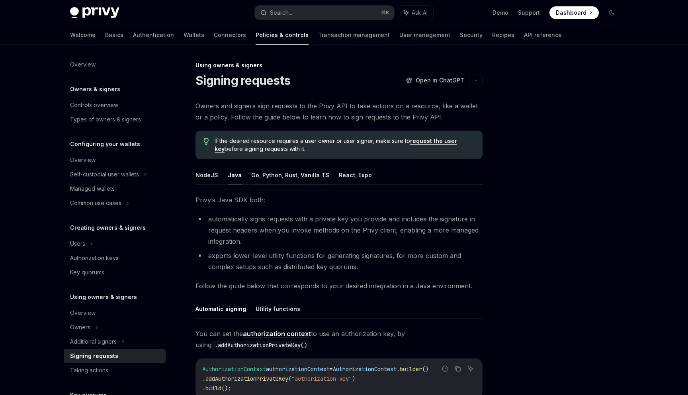
click at [260, 179] on button "Go, Python, Rust, Vanilla TS" at bounding box center [290, 175] width 78 height 19
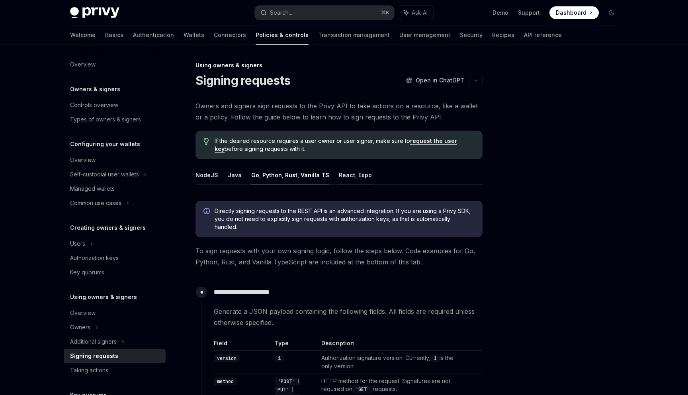
click at [351, 175] on button "React, Expo" at bounding box center [355, 175] width 33 height 19
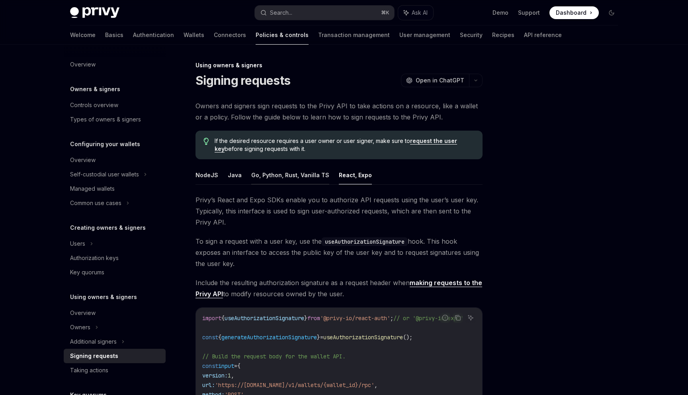
click at [298, 172] on button "Go, Python, Rust, Vanilla TS" at bounding box center [290, 175] width 78 height 19
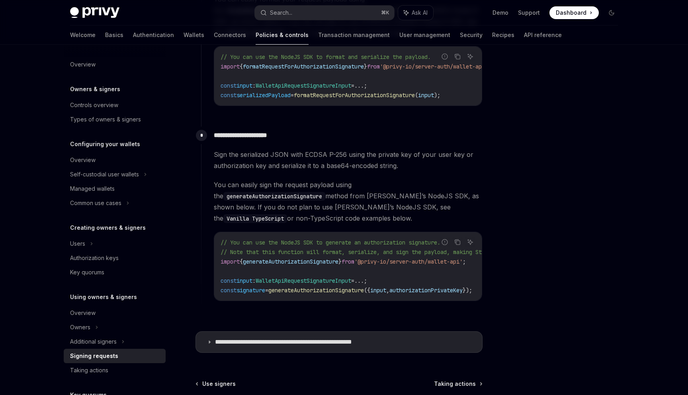
scroll to position [623, 0]
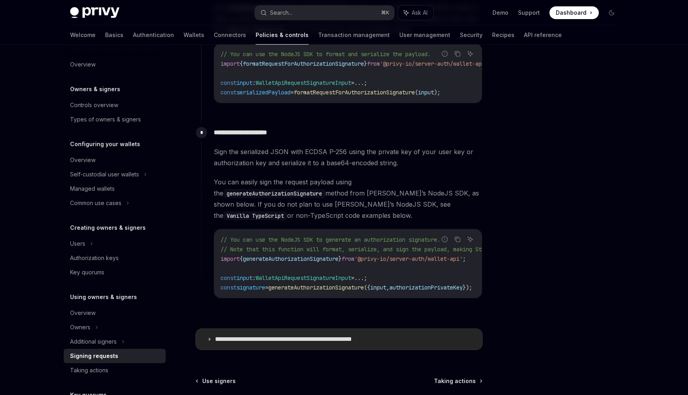
click at [286, 330] on summary "**********" at bounding box center [339, 339] width 286 height 21
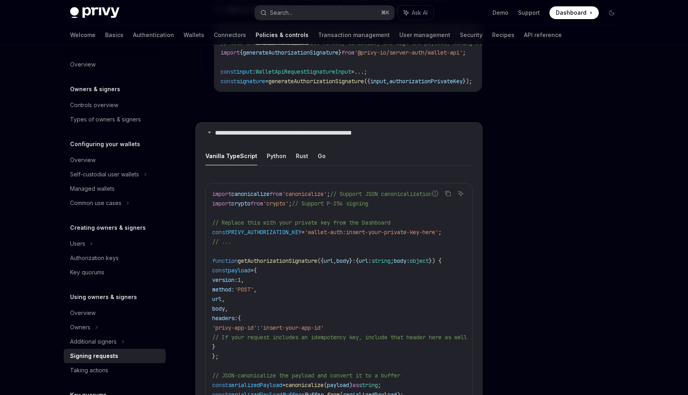
scroll to position [832, 0]
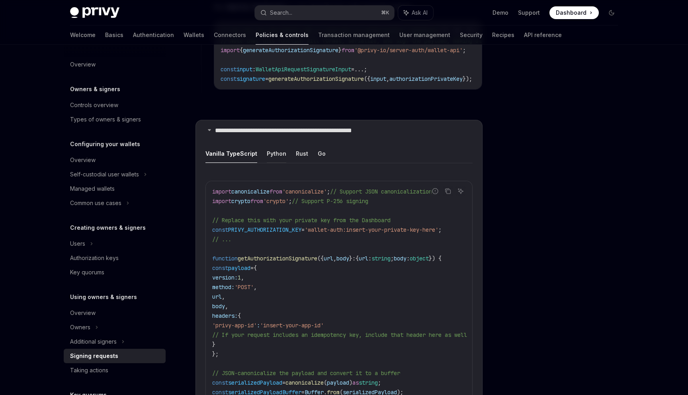
click at [274, 146] on button "Python" at bounding box center [277, 153] width 20 height 19
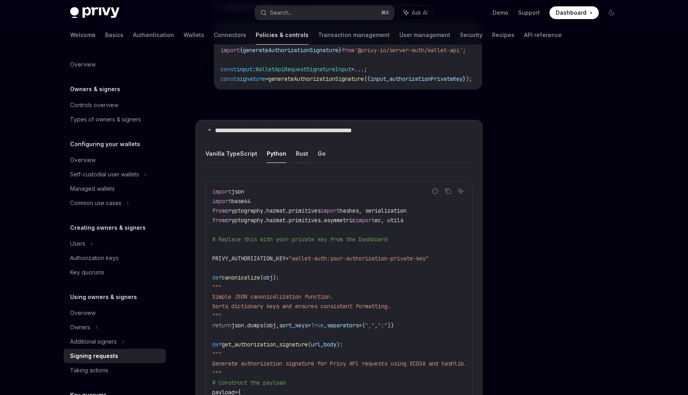
click at [296, 148] on button "Rust" at bounding box center [302, 153] width 12 height 19
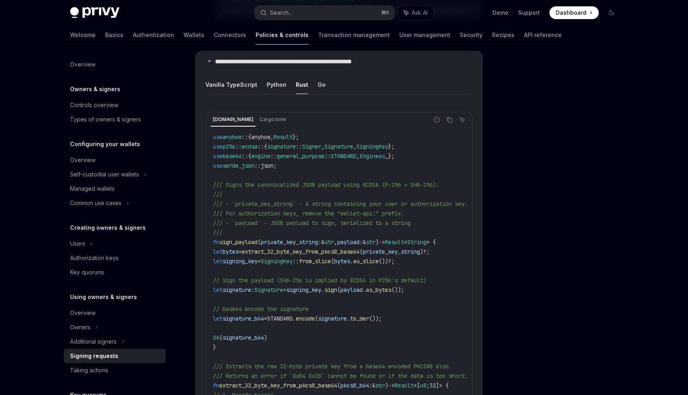
scroll to position [846, 0]
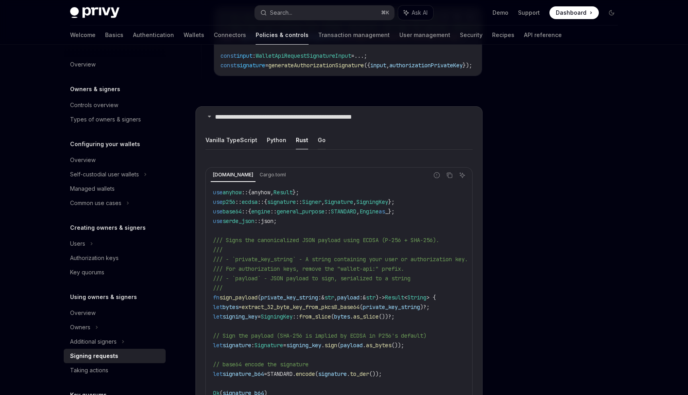
click at [318, 133] on button "Go" at bounding box center [322, 140] width 8 height 19
type textarea "*"
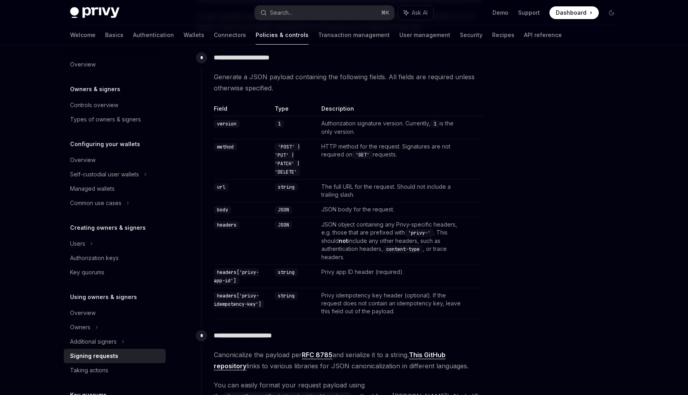
scroll to position [231, 0]
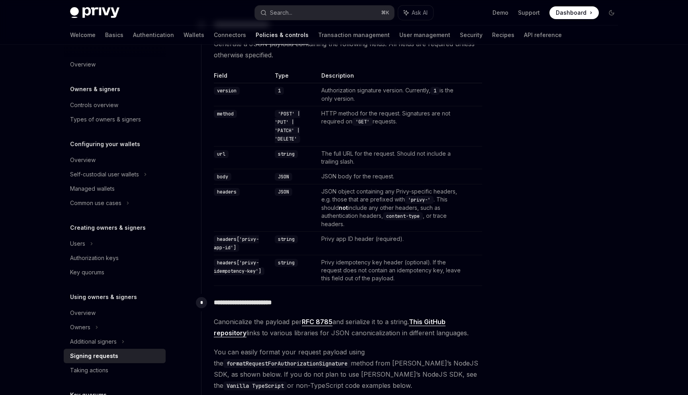
scroll to position [39, 0]
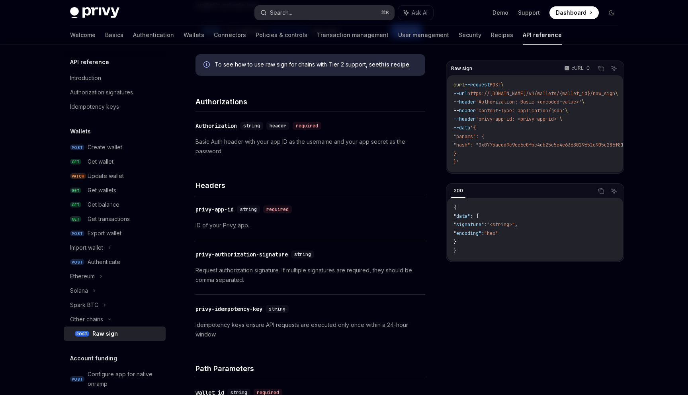
scroll to position [26, 0]
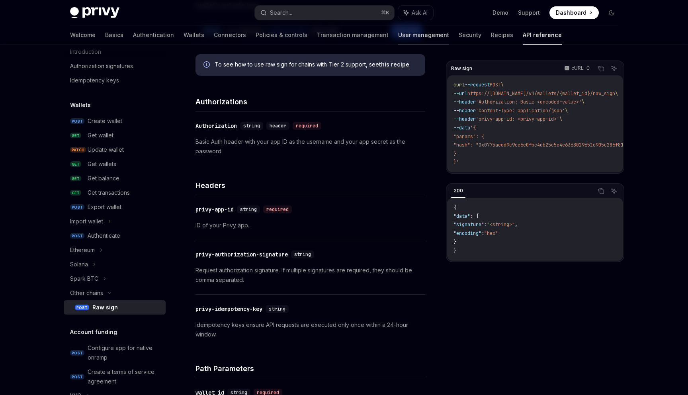
click at [398, 37] on link "User management" at bounding box center [423, 34] width 51 height 19
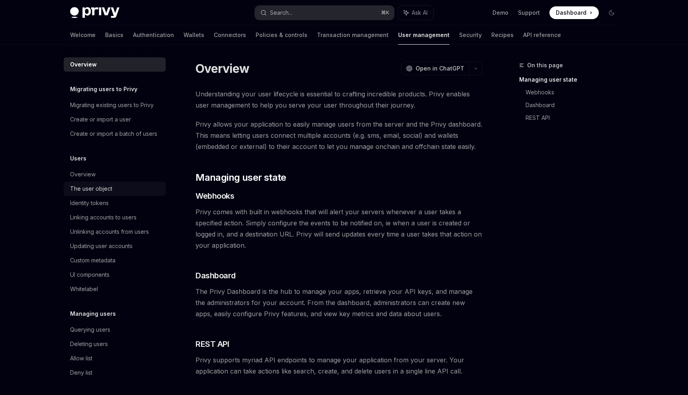
click at [126, 190] on div "The user object" at bounding box center [115, 189] width 91 height 10
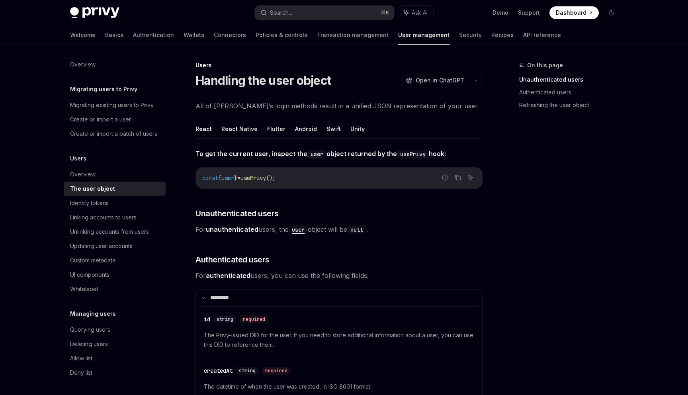
click at [329, 129] on button "Swift" at bounding box center [334, 128] width 14 height 19
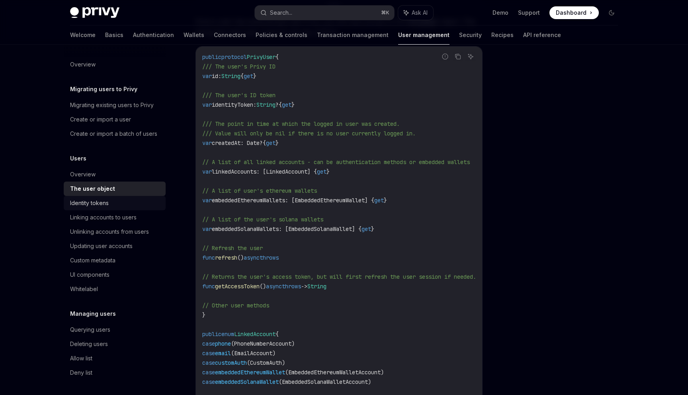
click at [129, 207] on div "Identity tokens" at bounding box center [115, 203] width 91 height 10
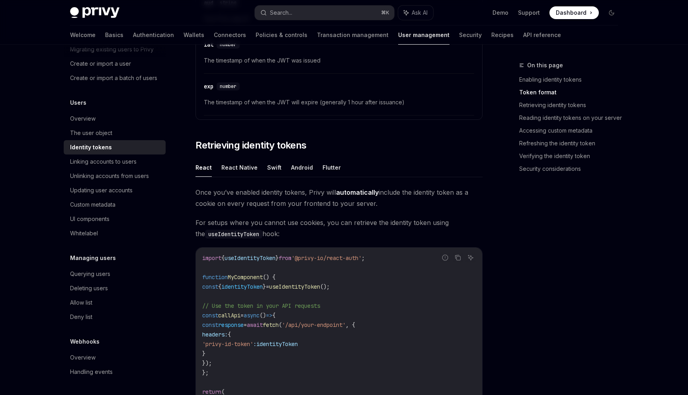
scroll to position [632, 0]
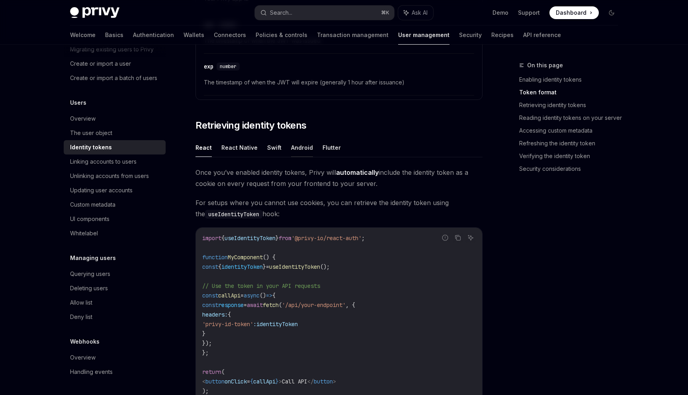
click at [293, 153] on button "Android" at bounding box center [302, 147] width 22 height 19
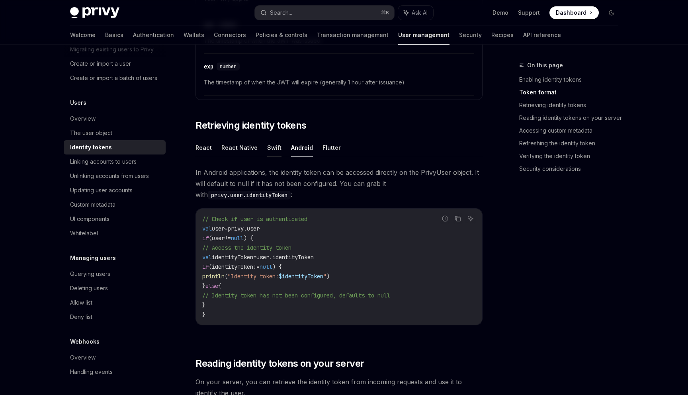
click at [276, 147] on button "Swift" at bounding box center [274, 147] width 14 height 19
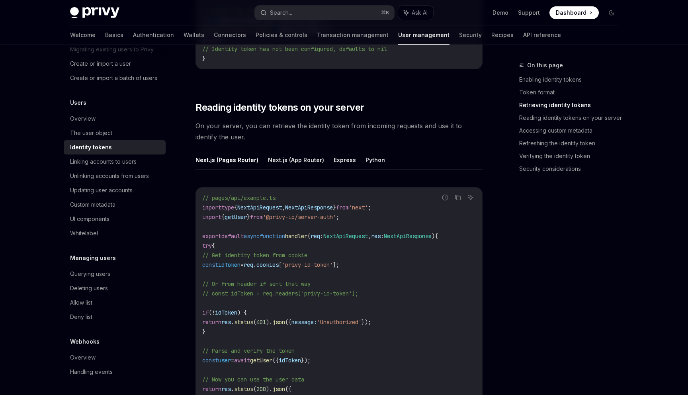
scroll to position [889, 0]
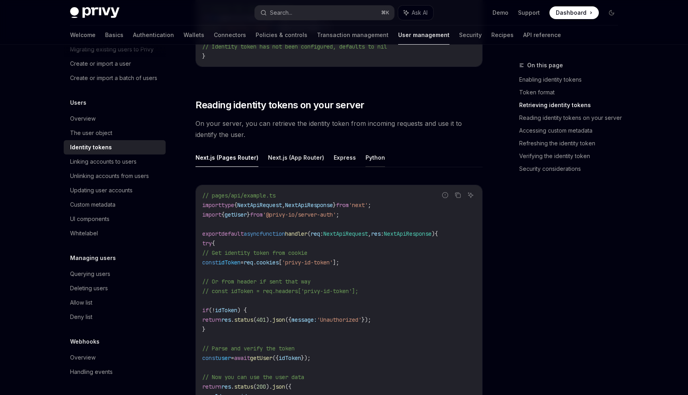
click at [366, 159] on button "Python" at bounding box center [376, 157] width 20 height 19
type textarea "*"
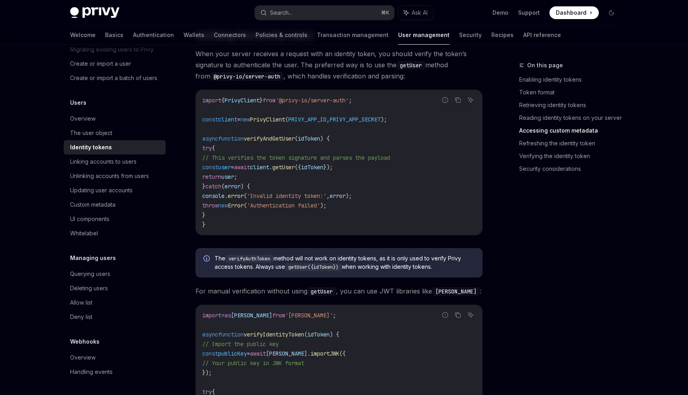
scroll to position [1808, 0]
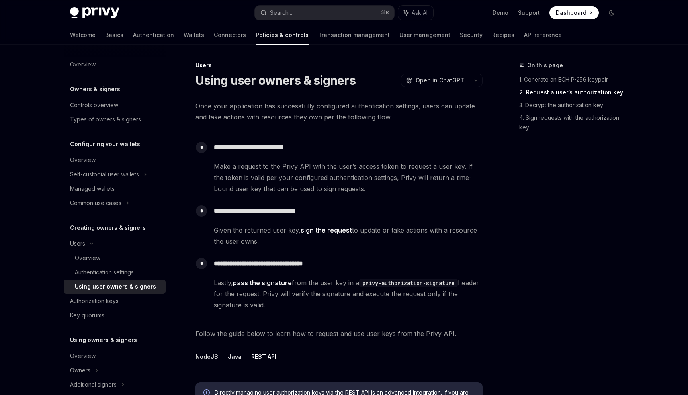
scroll to position [808, 0]
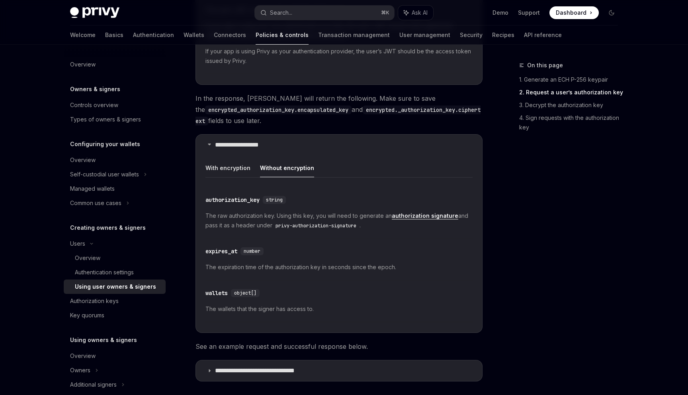
click at [288, 223] on code "privy-authorization-signature" at bounding box center [315, 226] width 87 height 8
drag, startPoint x: 288, startPoint y: 223, endPoint x: 337, endPoint y: 226, distance: 48.3
click at [337, 226] on code "privy-authorization-signature" at bounding box center [315, 226] width 87 height 8
copy code "privy-authorization-signature"
click at [399, 215] on link "authorization signature" at bounding box center [425, 215] width 67 height 7
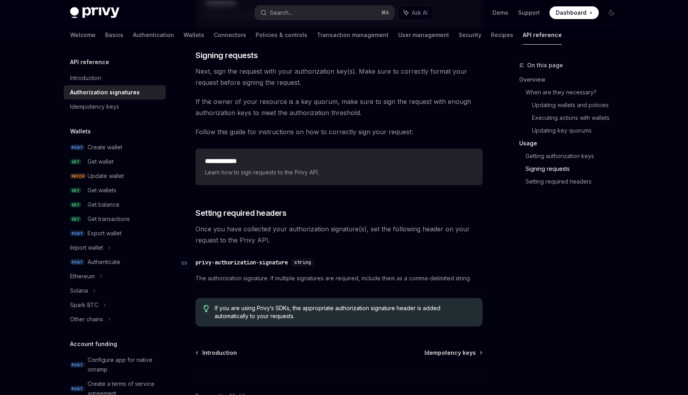
scroll to position [1202, 0]
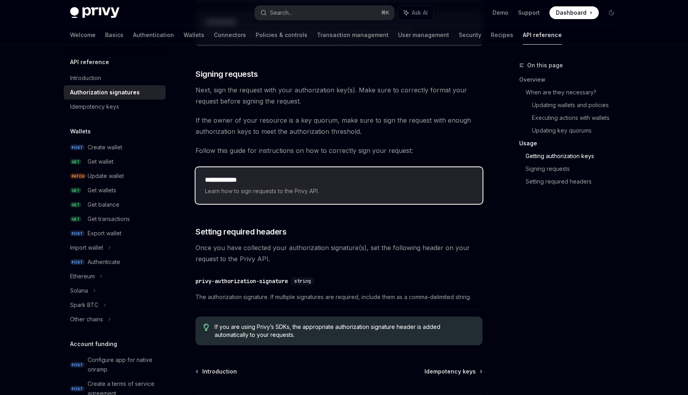
click at [242, 189] on span "Learn how to sign requests to the Privy API." at bounding box center [339, 191] width 268 height 10
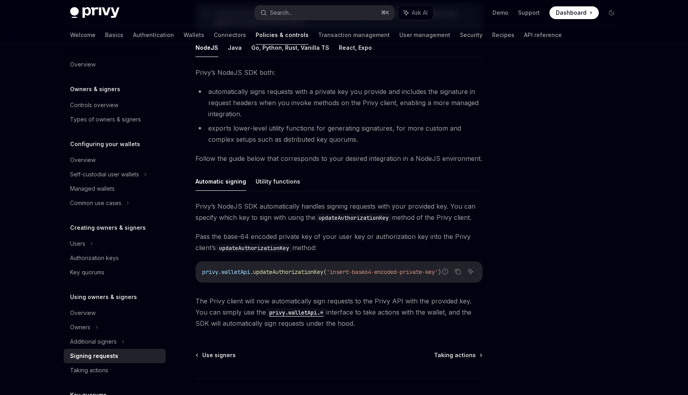
scroll to position [180, 0]
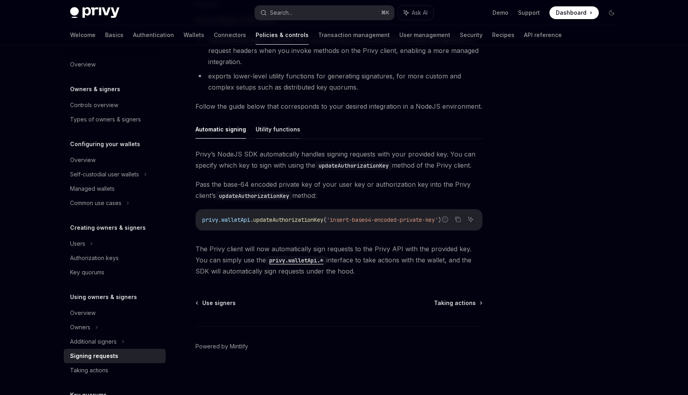
click at [267, 132] on button "Utility functions" at bounding box center [278, 129] width 45 height 19
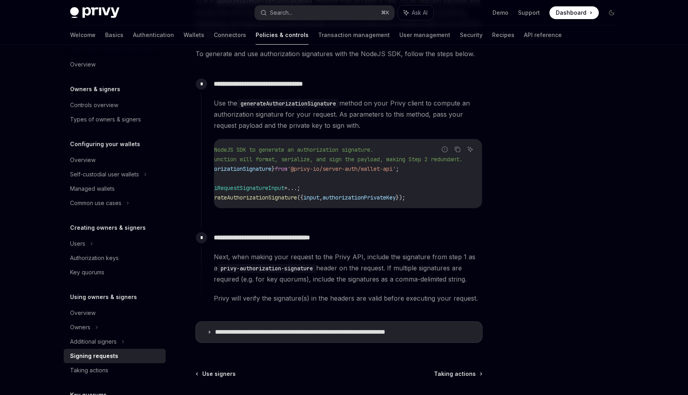
scroll to position [344, 0]
click at [308, 335] on p "**********" at bounding box center [325, 331] width 221 height 8
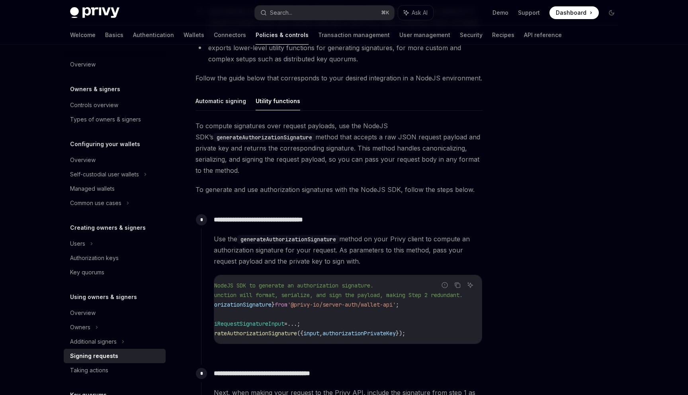
scroll to position [162, 0]
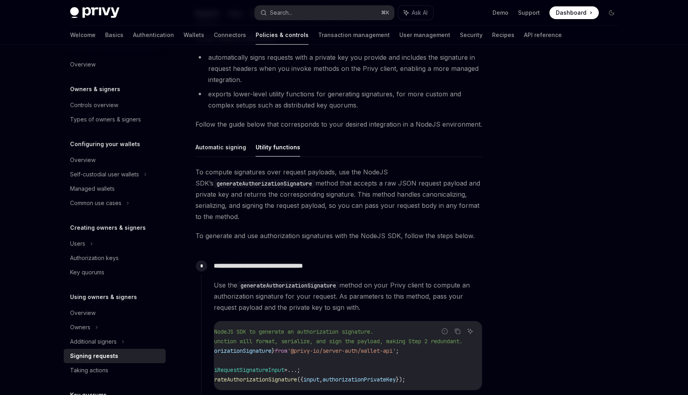
type textarea "*"
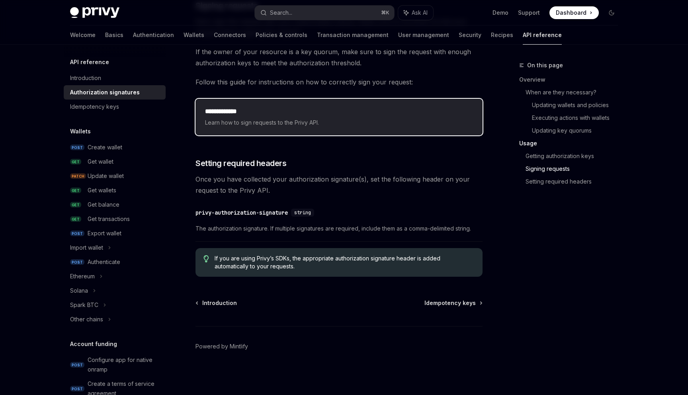
scroll to position [1269, 0]
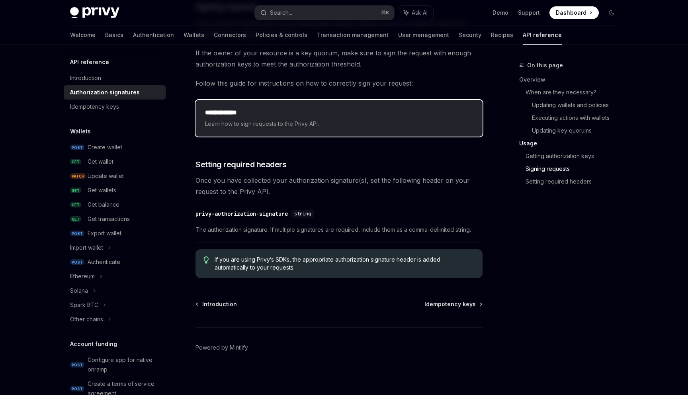
click at [245, 126] on span "Learn how to sign requests to the Privy API." at bounding box center [339, 124] width 268 height 10
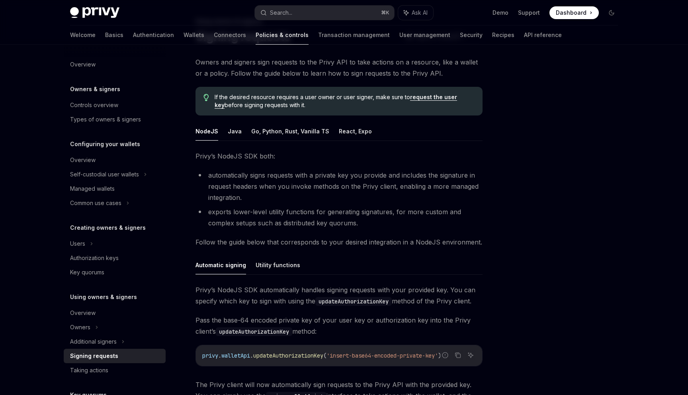
scroll to position [45, 0]
click at [228, 130] on button "Java" at bounding box center [235, 130] width 14 height 19
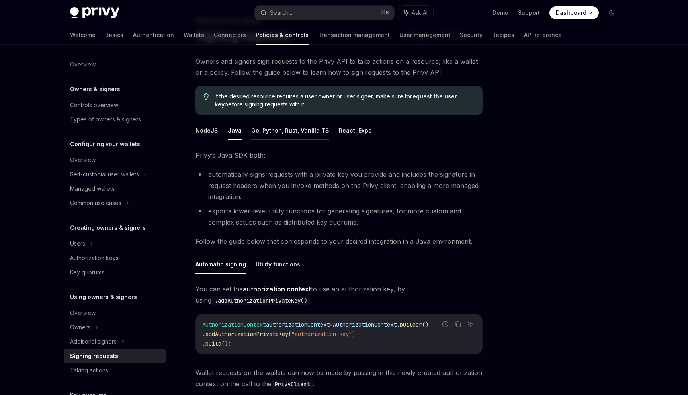
click at [264, 131] on button "Go, Python, Rust, Vanilla TS" at bounding box center [290, 130] width 78 height 19
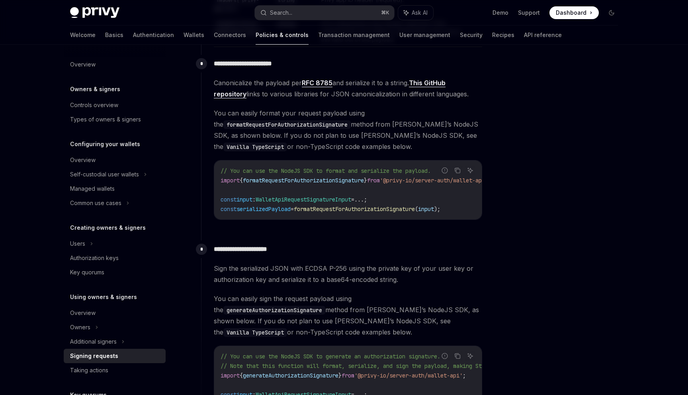
scroll to position [504, 0]
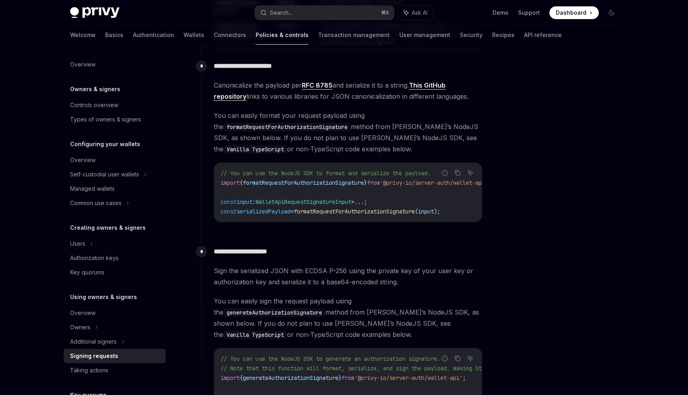
click at [234, 96] on link "This GitHub repository" at bounding box center [330, 91] width 232 height 20
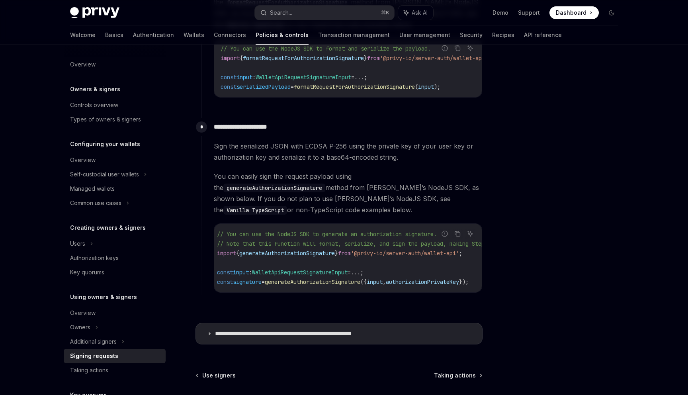
scroll to position [0, 0]
click at [287, 206] on code "Vanilla TypeScript" at bounding box center [255, 210] width 64 height 9
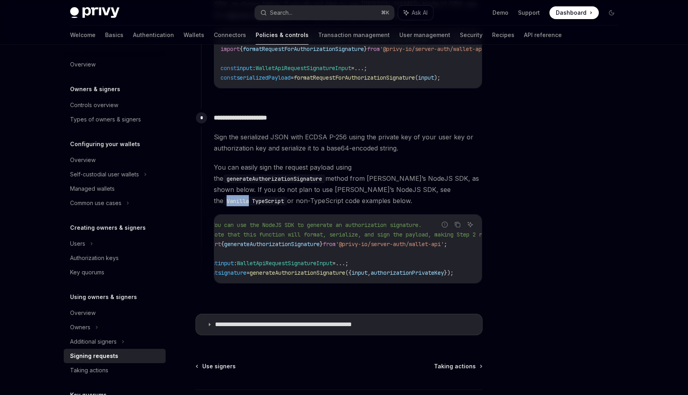
scroll to position [0, 21]
click at [298, 321] on p "**********" at bounding box center [304, 325] width 179 height 8
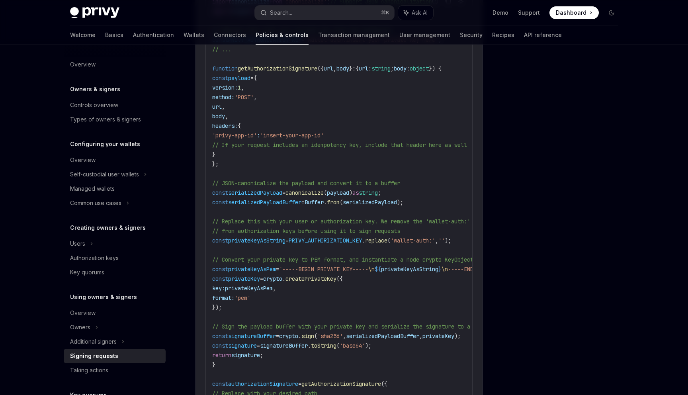
scroll to position [1057, 0]
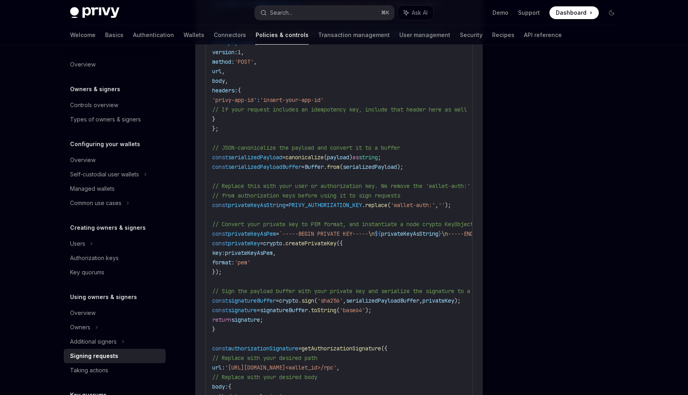
click at [277, 345] on span "authorizationSignature" at bounding box center [263, 348] width 70 height 7
copy span "authorizationSignature"
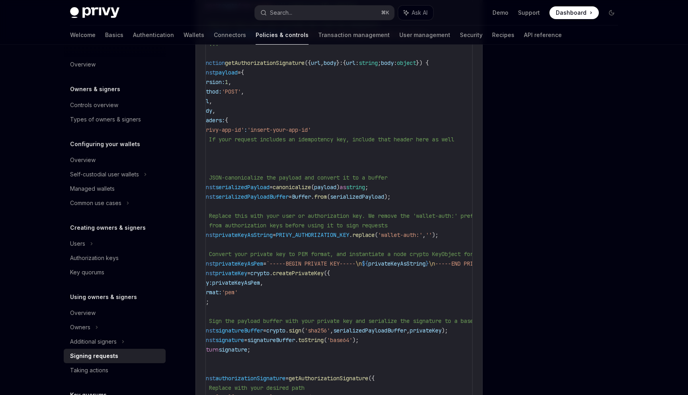
scroll to position [0, 0]
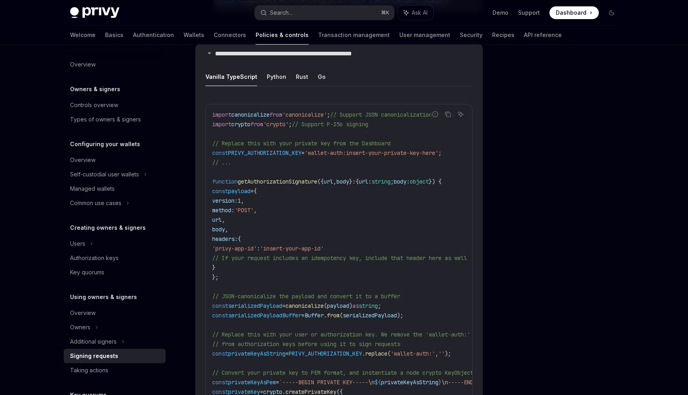
scroll to position [838, 0]
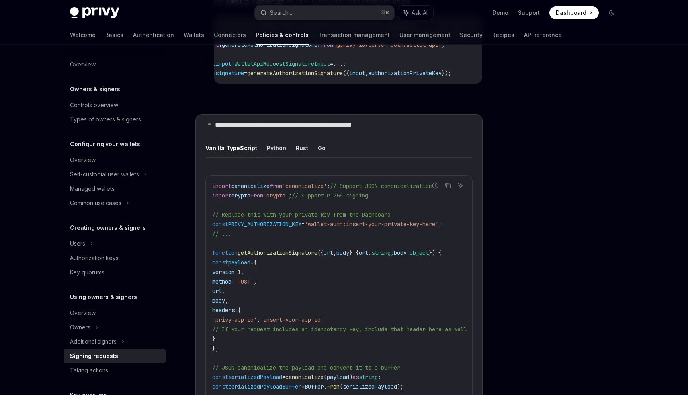
click at [276, 141] on button "Python" at bounding box center [277, 148] width 20 height 19
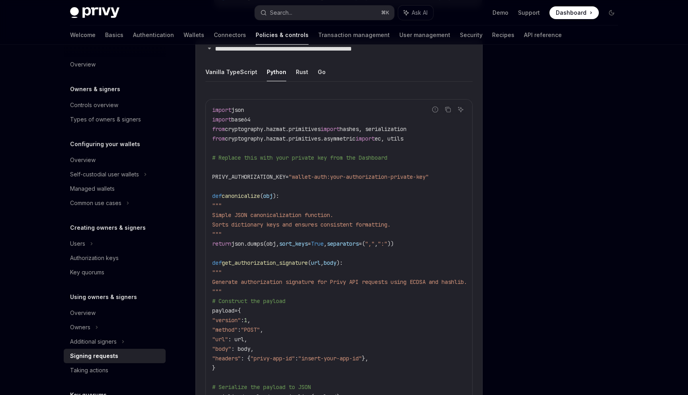
scroll to position [804, 0]
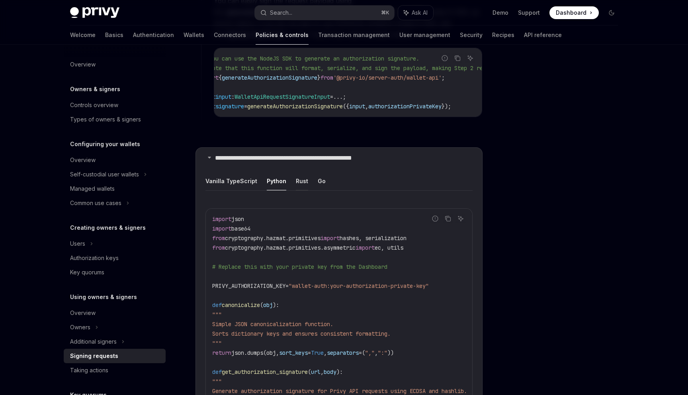
click at [298, 178] on button "Rust" at bounding box center [302, 181] width 12 height 19
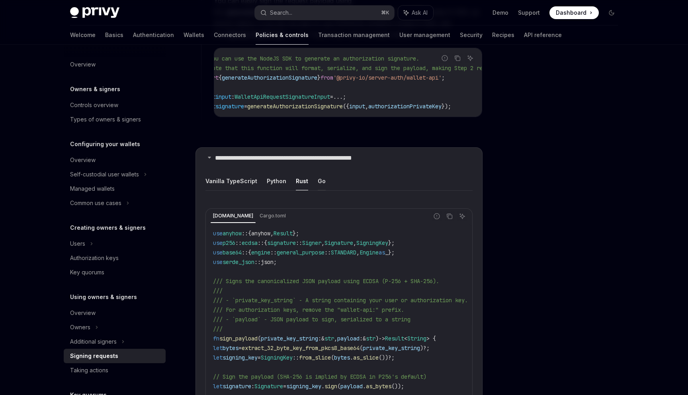
click at [320, 174] on button "Go" at bounding box center [322, 181] width 8 height 19
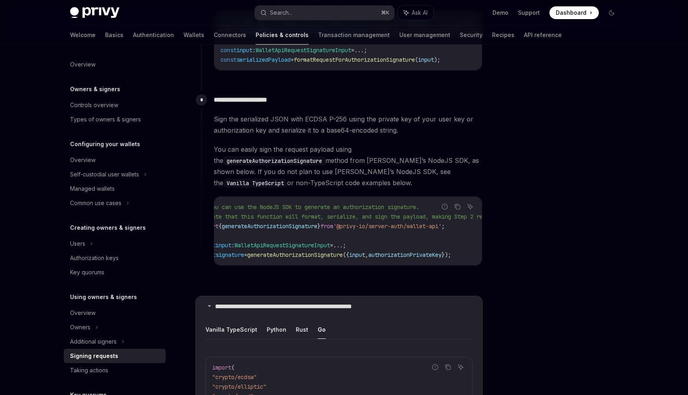
scroll to position [646, 0]
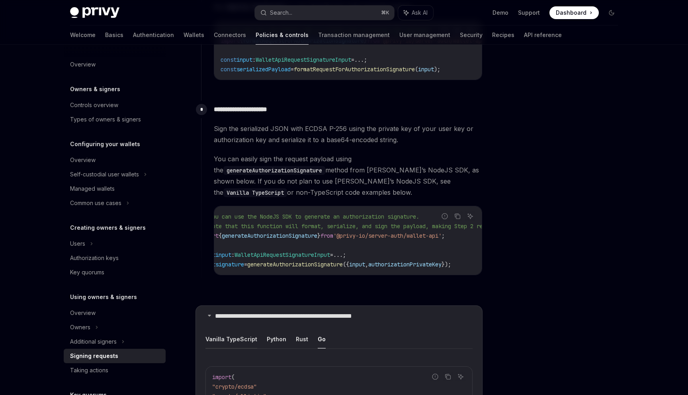
click at [225, 332] on button "Vanilla TypeScript" at bounding box center [232, 339] width 52 height 19
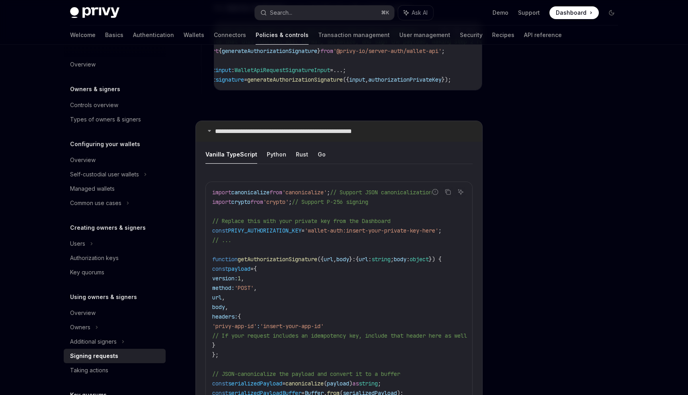
scroll to position [863, 0]
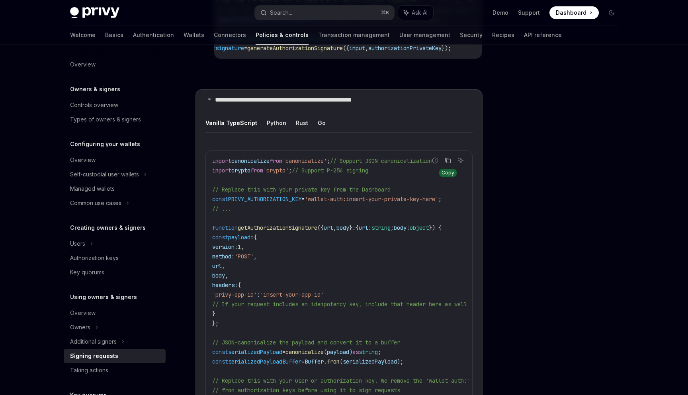
click at [449, 157] on icon "Copy the contents from the code block" at bounding box center [448, 160] width 6 height 6
click at [451, 157] on icon "Copy the contents from the code block" at bounding box center [448, 160] width 6 height 6
click at [280, 118] on button "Python" at bounding box center [277, 123] width 20 height 19
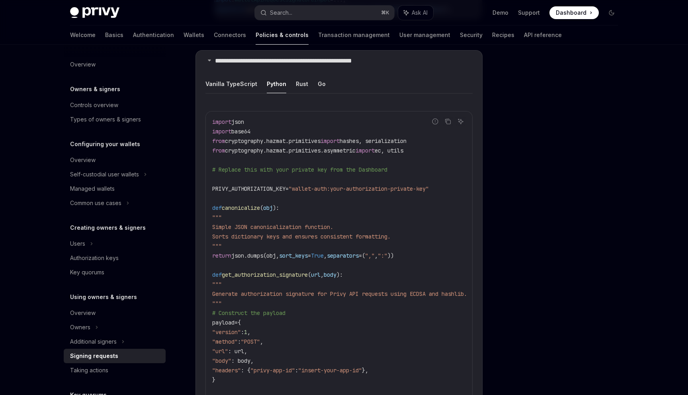
scroll to position [890, 0]
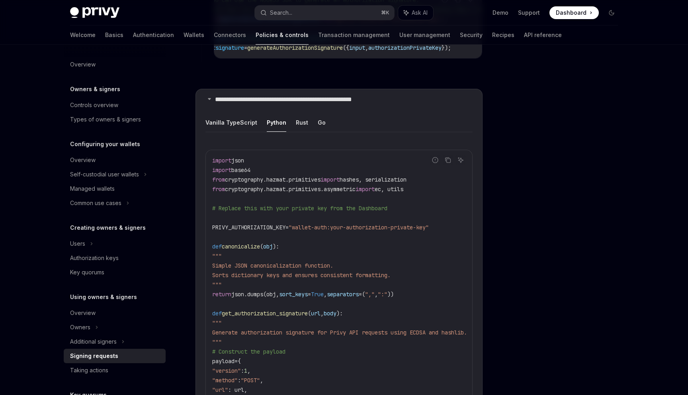
scroll to position [863, 0]
drag, startPoint x: 263, startPoint y: 168, endPoint x: 448, endPoint y: 151, distance: 186.1
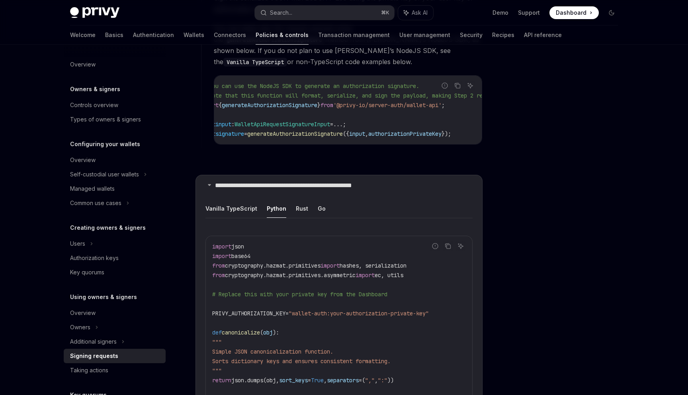
scroll to position [773, 0]
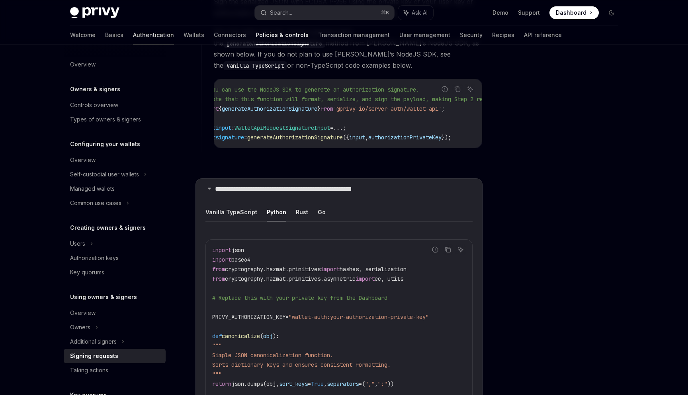
click at [133, 33] on link "Authentication" at bounding box center [153, 34] width 41 height 19
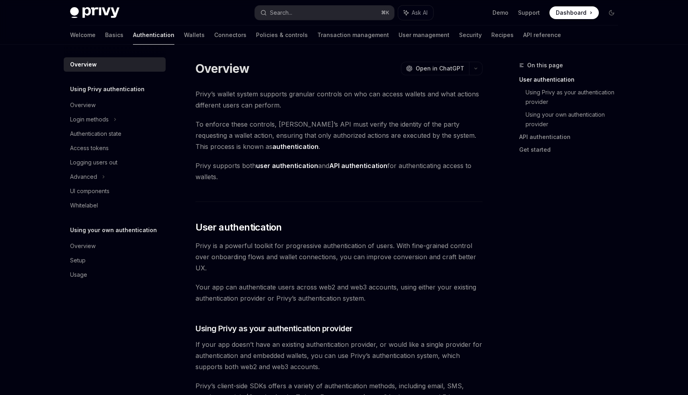
click at [167, 30] on div "Welcome Basics Authentication Wallets Connectors Policies & controls Transactio…" at bounding box center [315, 34] width 491 height 19
click at [184, 36] on link "Wallets" at bounding box center [194, 34] width 21 height 19
type textarea "*"
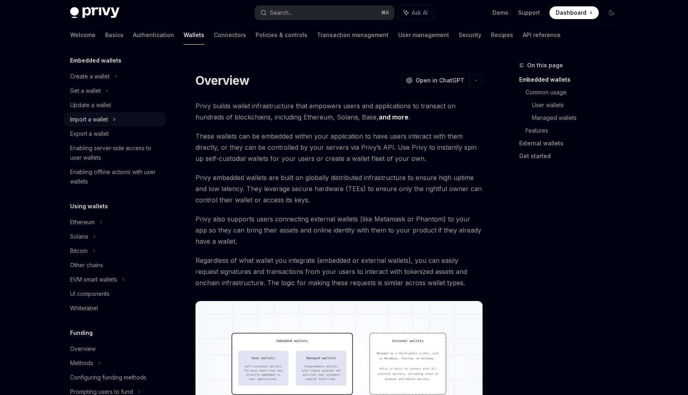
scroll to position [48, 0]
click at [103, 264] on div "Other chains" at bounding box center [86, 265] width 33 height 10
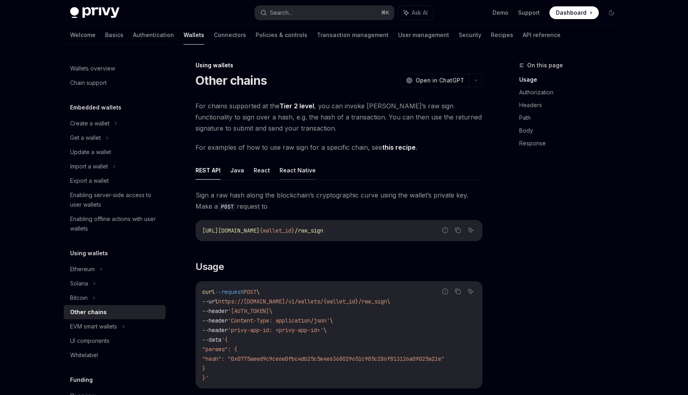
click at [301, 166] on button "React Native" at bounding box center [298, 170] width 36 height 19
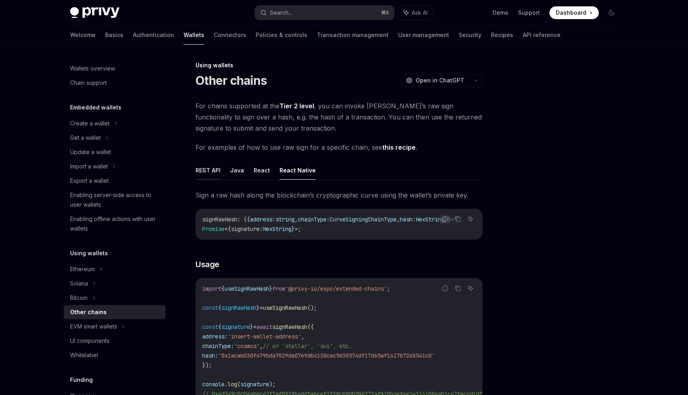
click at [213, 172] on button "REST API" at bounding box center [208, 170] width 25 height 19
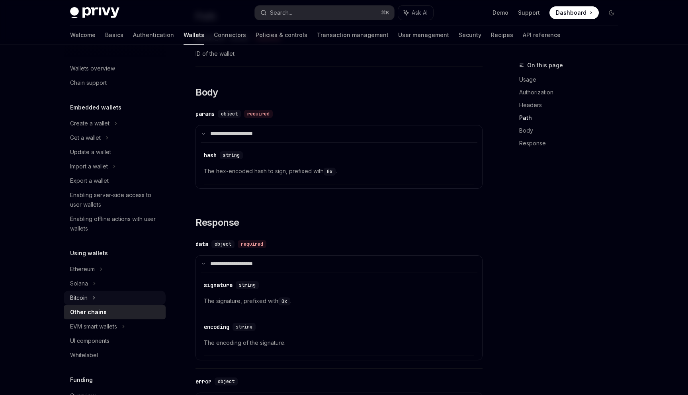
scroll to position [16, 0]
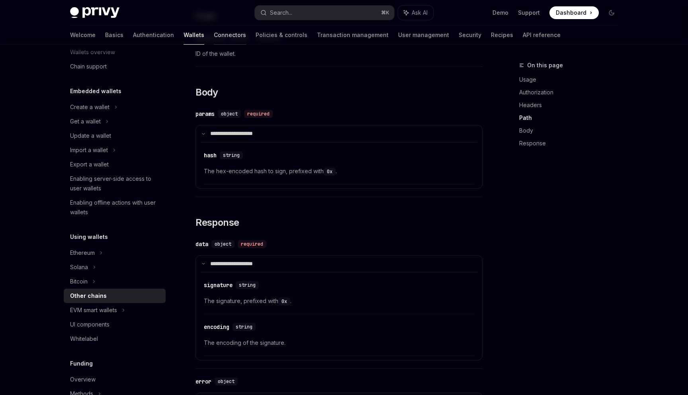
click at [214, 37] on link "Connectors" at bounding box center [230, 34] width 32 height 19
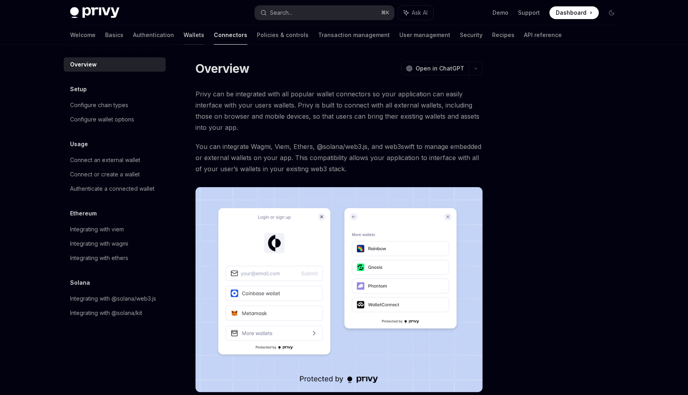
click at [184, 36] on link "Wallets" at bounding box center [194, 34] width 21 height 19
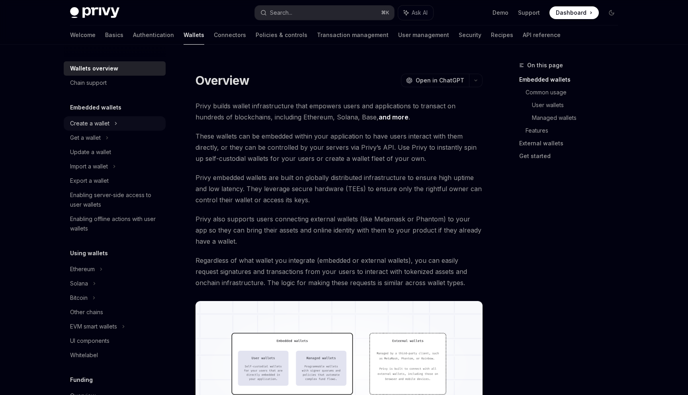
click at [117, 121] on icon at bounding box center [115, 124] width 3 height 10
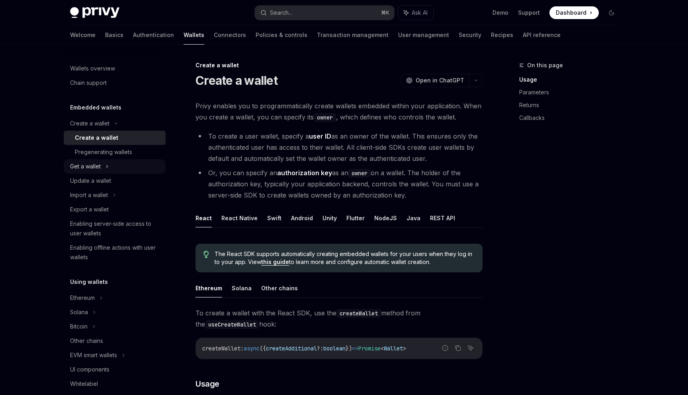
click at [106, 164] on icon at bounding box center [107, 167] width 3 height 10
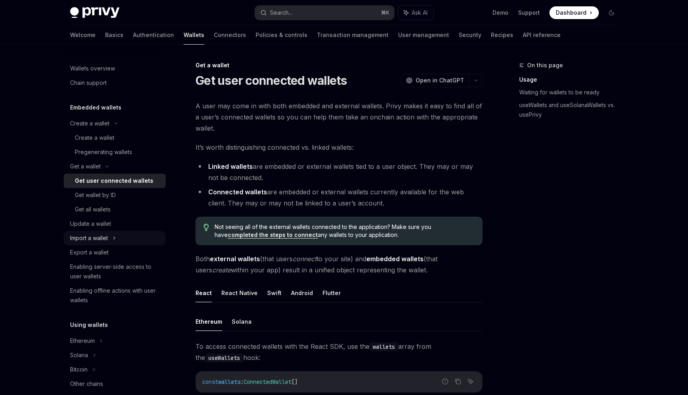
click at [108, 237] on div "Import a wallet" at bounding box center [89, 238] width 38 height 10
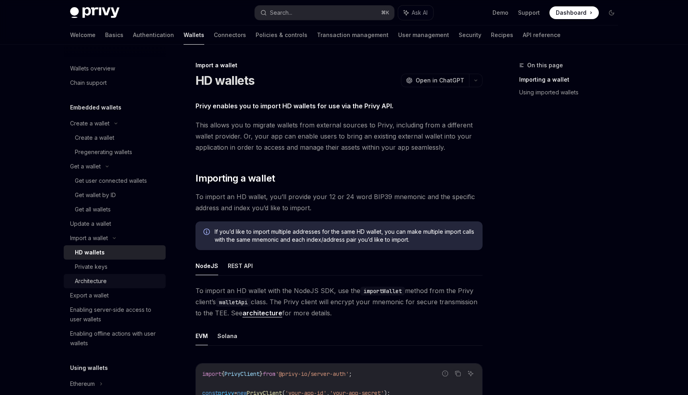
scroll to position [1, 0]
click at [112, 163] on div "Get a wallet" at bounding box center [115, 165] width 102 height 14
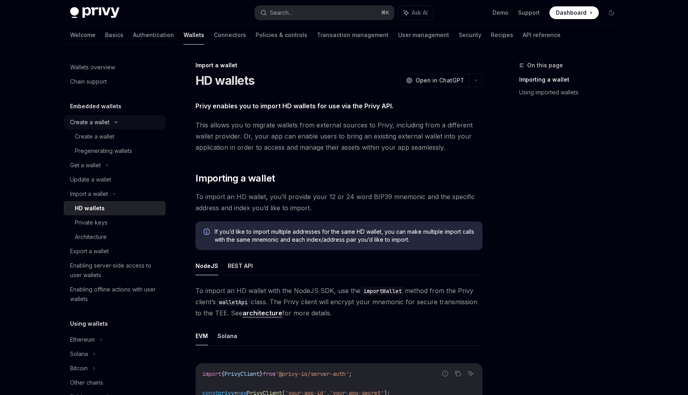
click at [118, 126] on div "Create a wallet" at bounding box center [115, 122] width 102 height 14
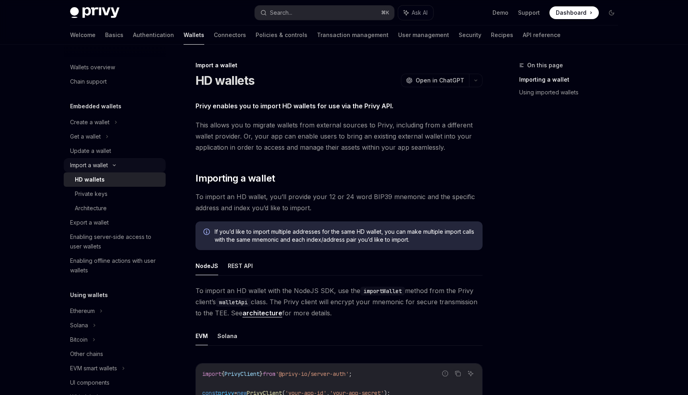
click at [113, 166] on icon at bounding box center [115, 165] width 10 height 3
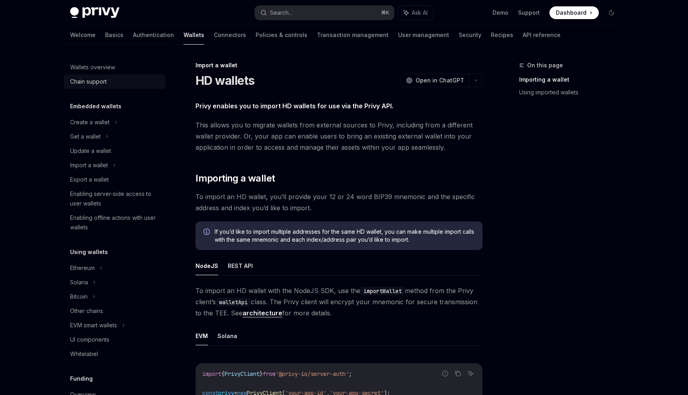
click at [119, 83] on div "Chain support" at bounding box center [115, 82] width 91 height 10
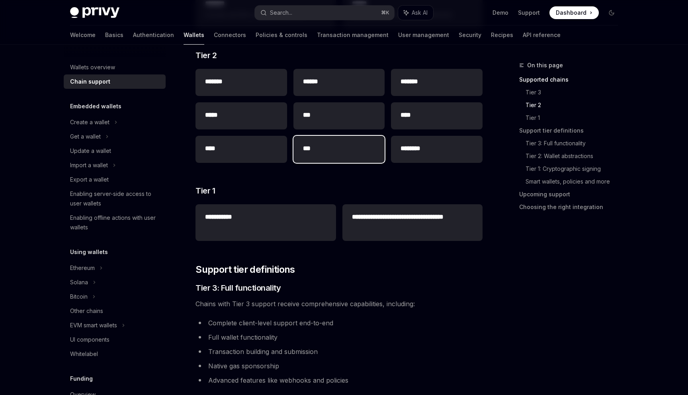
click at [318, 146] on h2 "***" at bounding box center [339, 149] width 72 height 10
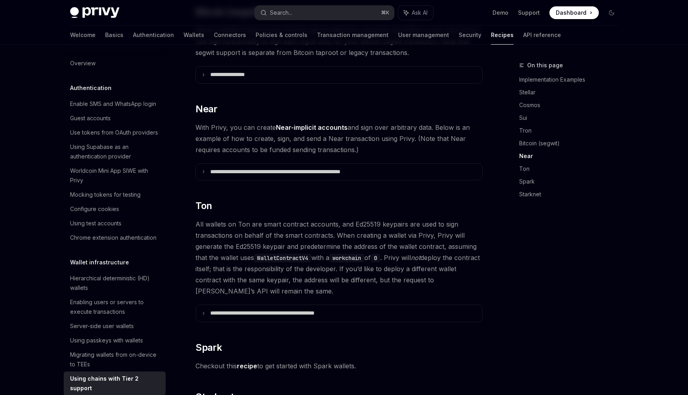
scroll to position [832, 0]
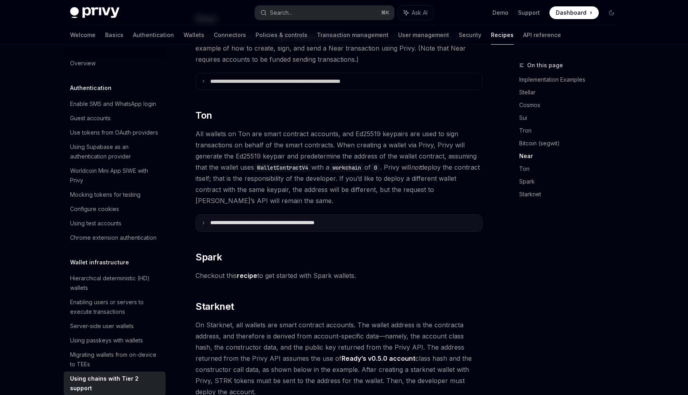
click at [288, 219] on p "**********" at bounding box center [281, 222] width 142 height 7
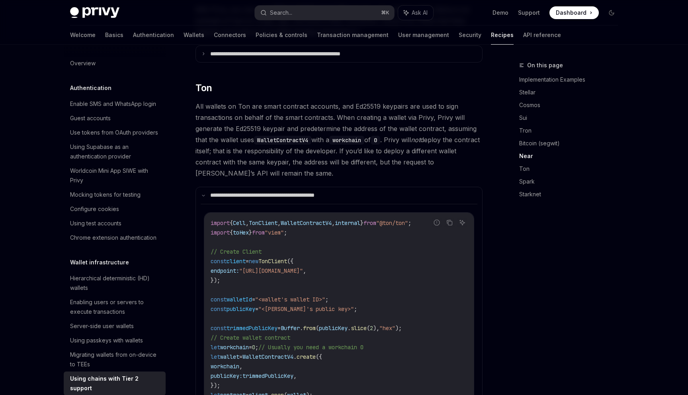
scroll to position [855, 0]
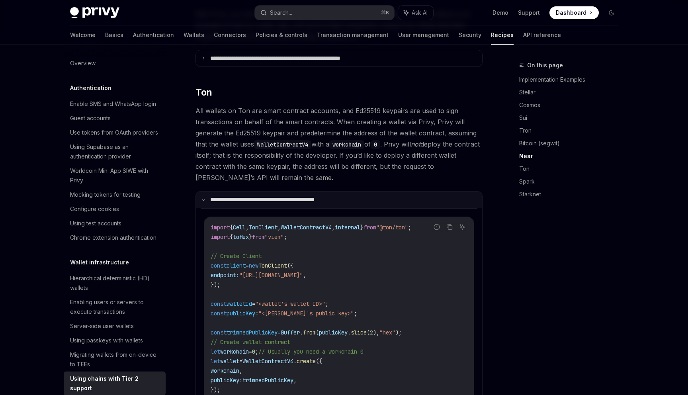
click at [242, 196] on p "**********" at bounding box center [280, 199] width 140 height 7
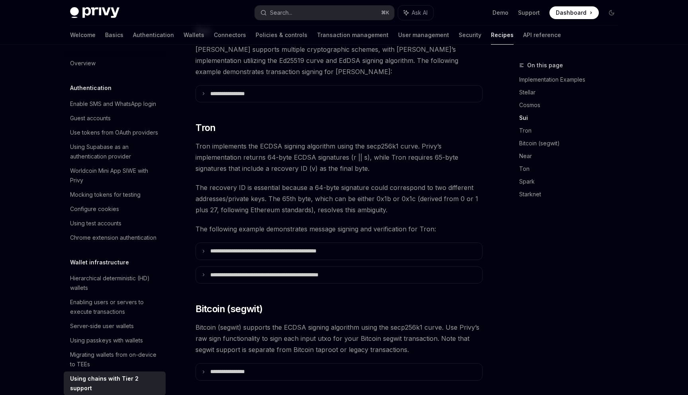
scroll to position [439, 0]
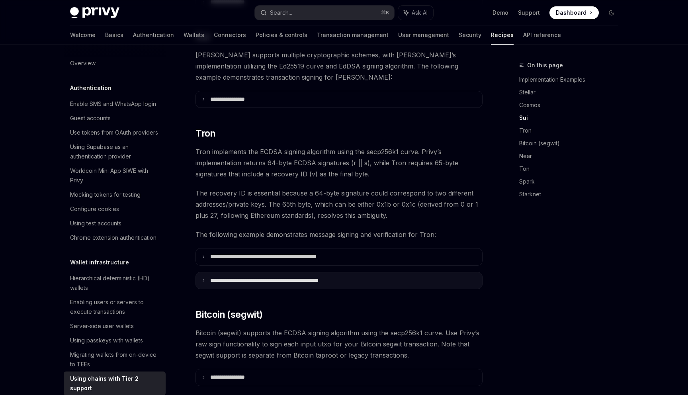
click at [241, 273] on summary "**********" at bounding box center [339, 280] width 286 height 17
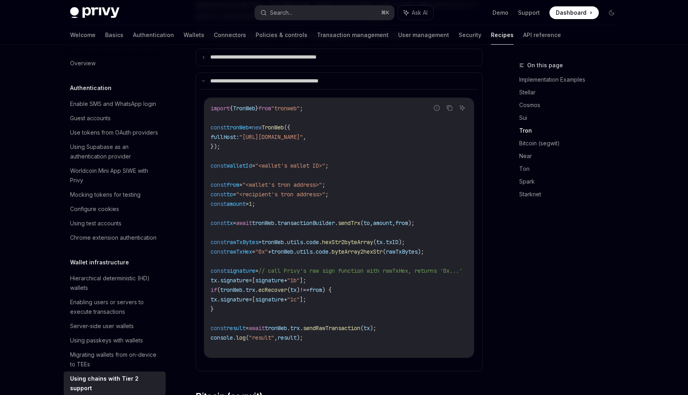
scroll to position [637, 0]
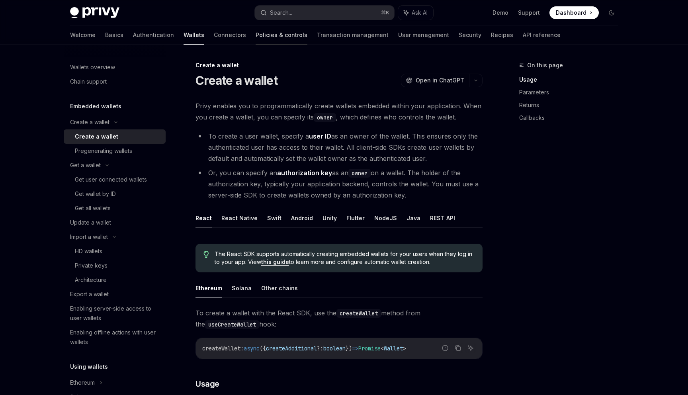
click at [256, 31] on link "Policies & controls" at bounding box center [282, 34] width 52 height 19
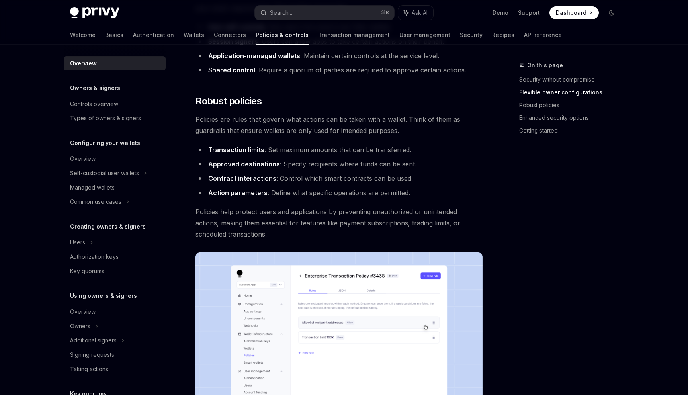
scroll to position [250, 0]
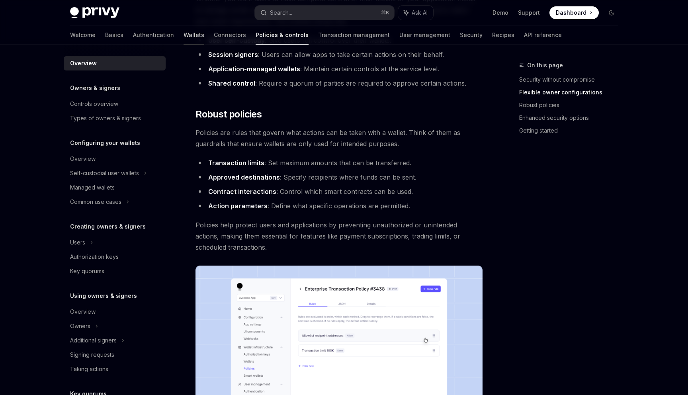
click at [184, 35] on link "Wallets" at bounding box center [194, 34] width 21 height 19
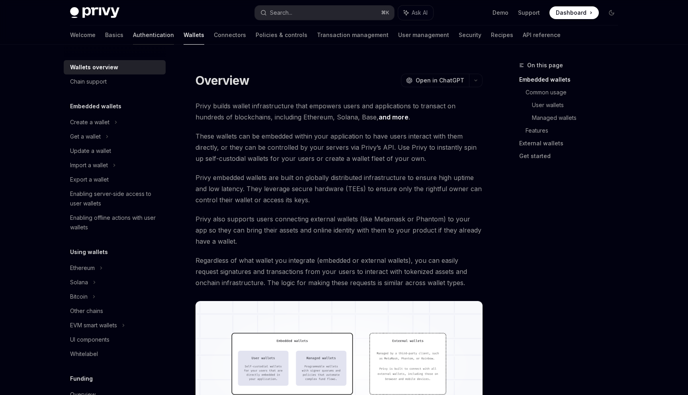
click at [133, 37] on link "Authentication" at bounding box center [153, 34] width 41 height 19
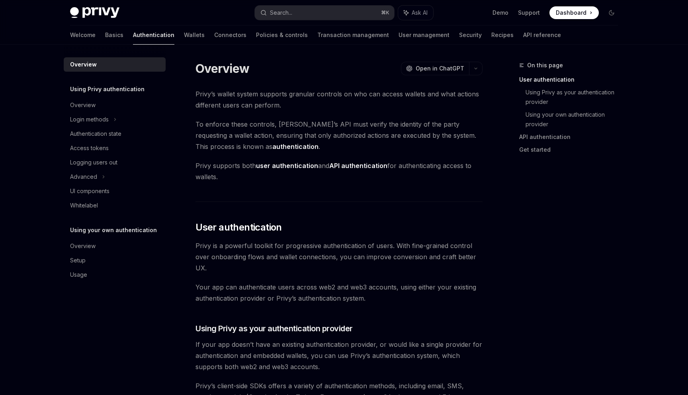
click at [141, 31] on div "Welcome Basics Authentication Wallets Connectors Policies & controls Transactio…" at bounding box center [315, 34] width 491 height 19
click at [184, 32] on link "Wallets" at bounding box center [194, 34] width 21 height 19
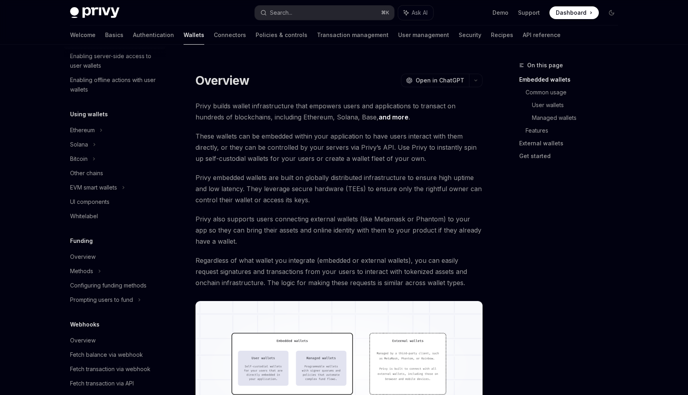
scroll to position [176, 0]
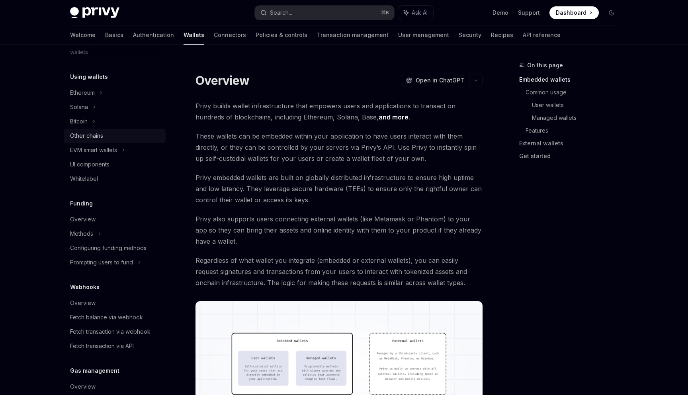
click at [106, 135] on div "Other chains" at bounding box center [115, 136] width 91 height 10
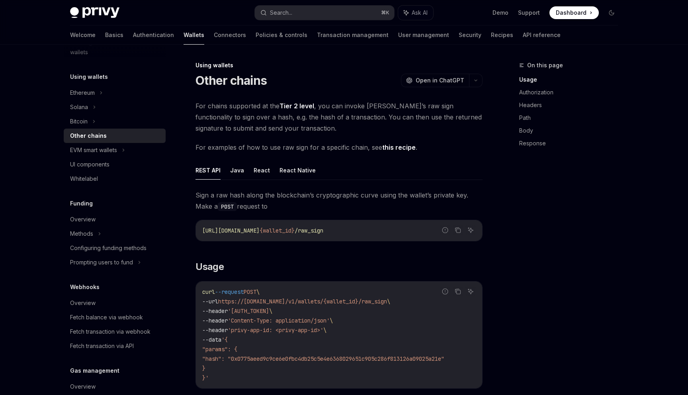
click at [403, 146] on link "this recipe" at bounding box center [398, 147] width 33 height 8
type textarea "*"
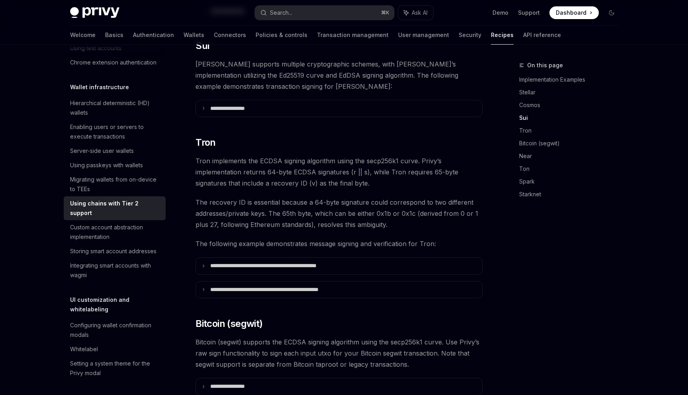
scroll to position [461, 0]
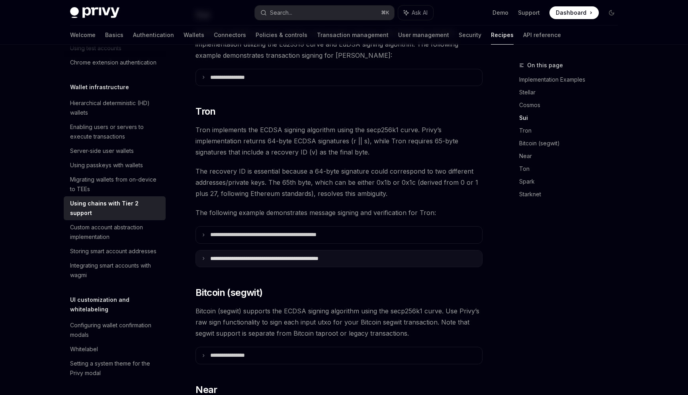
click at [304, 255] on p "**********" at bounding box center [285, 258] width 151 height 7
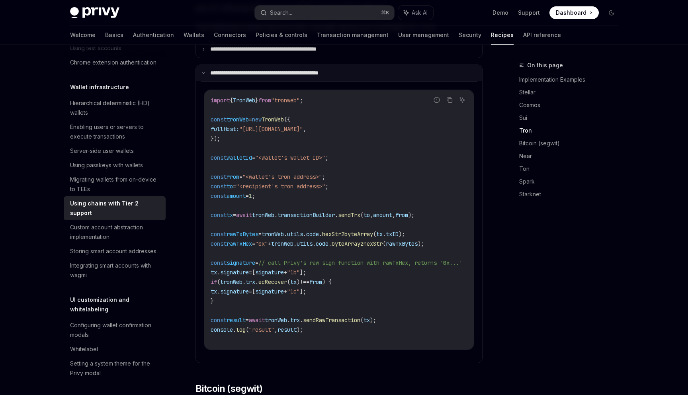
scroll to position [647, 0]
click at [282, 288] on code "import { TronWeb } from "tronweb" ; const tronWeb = new TronWeb ({ fullHost: "[…" at bounding box center [346, 219] width 271 height 249
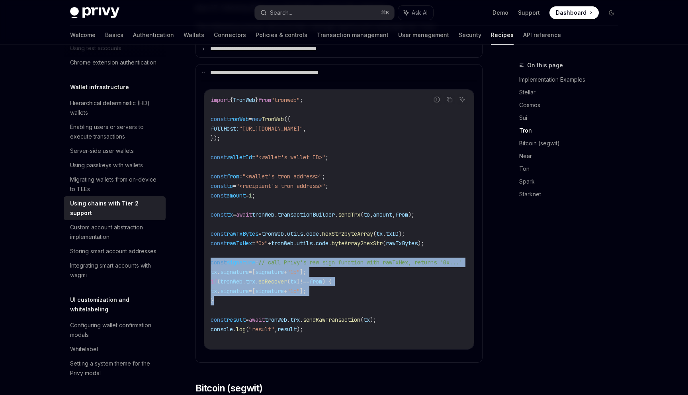
drag, startPoint x: 222, startPoint y: 288, endPoint x: 202, endPoint y: 253, distance: 39.8
click at [202, 253] on transactionChildren "Report incorrect code Copy Ask AI import { TronWeb } from "tronweb" ; const tro…" at bounding box center [339, 215] width 277 height 269
copy code "const signature = // call [PERSON_NAME]'s raw sign function with rawTxHex, retu…"
